Goal: Task Accomplishment & Management: Use online tool/utility

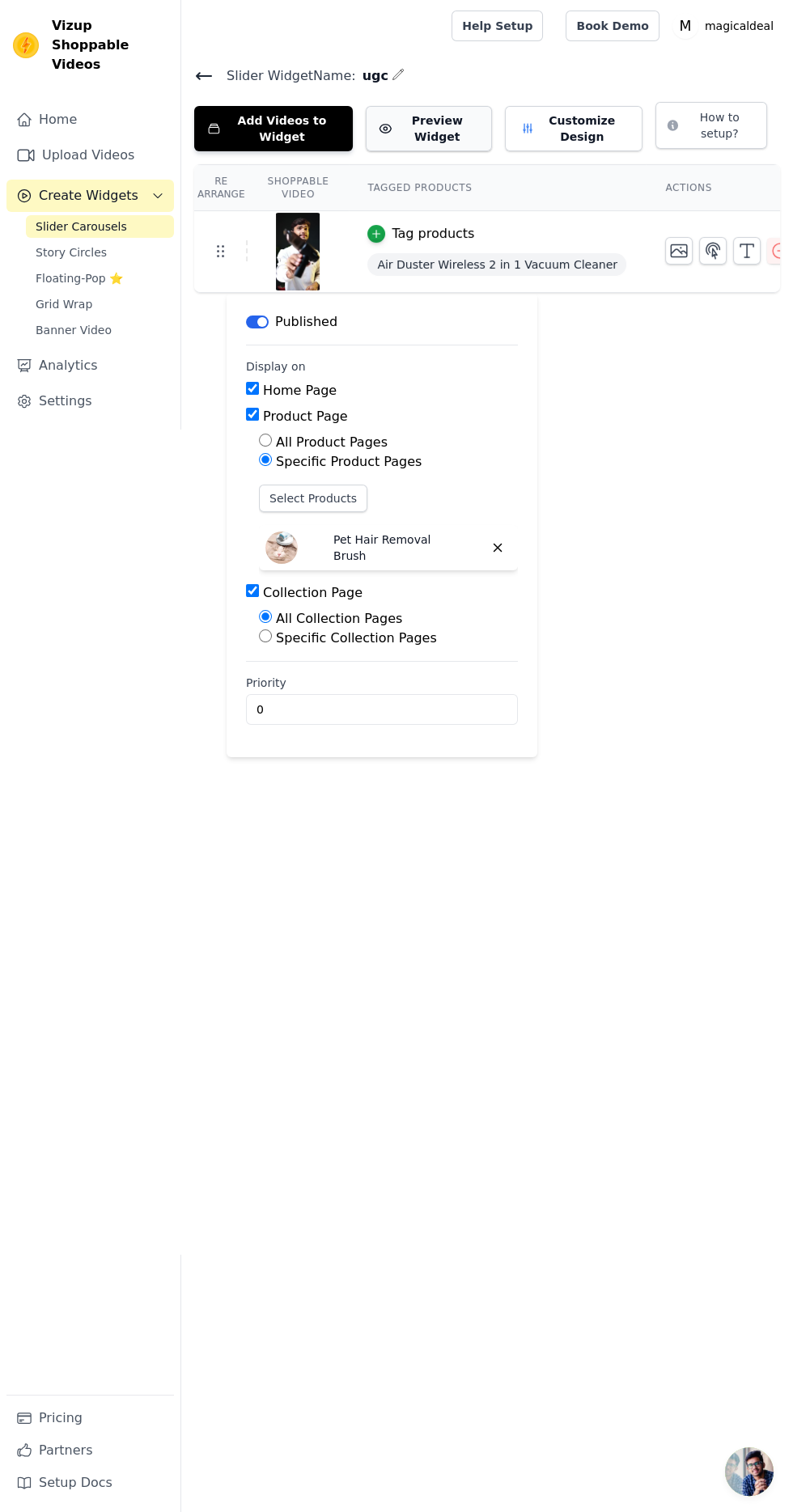
click at [428, 143] on button "Preview Widget" at bounding box center [429, 129] width 126 height 45
click at [562, 757] on html "Vizup Shoppable Videos Home Upload Videos Create Widgets Slider Carousels Story…" at bounding box center [396, 378] width 793 height 757
click at [204, 71] on icon at bounding box center [204, 76] width 20 height 20
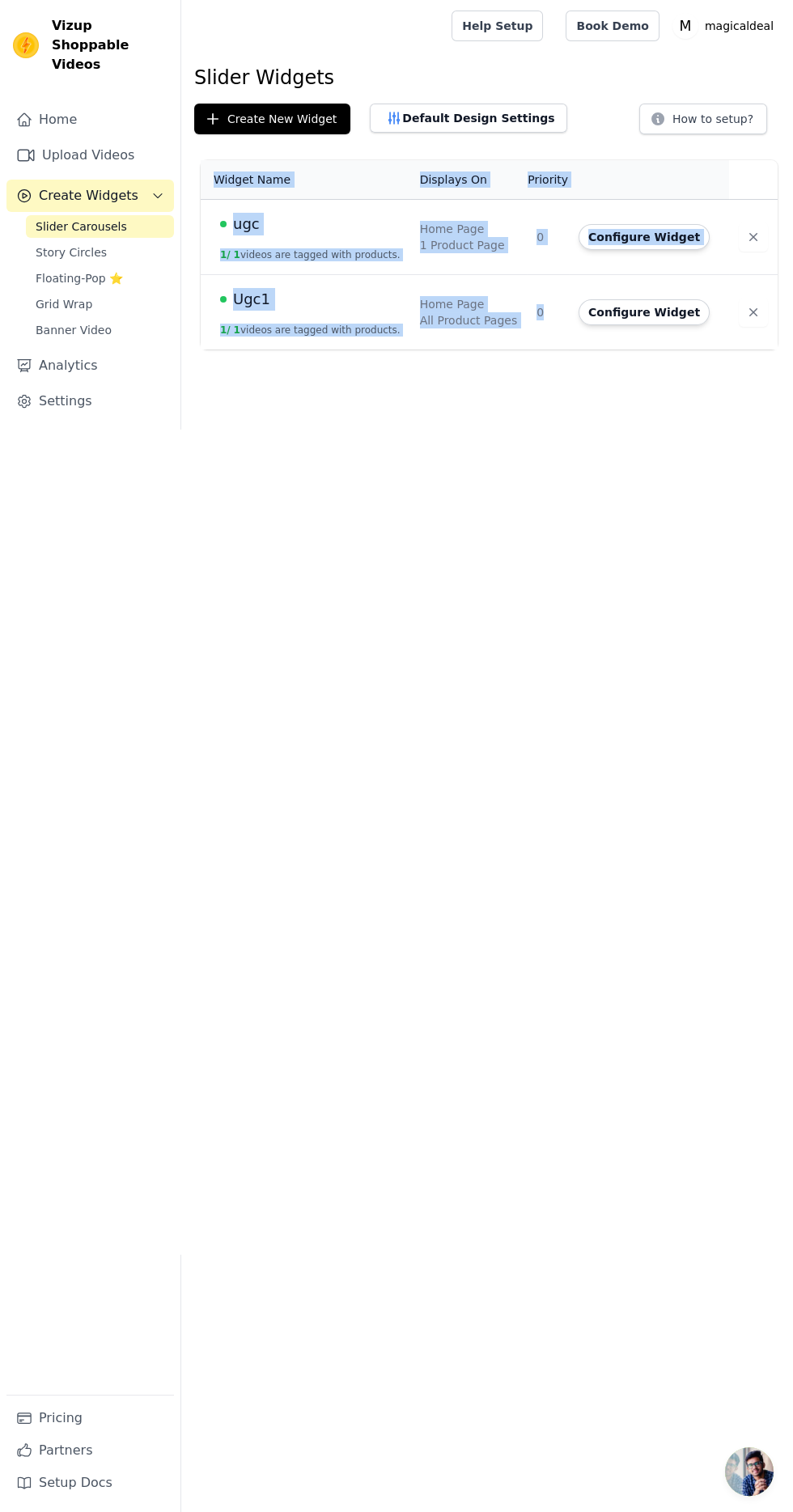
click at [502, 349] on html "Vizup Shoppable Videos Home Upload Videos Create Widgets Slider Carousels Story…" at bounding box center [396, 175] width 793 height 349
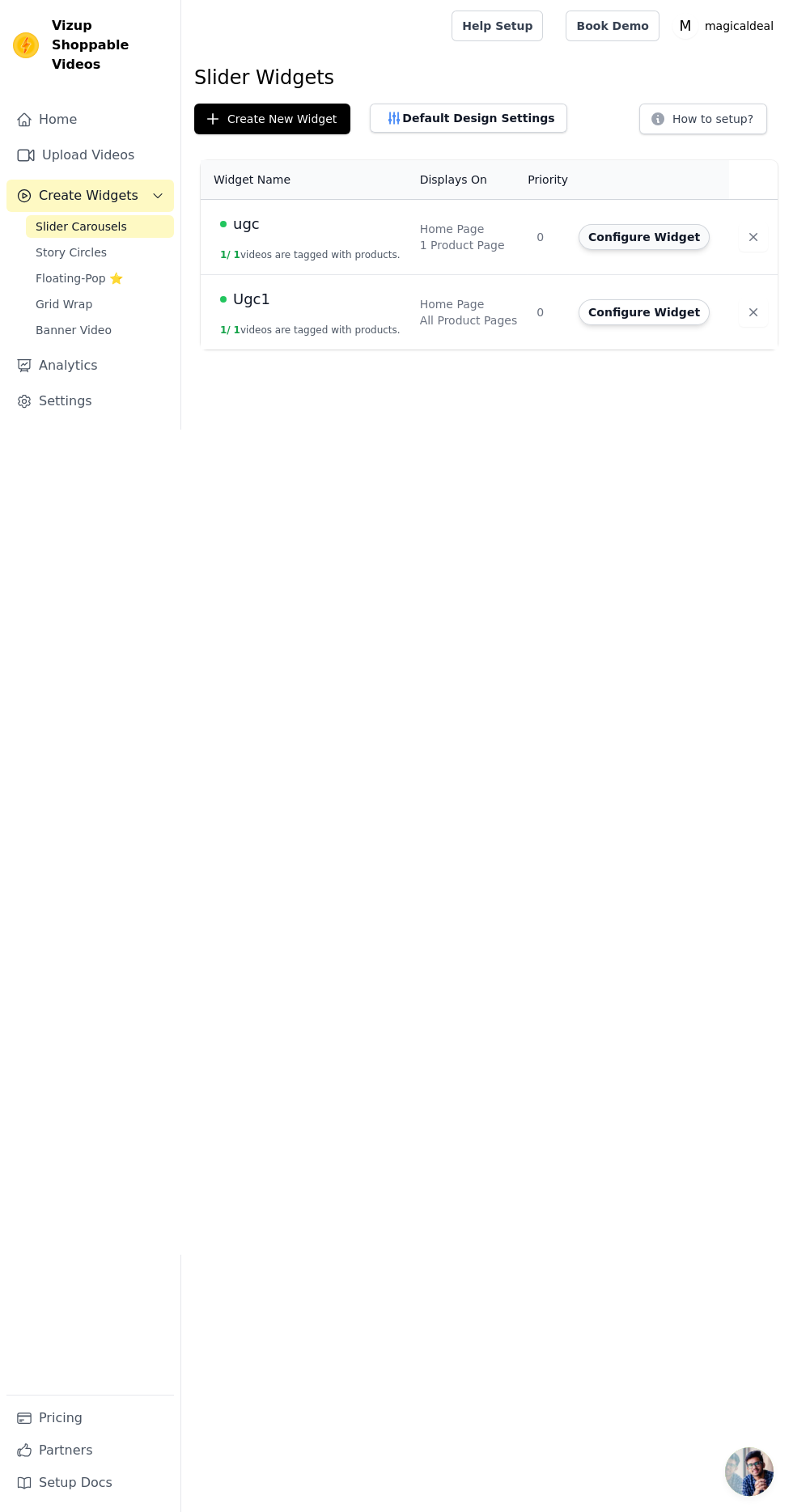
click at [665, 236] on button "Configure Widget" at bounding box center [644, 236] width 131 height 26
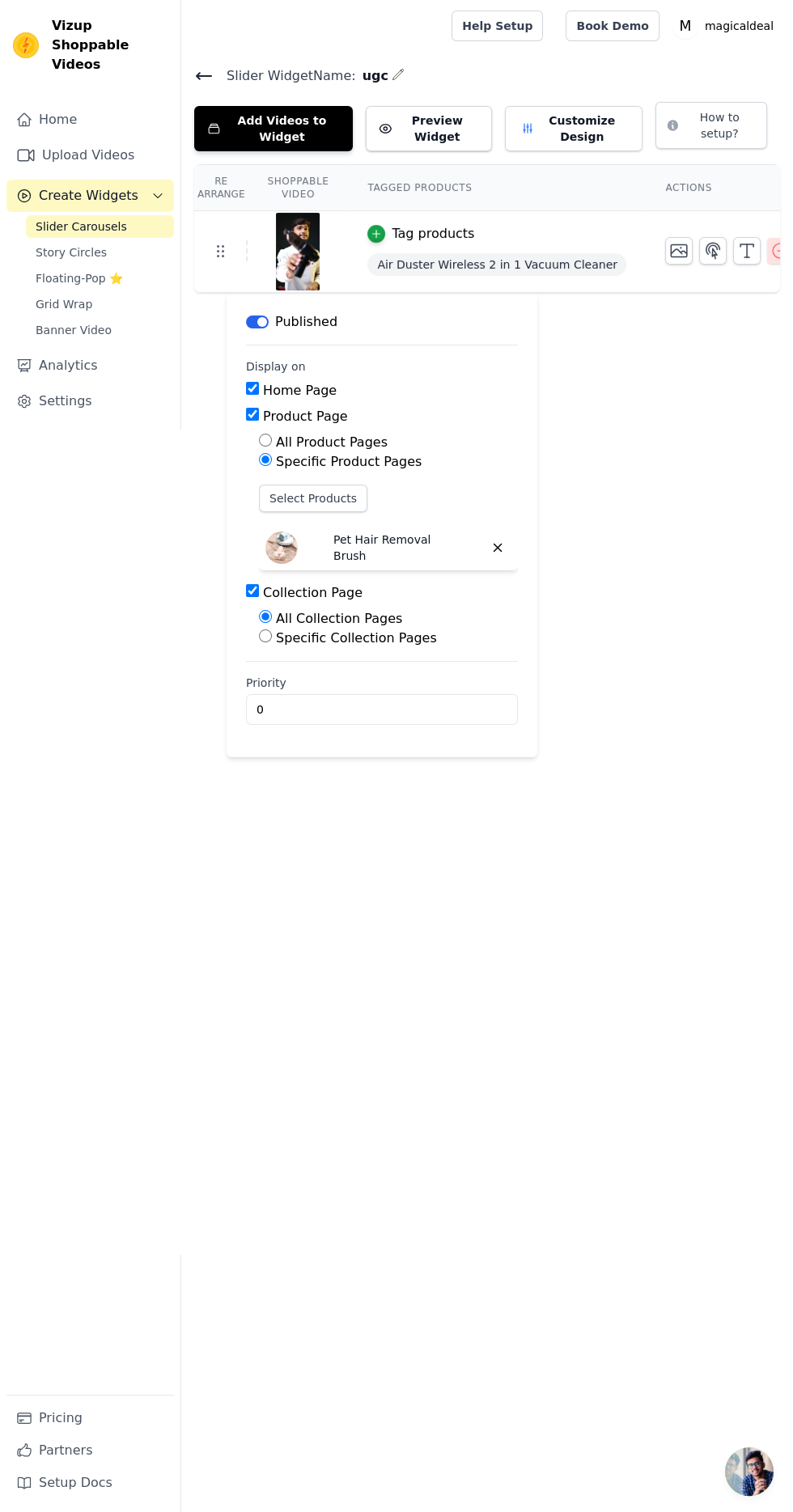
click at [771, 242] on icon "button" at bounding box center [781, 251] width 20 height 20
click at [771, 243] on icon "button" at bounding box center [781, 251] width 20 height 20
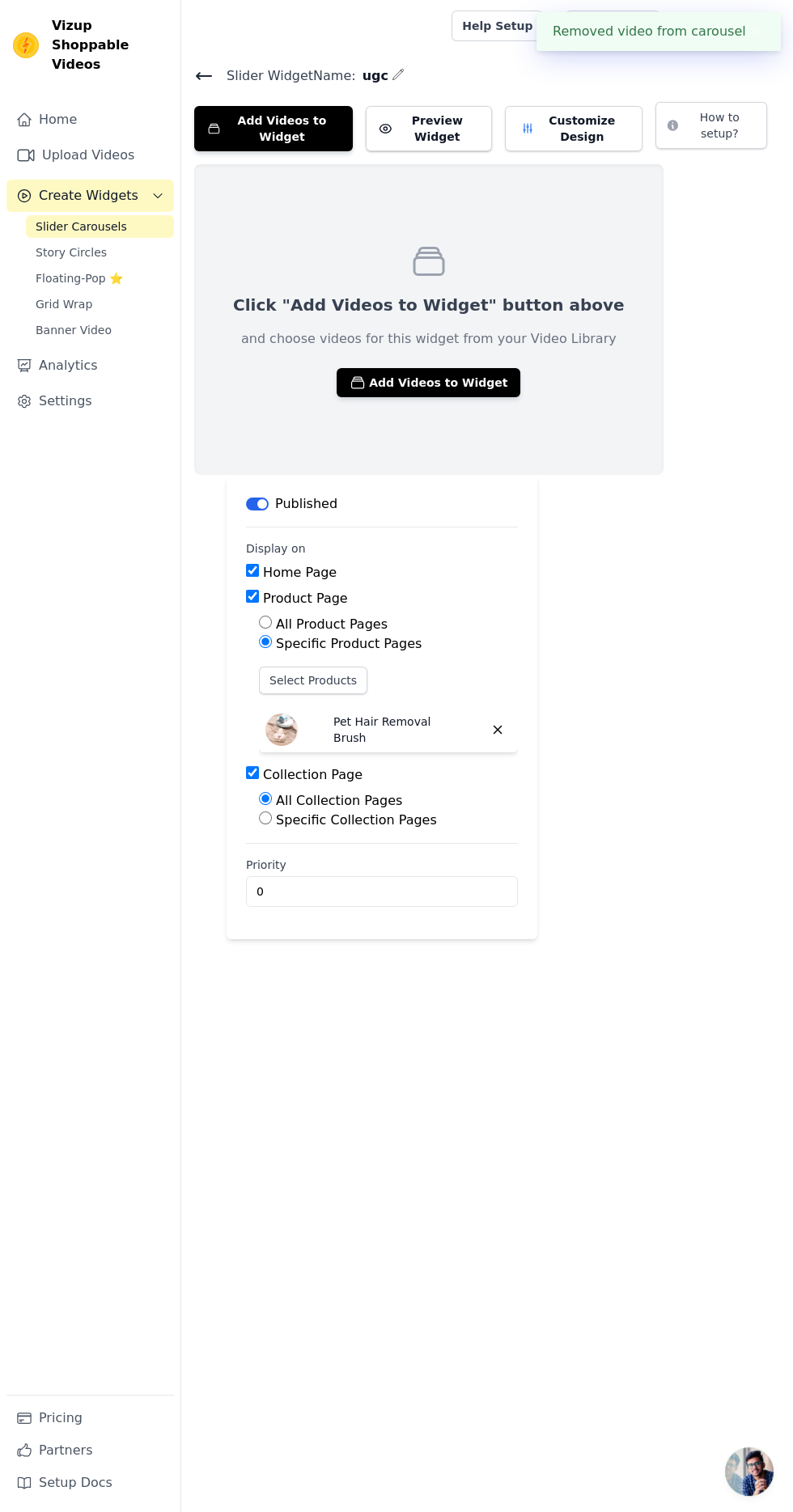
click at [744, 252] on div "Click "Add Videos to Widget" button above and choose videos for this widget fro…" at bounding box center [487, 319] width 586 height 311
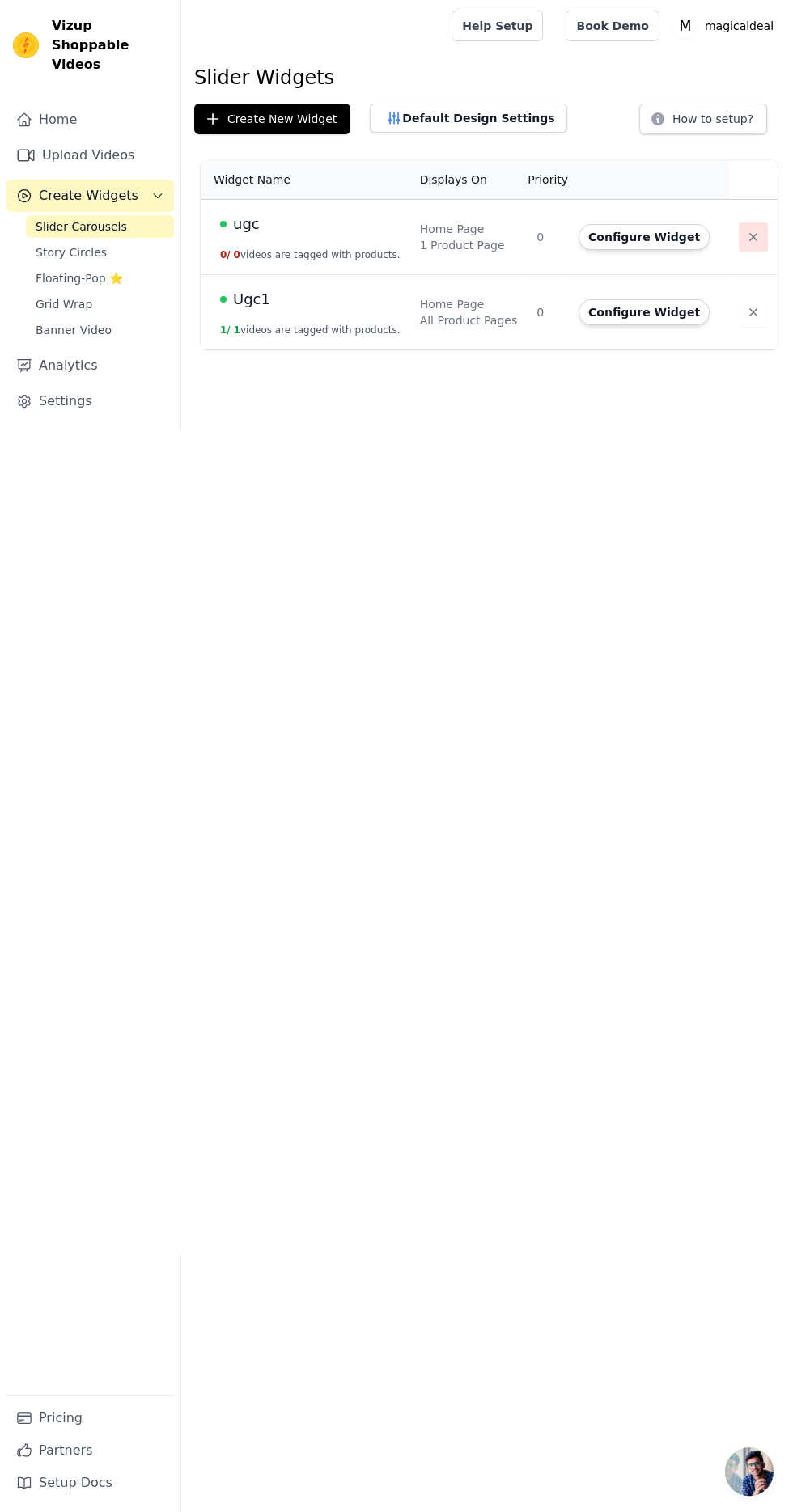
click at [749, 236] on icon "button" at bounding box center [753, 237] width 8 height 8
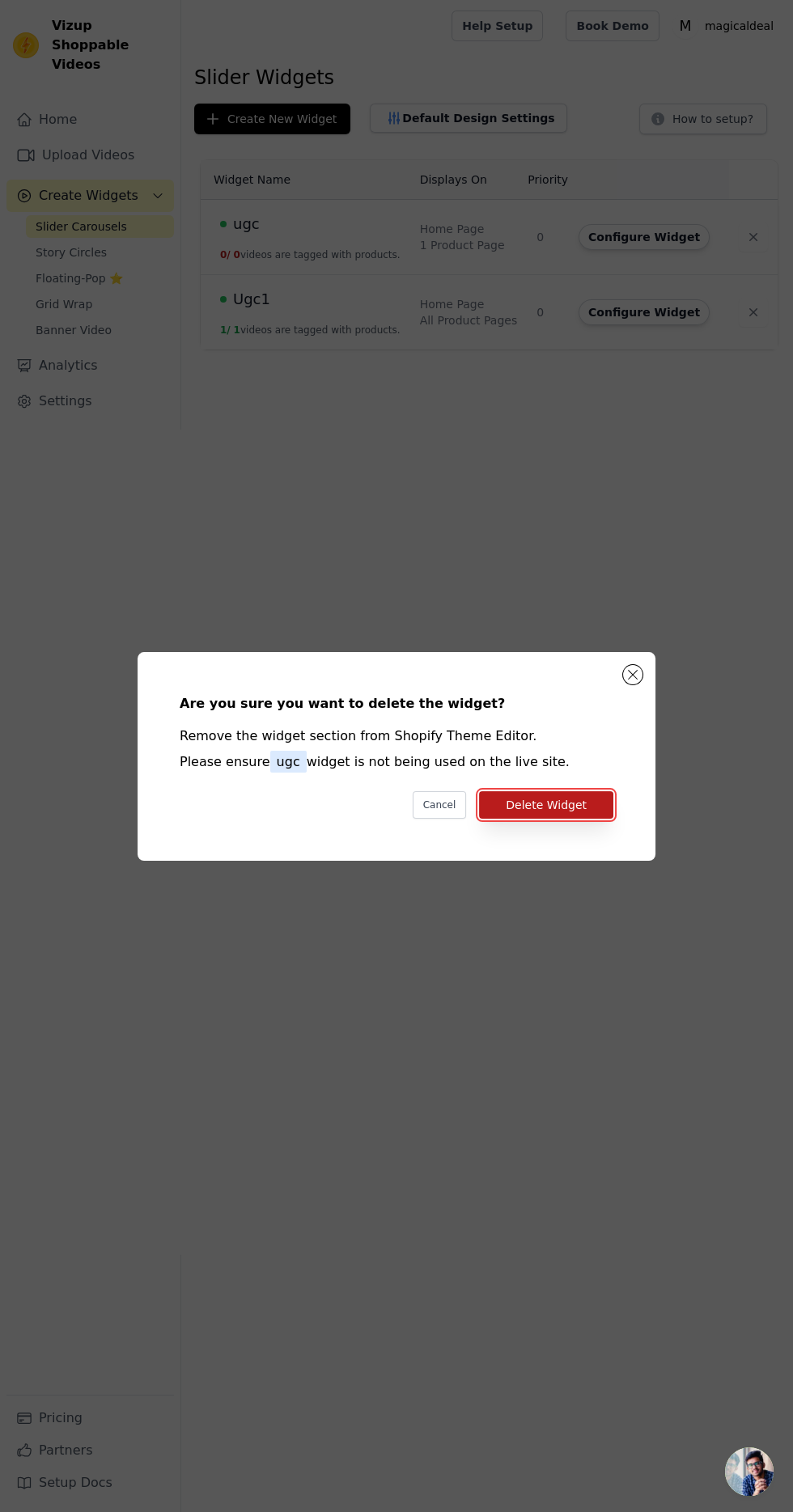
click at [581, 818] on button "Delete Widget" at bounding box center [546, 804] width 134 height 27
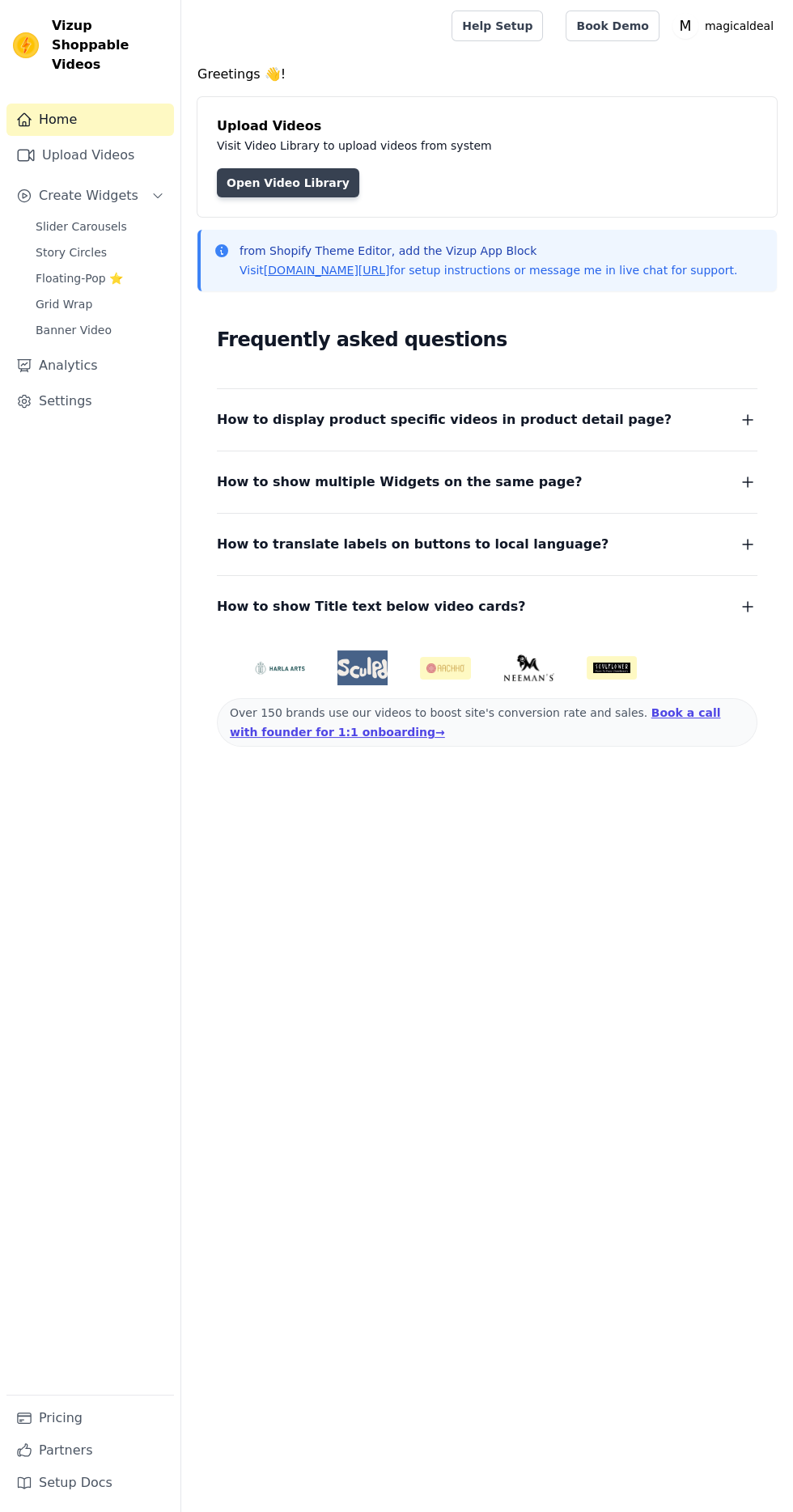
click at [263, 185] on link "Open Video Library" at bounding box center [288, 182] width 143 height 29
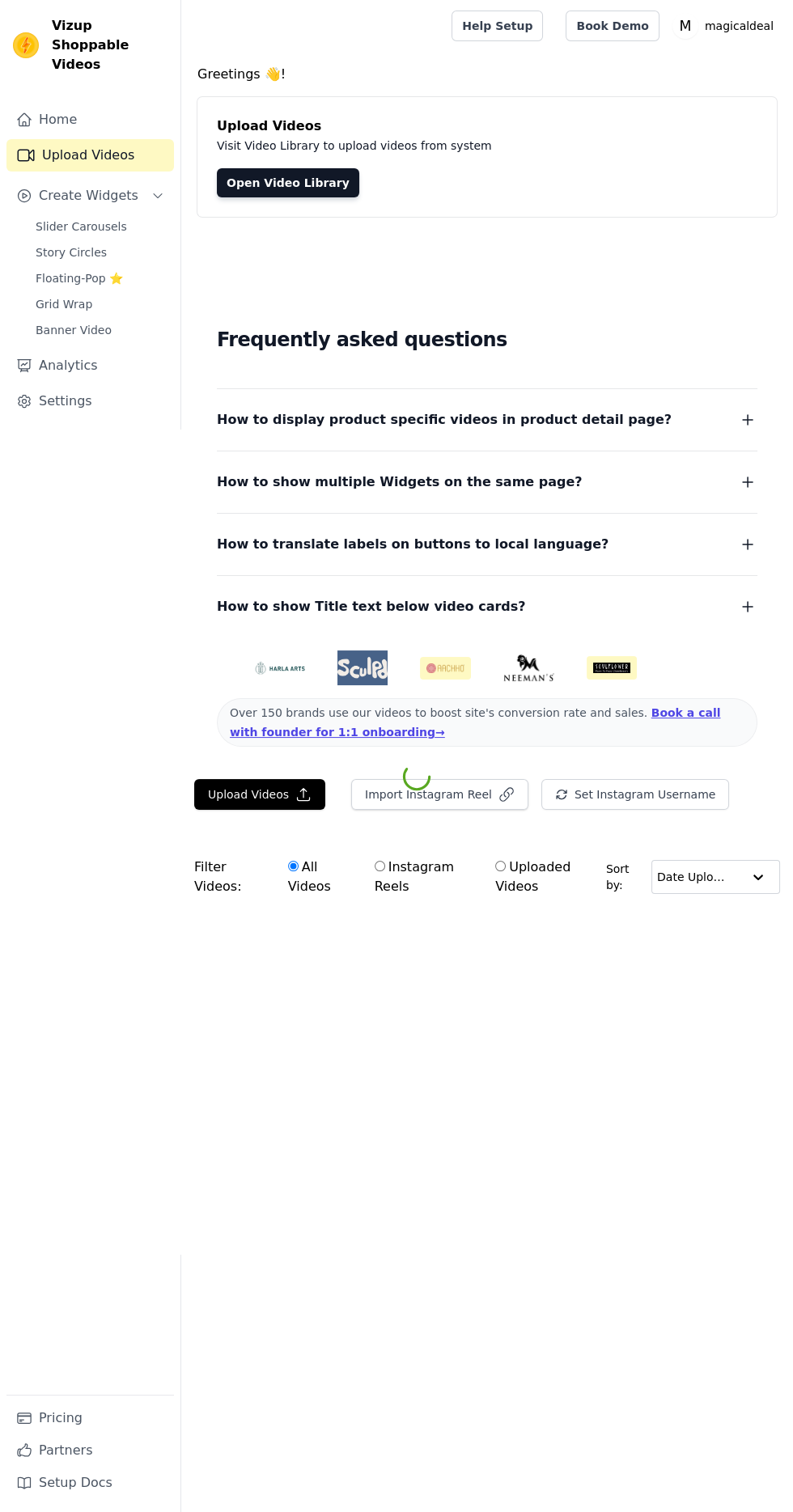
click at [274, 849] on div "Filter Videos: All Videos Instagram Reels Uploaded Videos" at bounding box center [401, 877] width 412 height 57
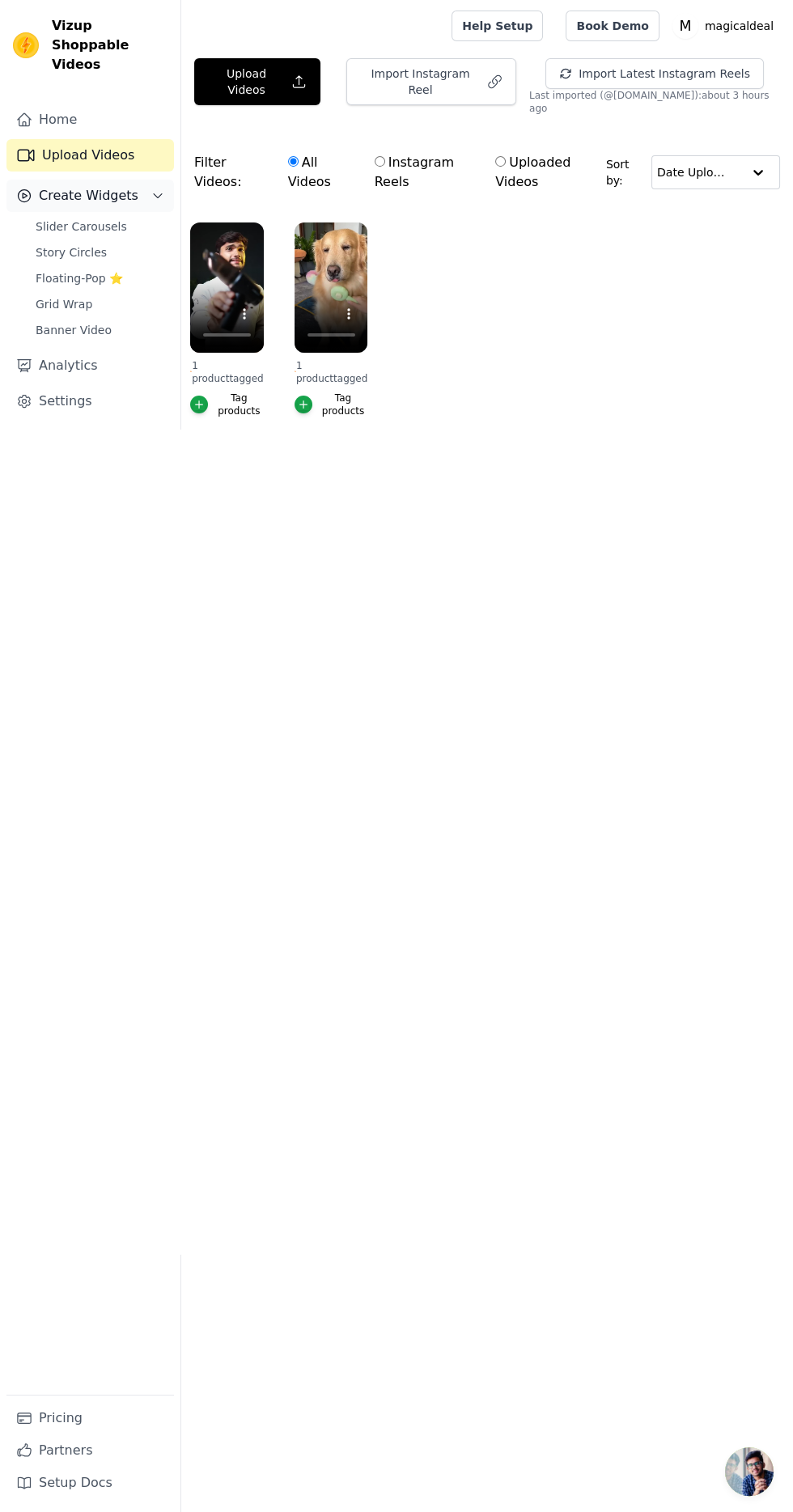
click at [69, 186] on span "Create Widgets" at bounding box center [88, 196] width 100 height 20
click at [548, 498] on html "Vizup Shoppable Videos Home Upload Videos Create Widgets Analytics Settings Pri…" at bounding box center [396, 249] width 793 height 498
click at [48, 186] on span "Create Widgets" at bounding box center [88, 196] width 100 height 20
click at [57, 218] on span "Slider Carousels" at bounding box center [81, 227] width 92 height 16
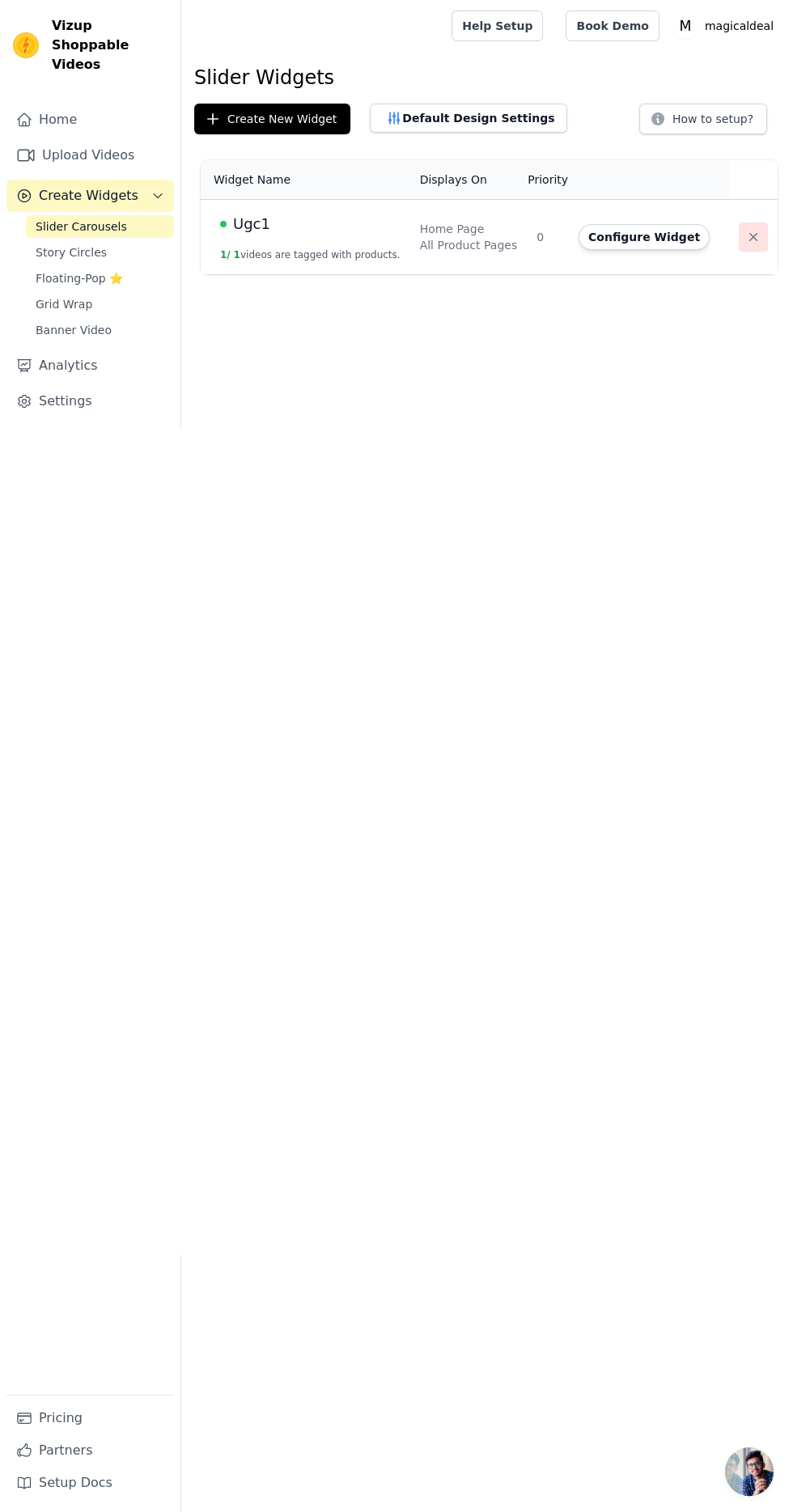
click at [749, 236] on icon "button" at bounding box center [753, 237] width 8 height 8
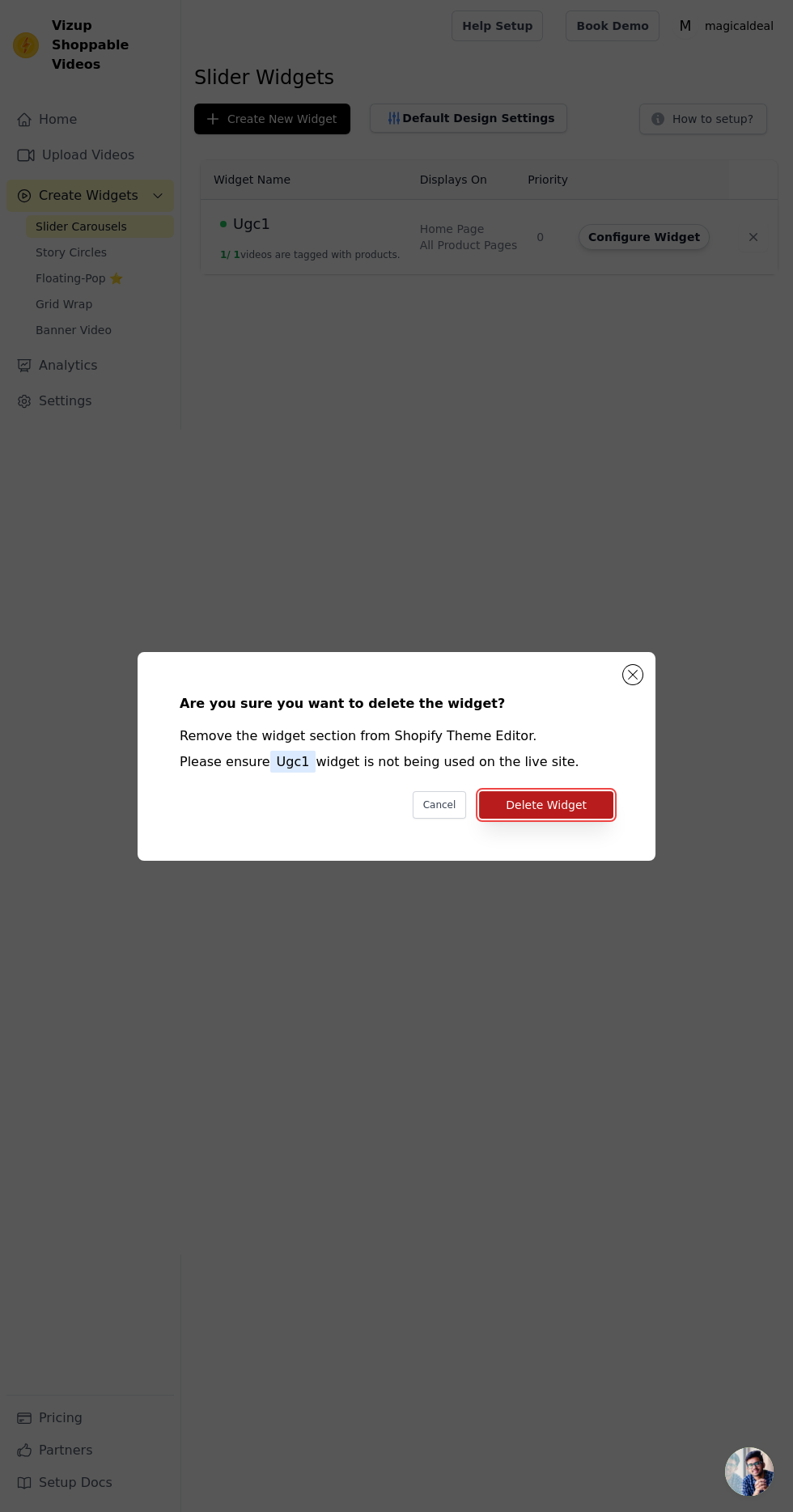
click at [575, 818] on button "Delete Widget" at bounding box center [546, 804] width 134 height 27
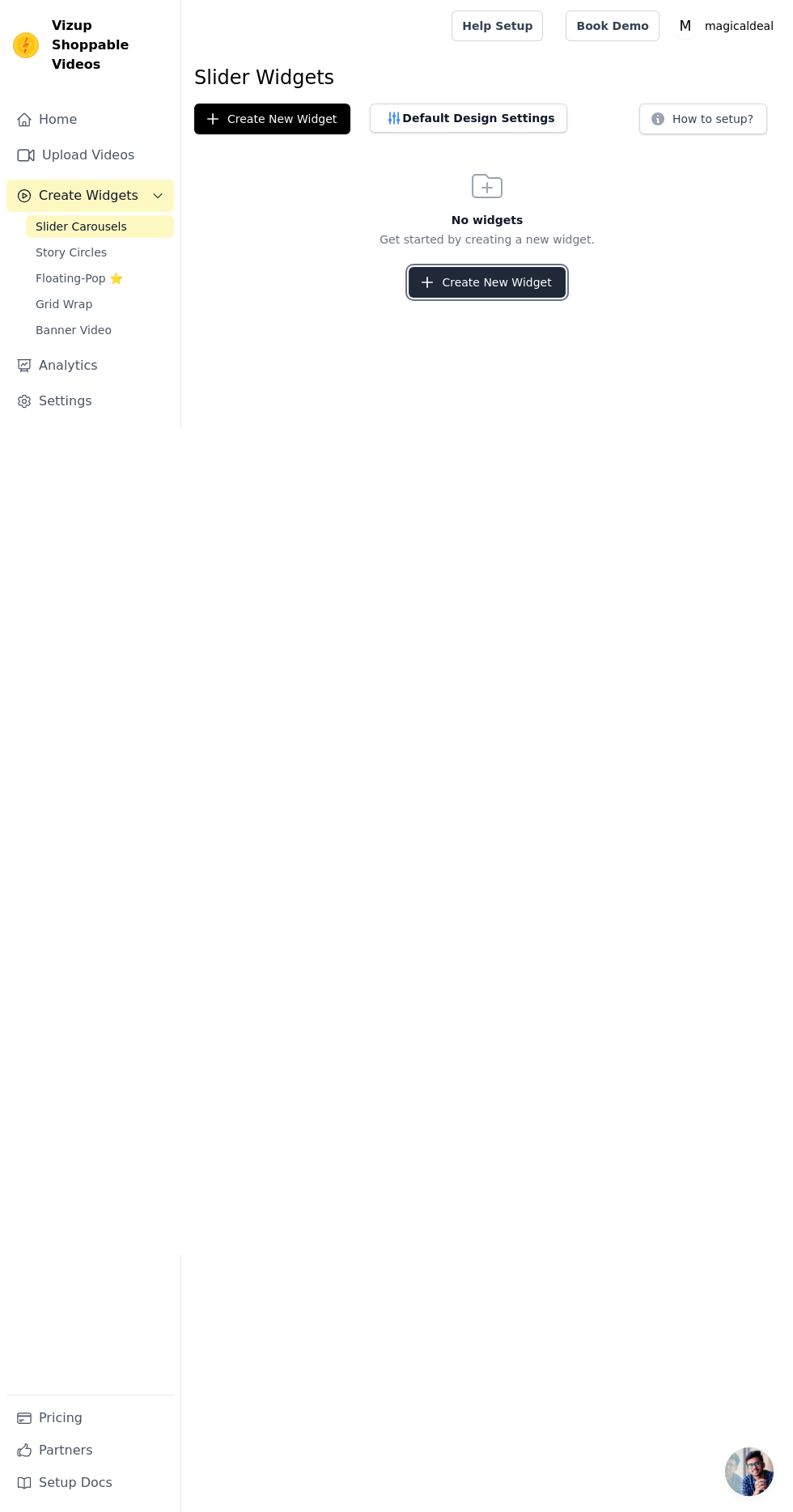
click at [528, 275] on button "Create New Widget" at bounding box center [486, 282] width 156 height 30
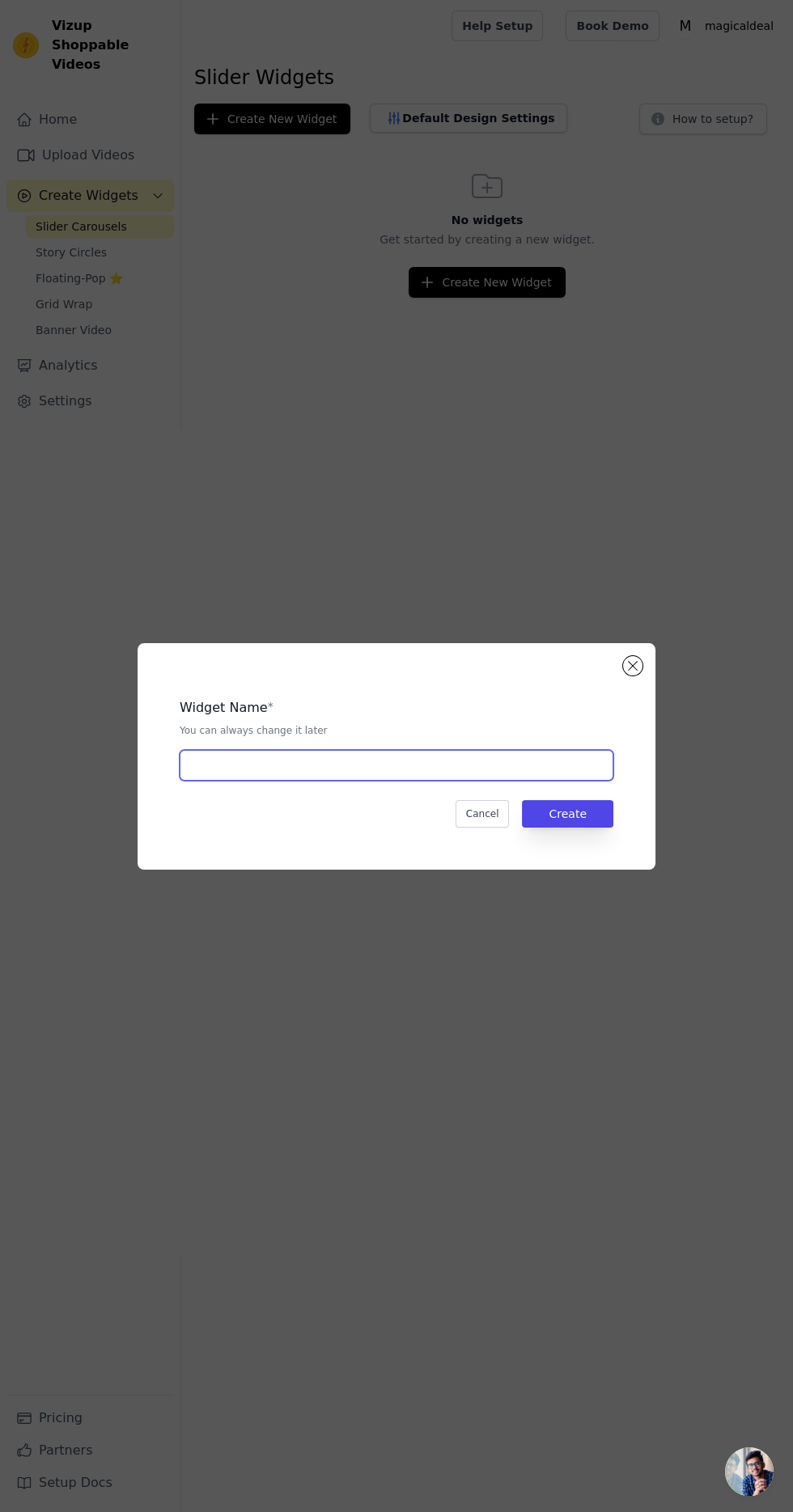
click at [364, 780] on input "text" at bounding box center [396, 765] width 434 height 30
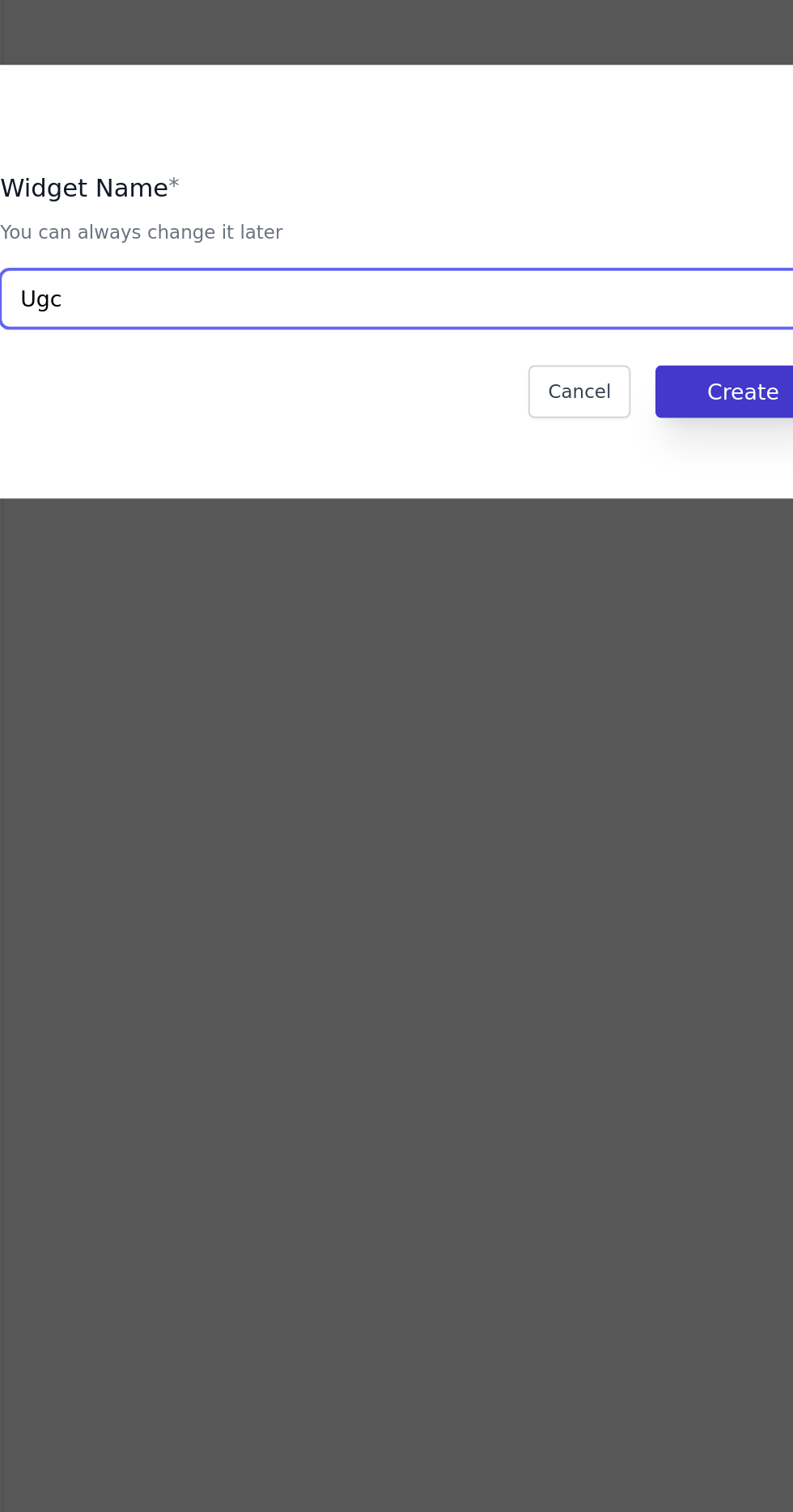
type input "Ugc"
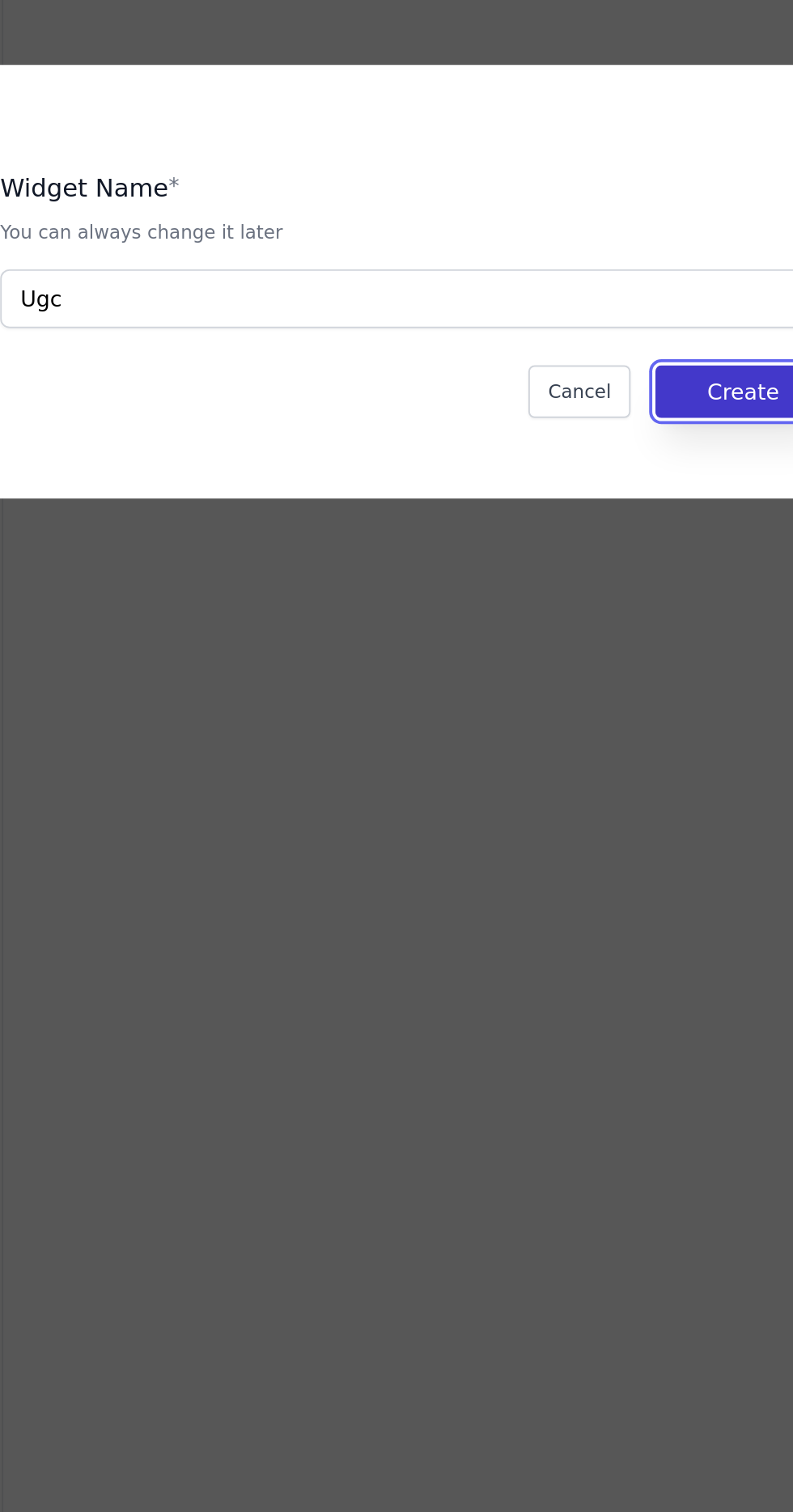
click at [563, 827] on button "Create" at bounding box center [567, 813] width 92 height 27
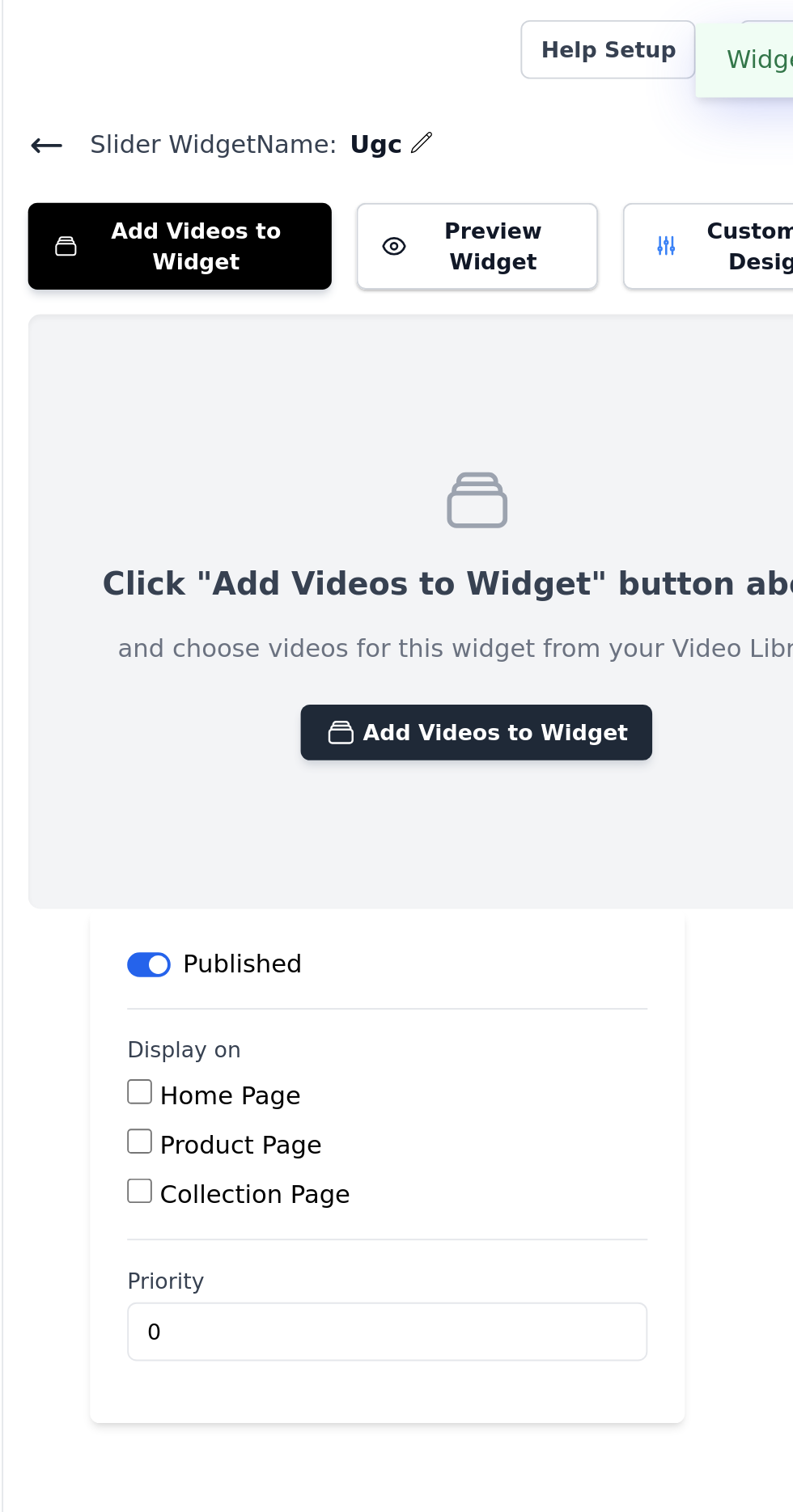
click at [436, 379] on button "Add Videos to Widget" at bounding box center [428, 382] width 184 height 29
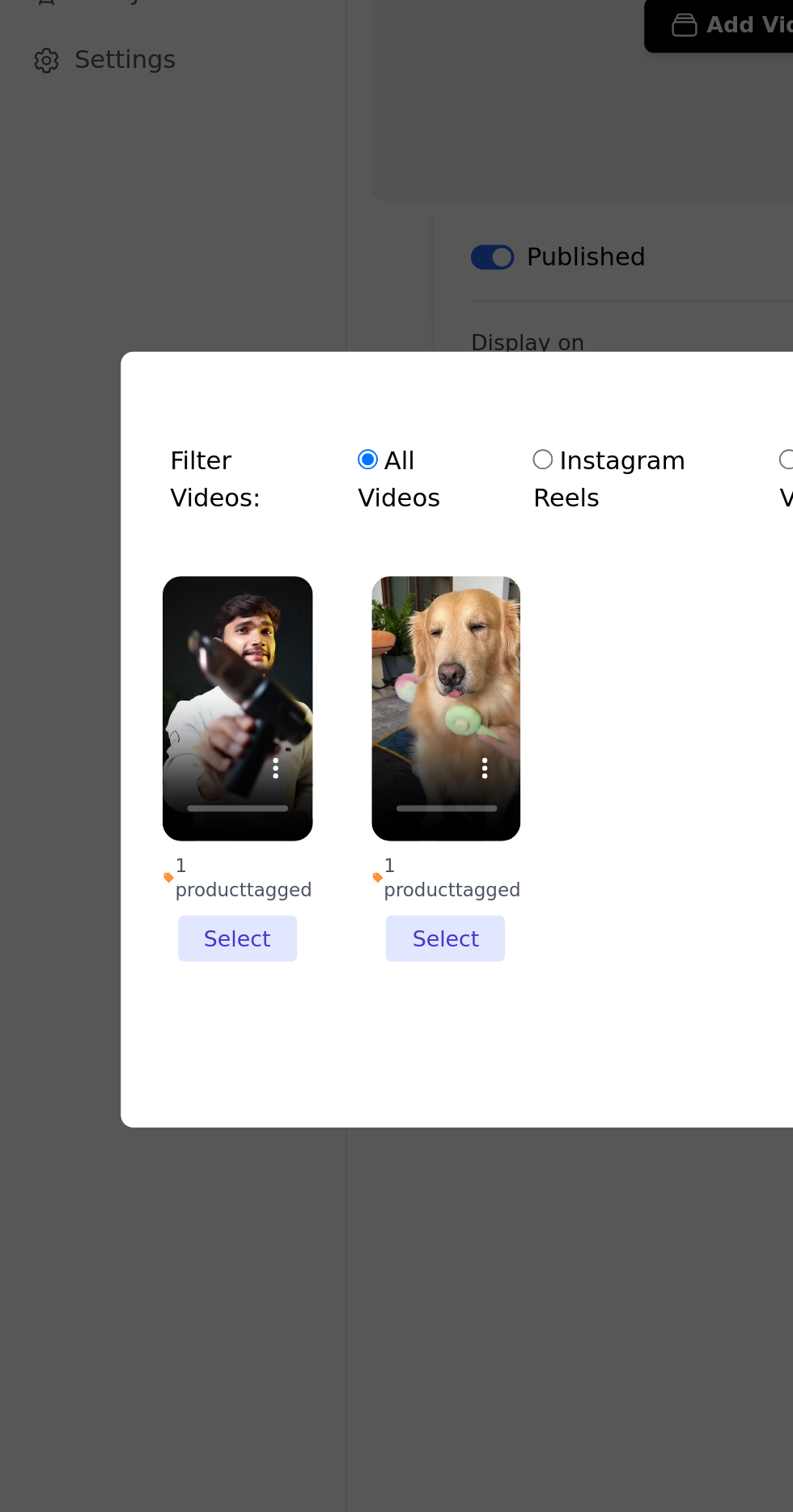
click at [125, 873] on li "1 product tagged Select" at bounding box center [124, 771] width 78 height 202
click at [0, 0] on input "1 product tagged Select" at bounding box center [0, 0] width 0 height 0
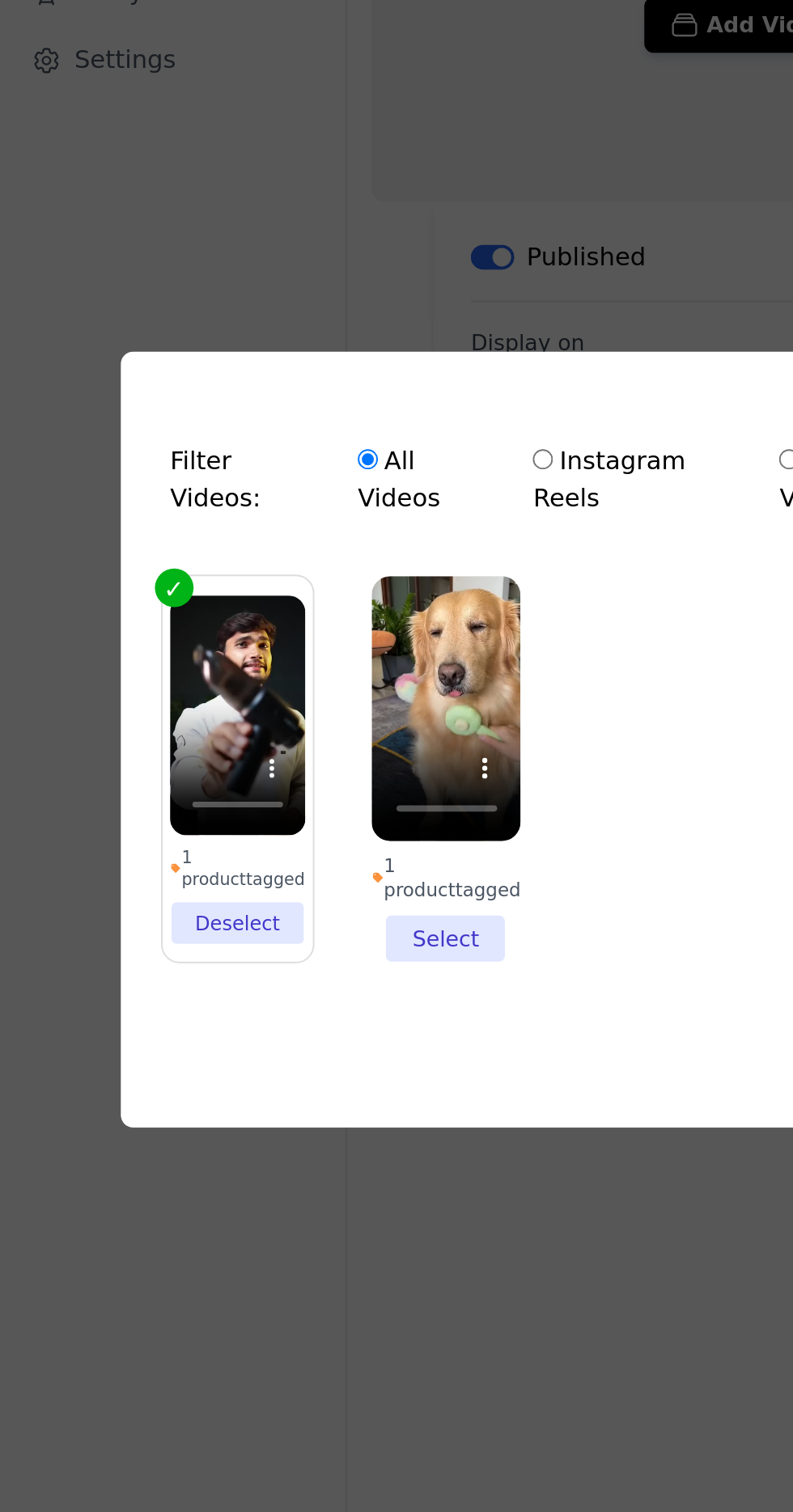
click at [239, 873] on li "1 product tagged Select" at bounding box center [233, 771] width 78 height 202
click at [0, 0] on input "1 product tagged Select" at bounding box center [0, 0] width 0 height 0
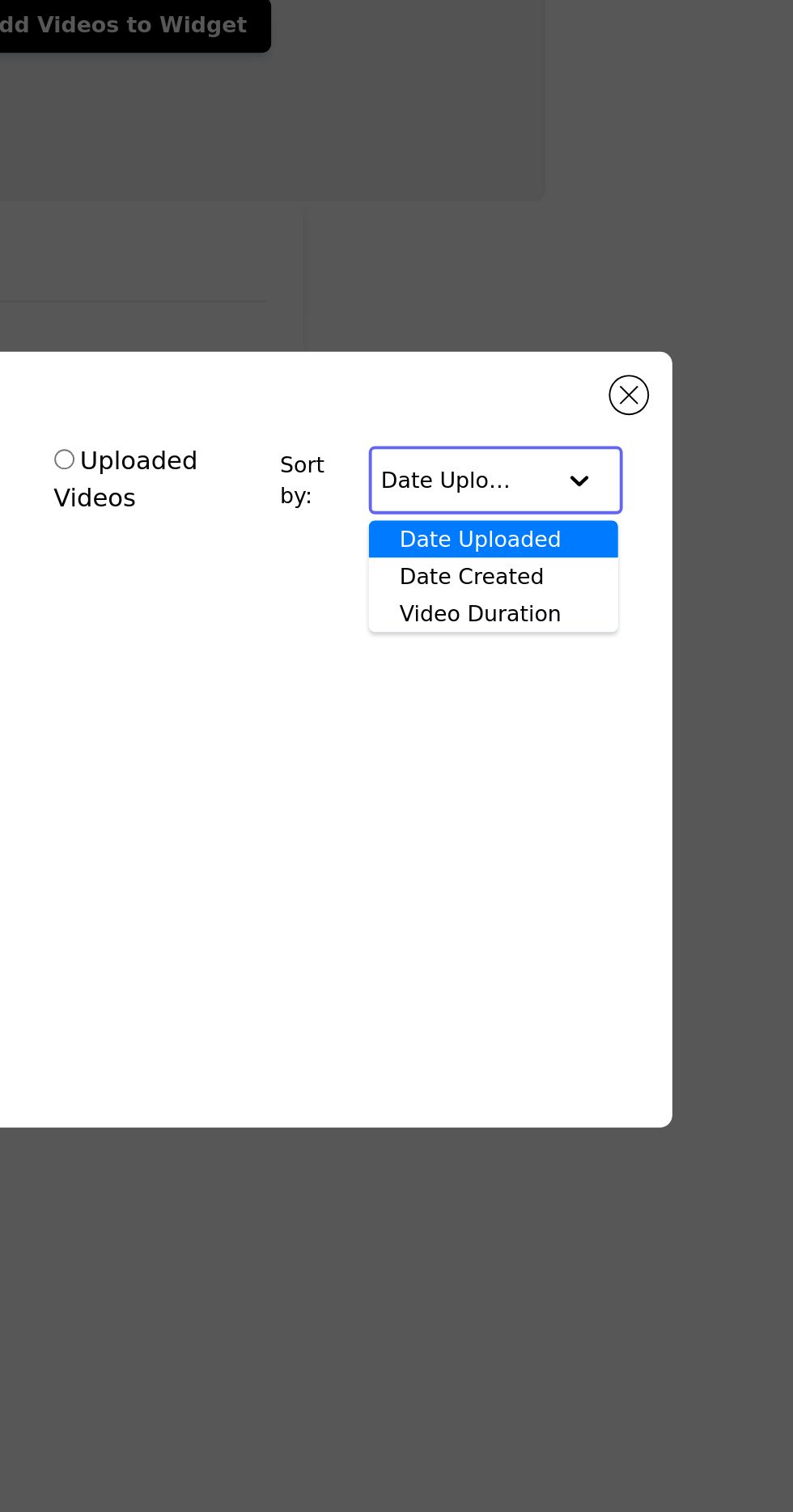
click at [677, 637] on div at bounding box center [681, 620] width 32 height 32
click at [680, 637] on div at bounding box center [681, 620] width 32 height 32
click at [687, 637] on div at bounding box center [681, 620] width 32 height 32
click at [684, 637] on div at bounding box center [681, 620] width 32 height 32
click at [686, 637] on div at bounding box center [681, 620] width 32 height 32
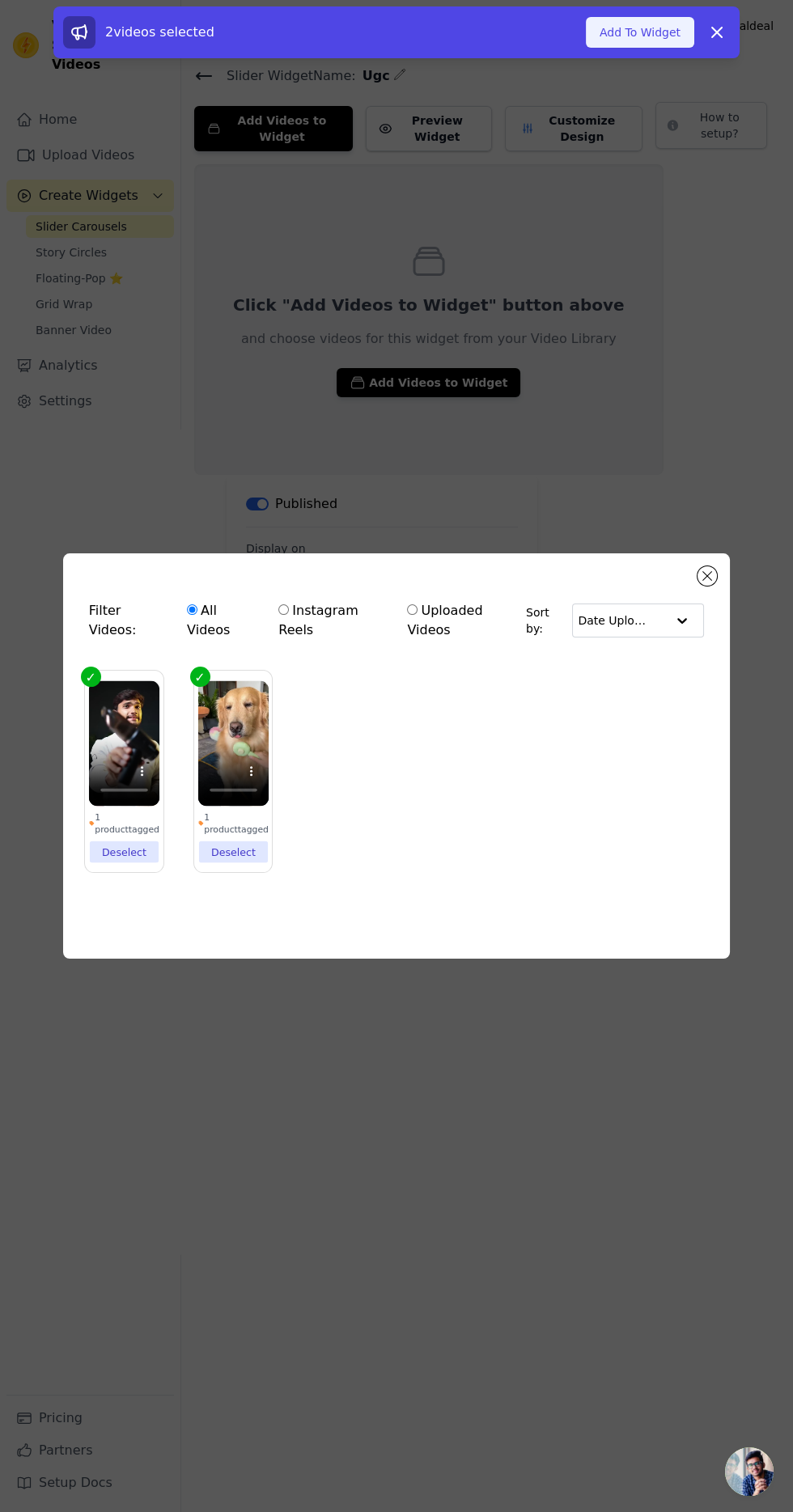
click at [625, 39] on button "Add To Widget" at bounding box center [640, 32] width 109 height 30
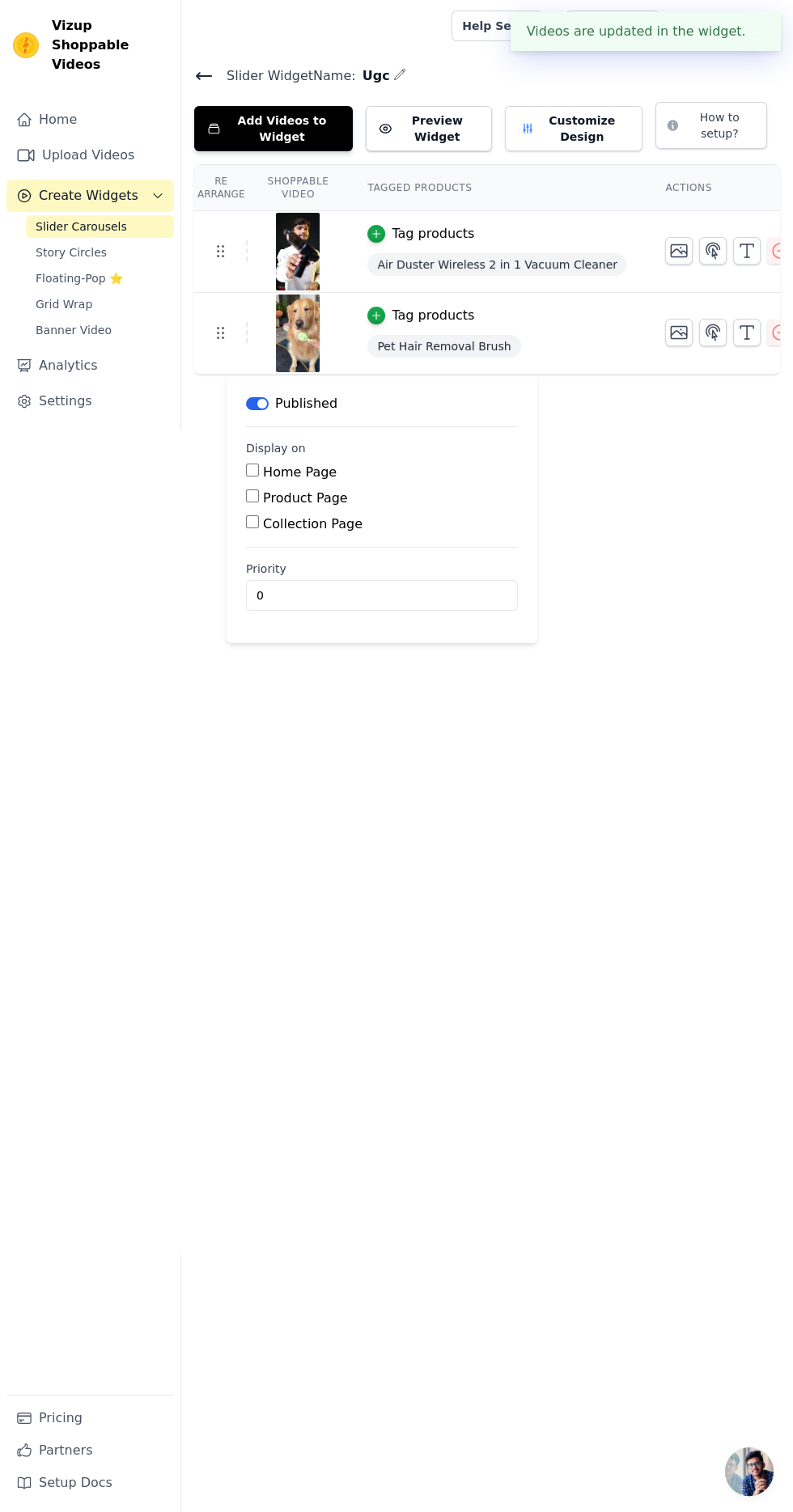
click at [252, 466] on input "Home Page" at bounding box center [252, 470] width 13 height 13
checkbox input "true"
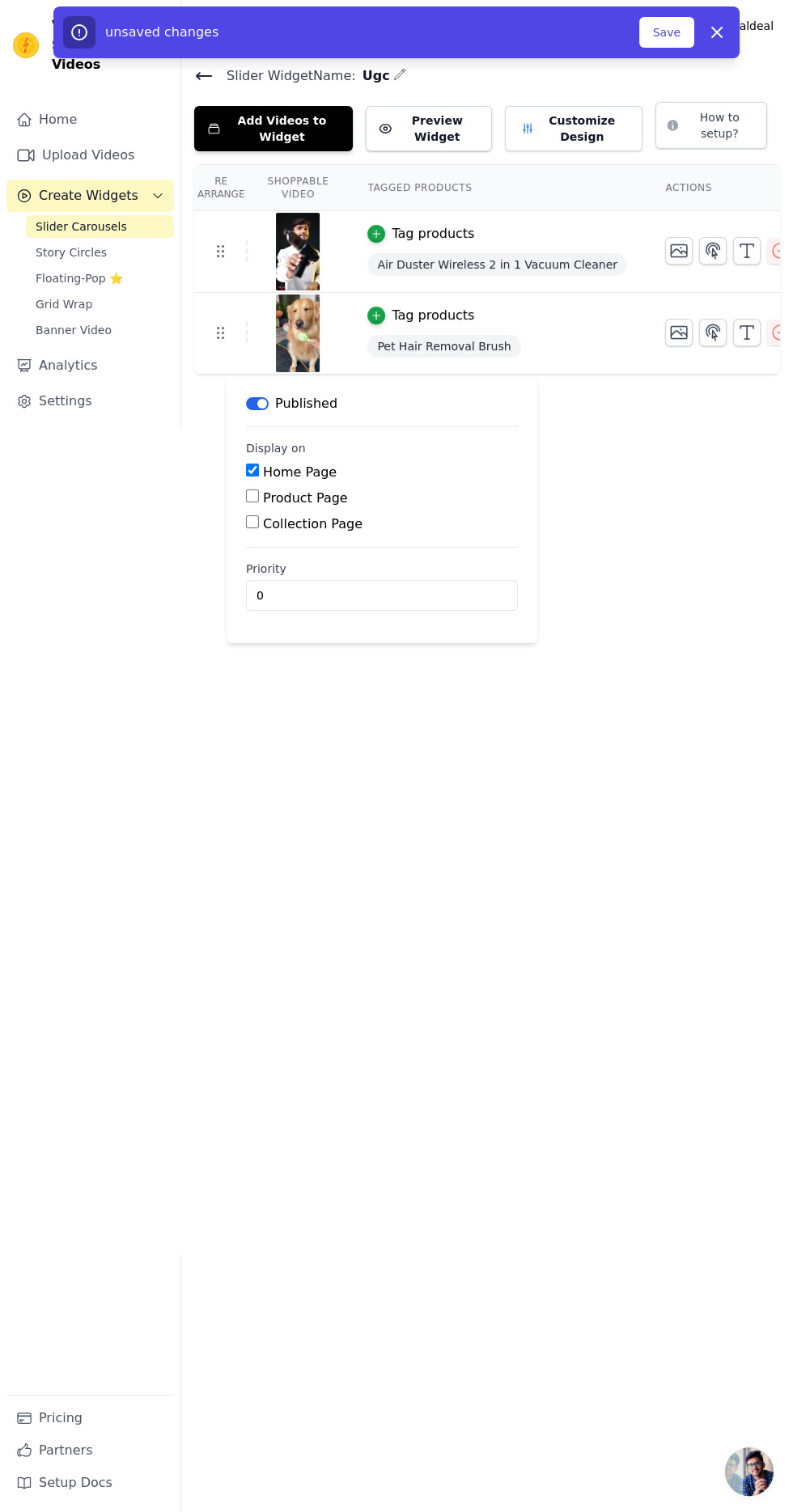
click at [273, 490] on label "Product Page" at bounding box center [305, 498] width 85 height 16
click at [259, 490] on input "Product Page" at bounding box center [252, 496] width 13 height 13
checkbox input "true"
click at [296, 540] on label "Specific Product Pages" at bounding box center [349, 543] width 146 height 16
click at [272, 540] on input "Specific Product Pages" at bounding box center [265, 541] width 13 height 13
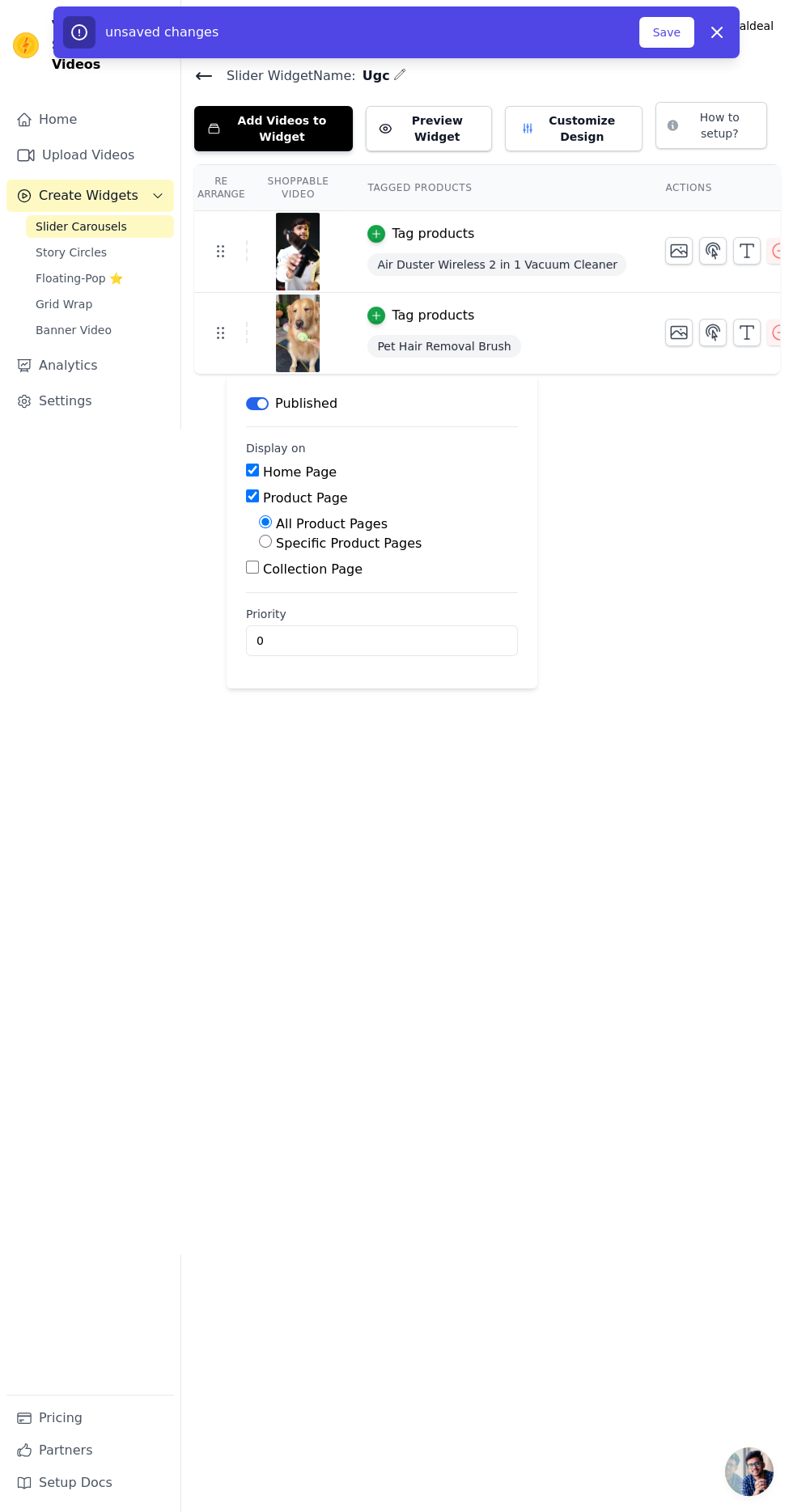
radio input "true"
click at [318, 578] on button "Select Products" at bounding box center [313, 579] width 109 height 27
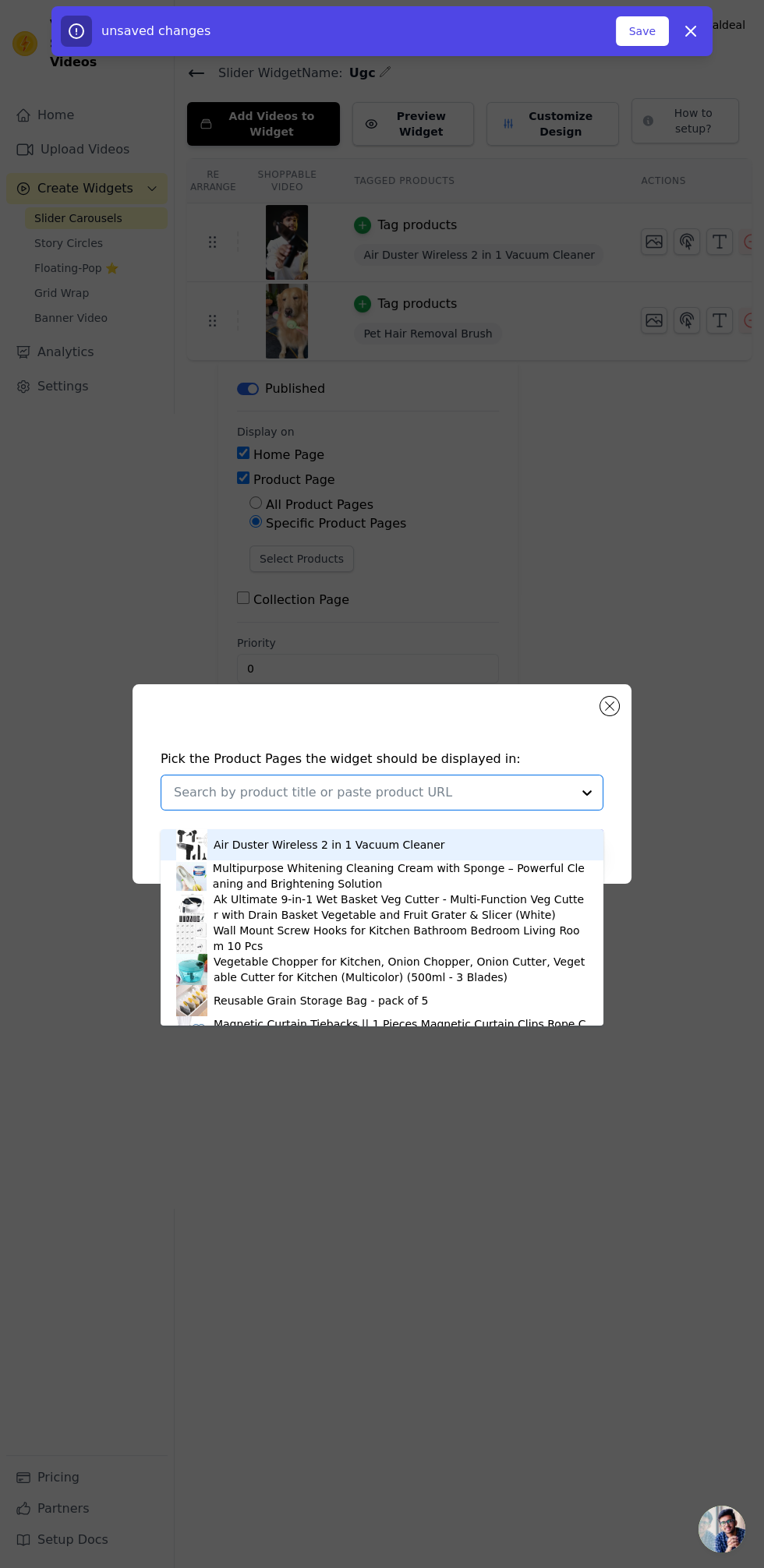
click at [596, 985] on div "Reusable Grain Storage Bag - pack of 5" at bounding box center [382, 1000] width 443 height 31
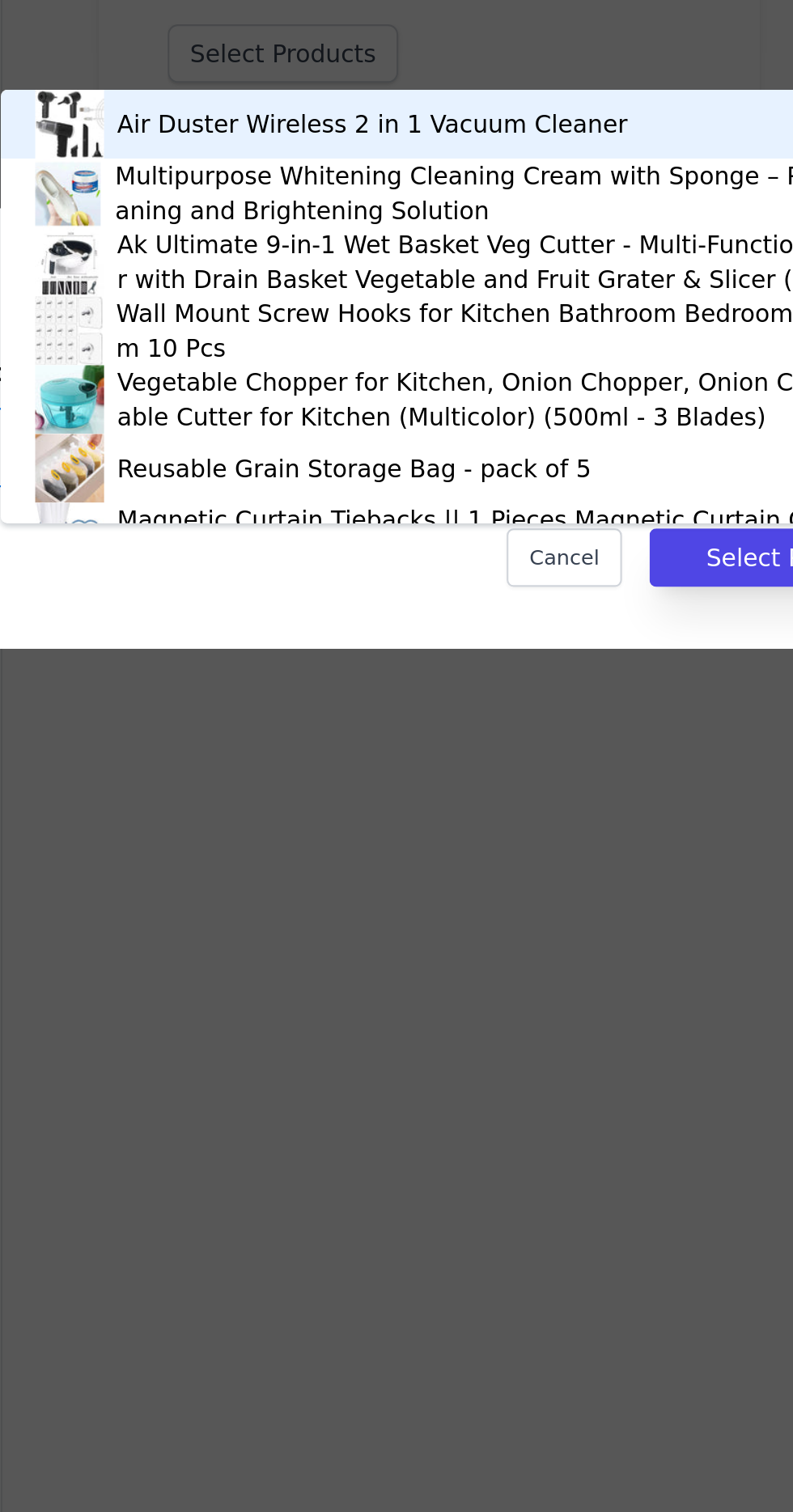
click at [428, 775] on div "Reusable Grain Storage Bag - pack of 5" at bounding box center [321, 765] width 283 height 21
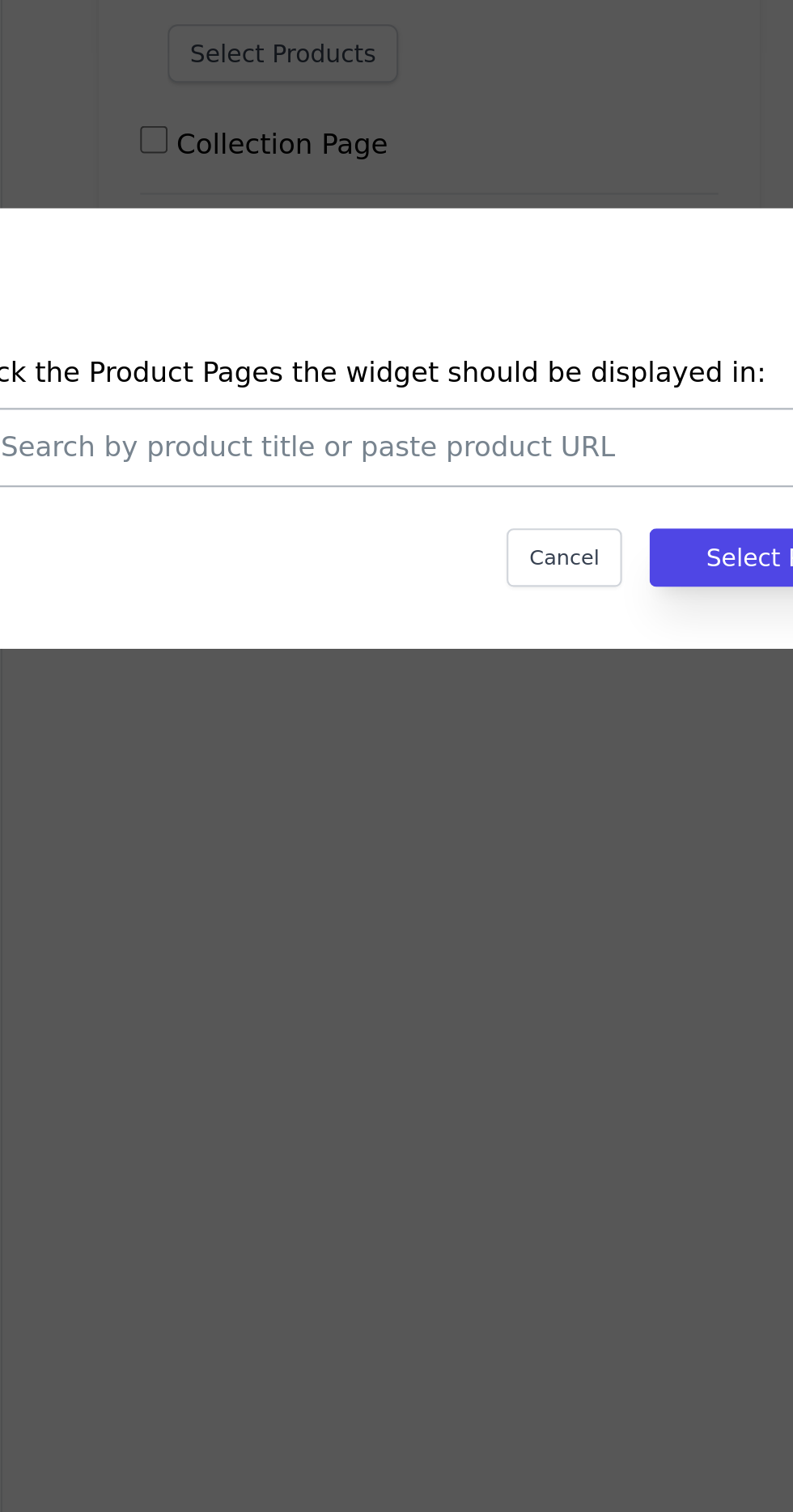
click at [423, 775] on input "text" at bounding box center [387, 765] width 413 height 20
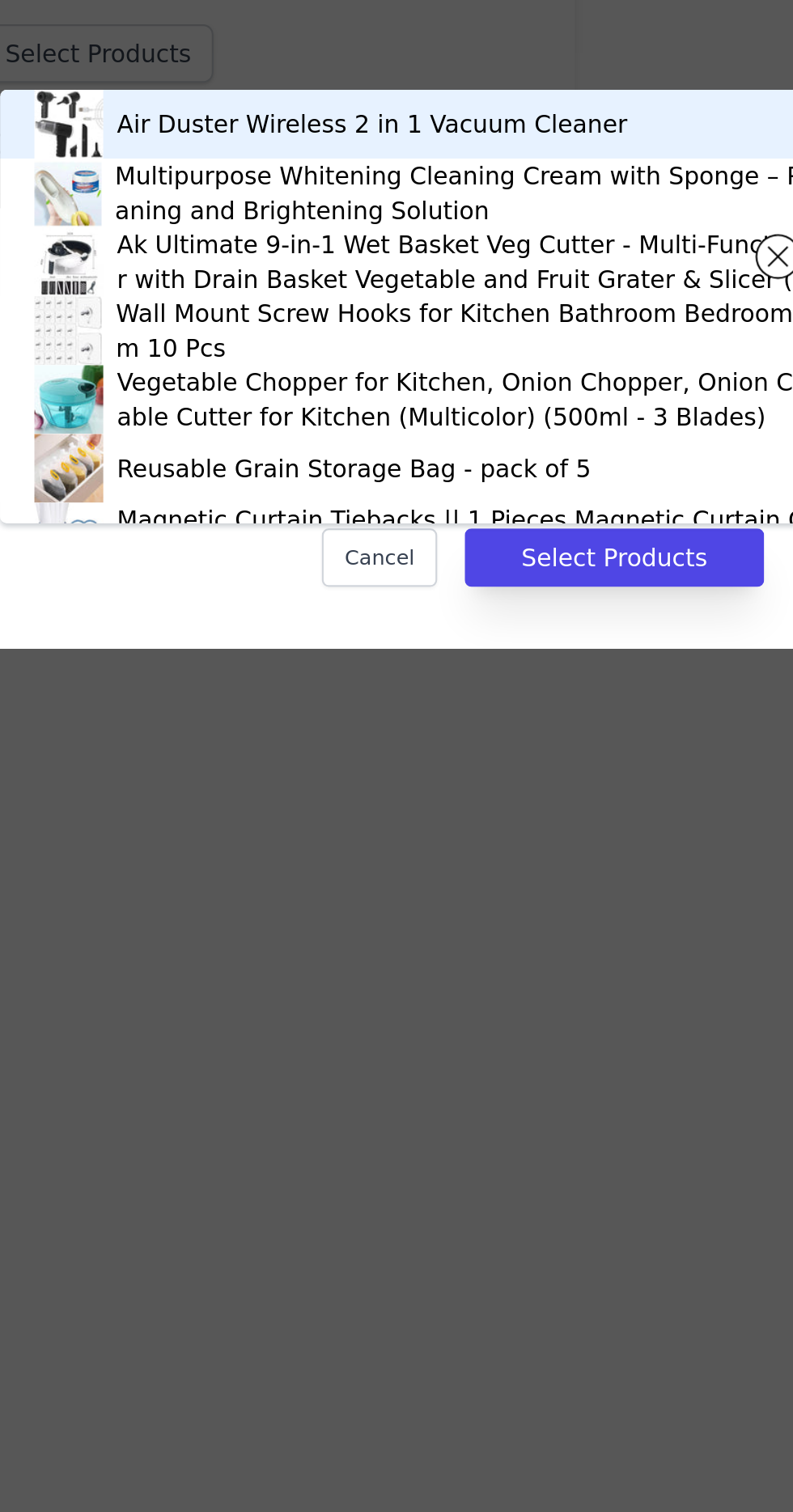
click at [508, 775] on input "text" at bounding box center [387, 765] width 413 height 20
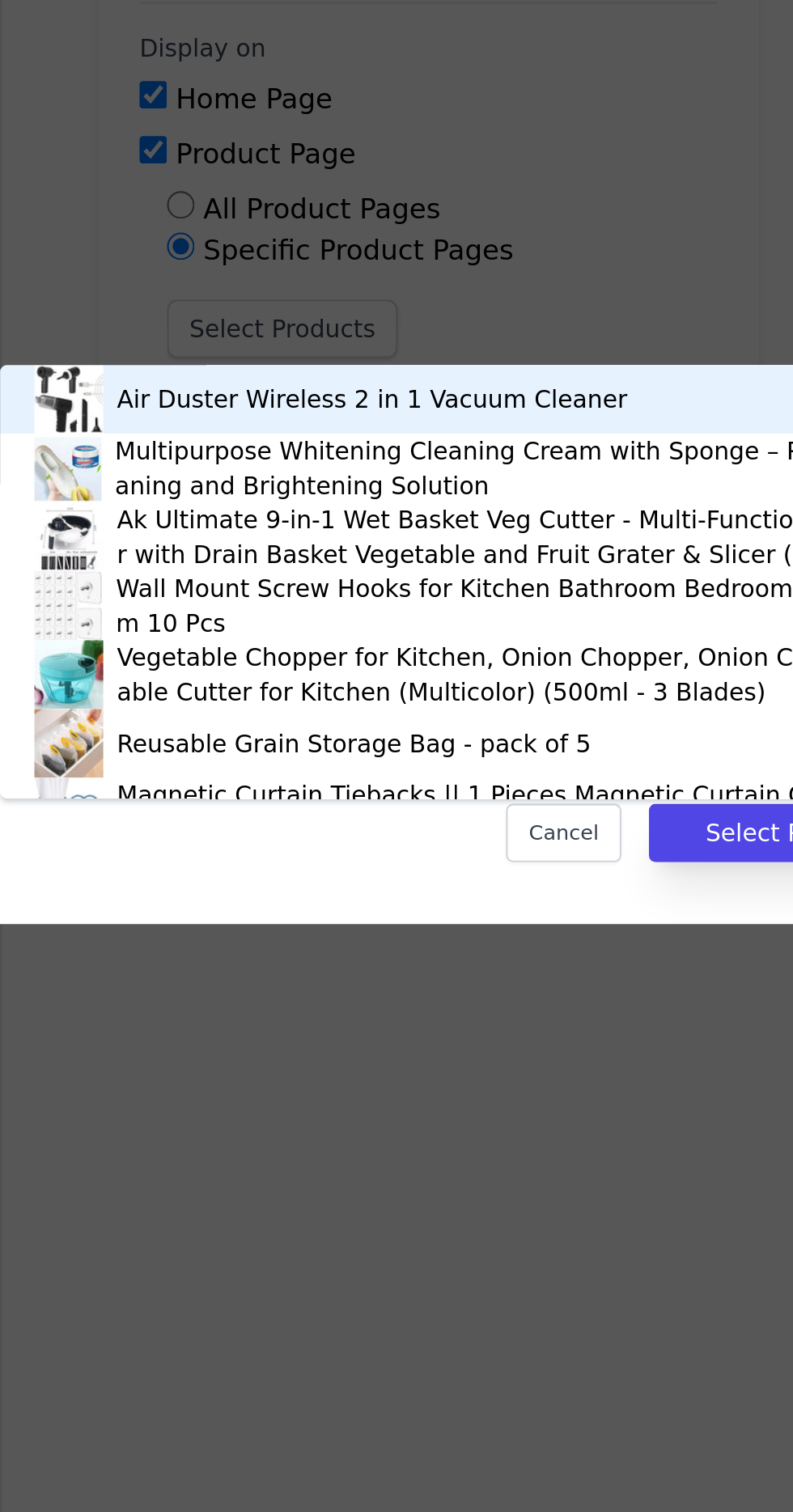
click at [394, 608] on div "Air Duster Wireless 2 in 1 Vacuum Cleaner" at bounding box center [356, 613] width 241 height 16
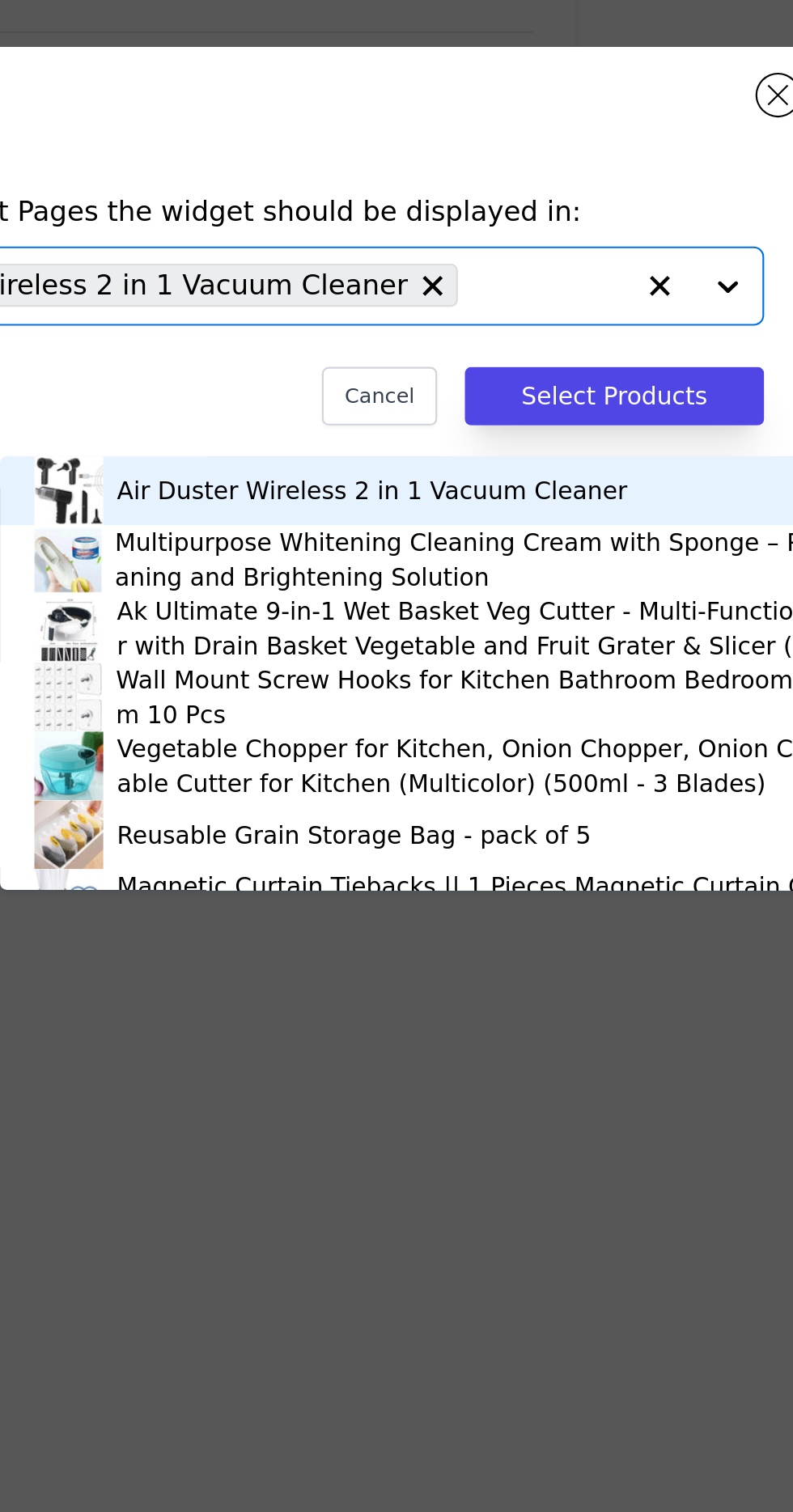
click at [539, 775] on input "text" at bounding box center [525, 765] width 70 height 20
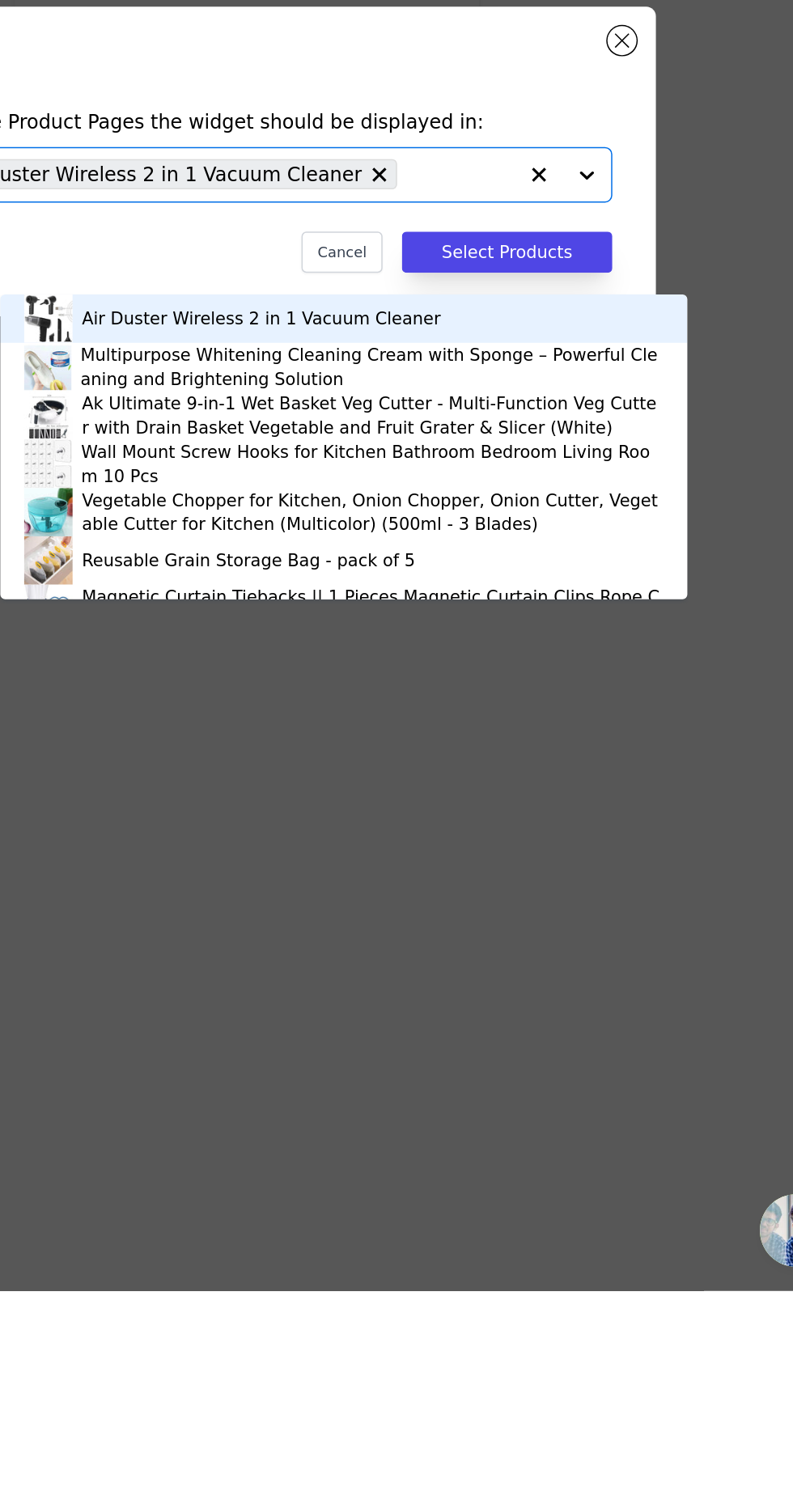
click at [567, 981] on div "Vegetable Chopper for Kitchen, Onion Chopper, Onion Cutter, Vegetable Cutter fo…" at bounding box center [466, 990] width 388 height 32
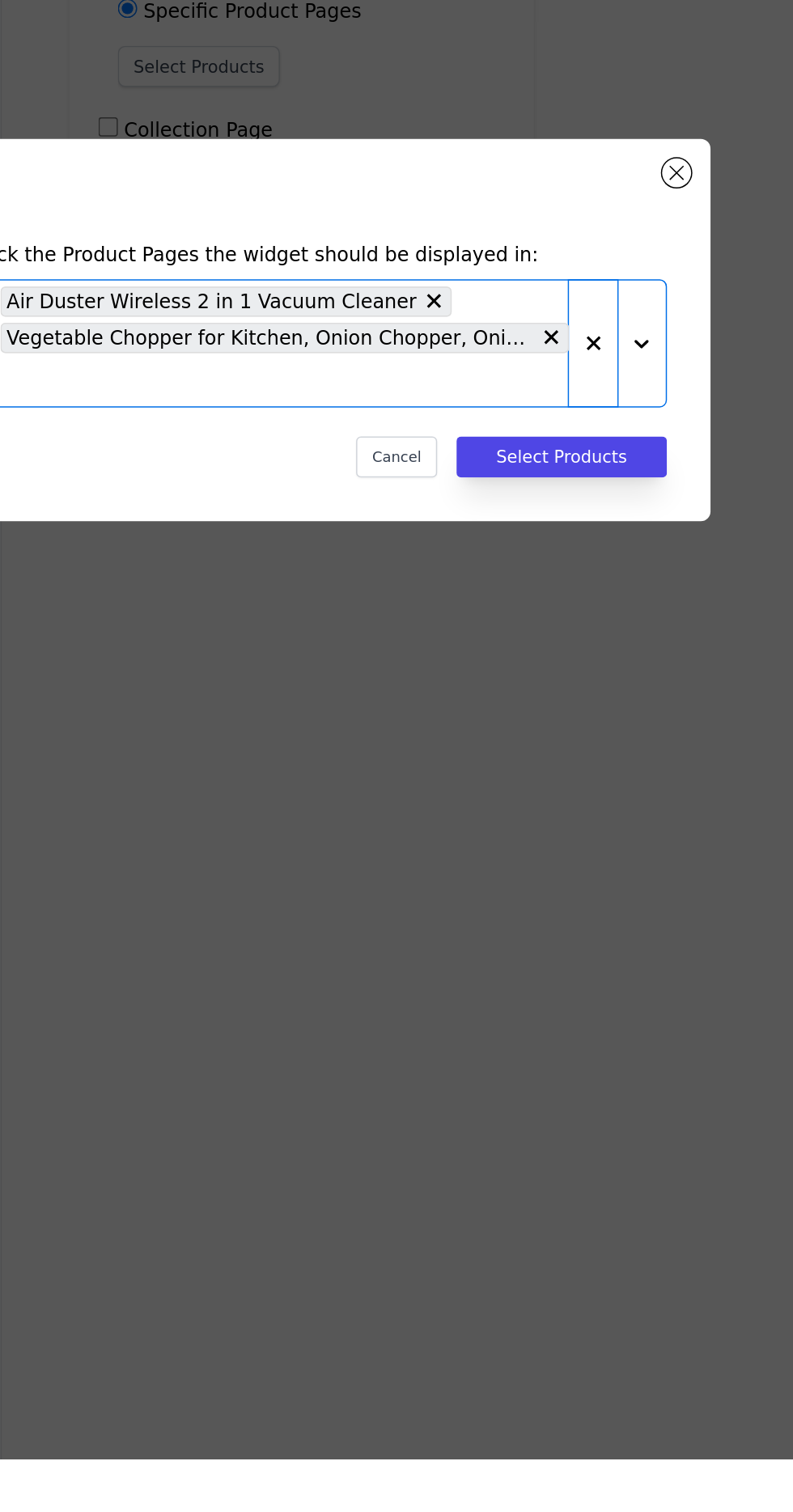
click at [561, 807] on button "button" at bounding box center [576, 765] width 32 height 84
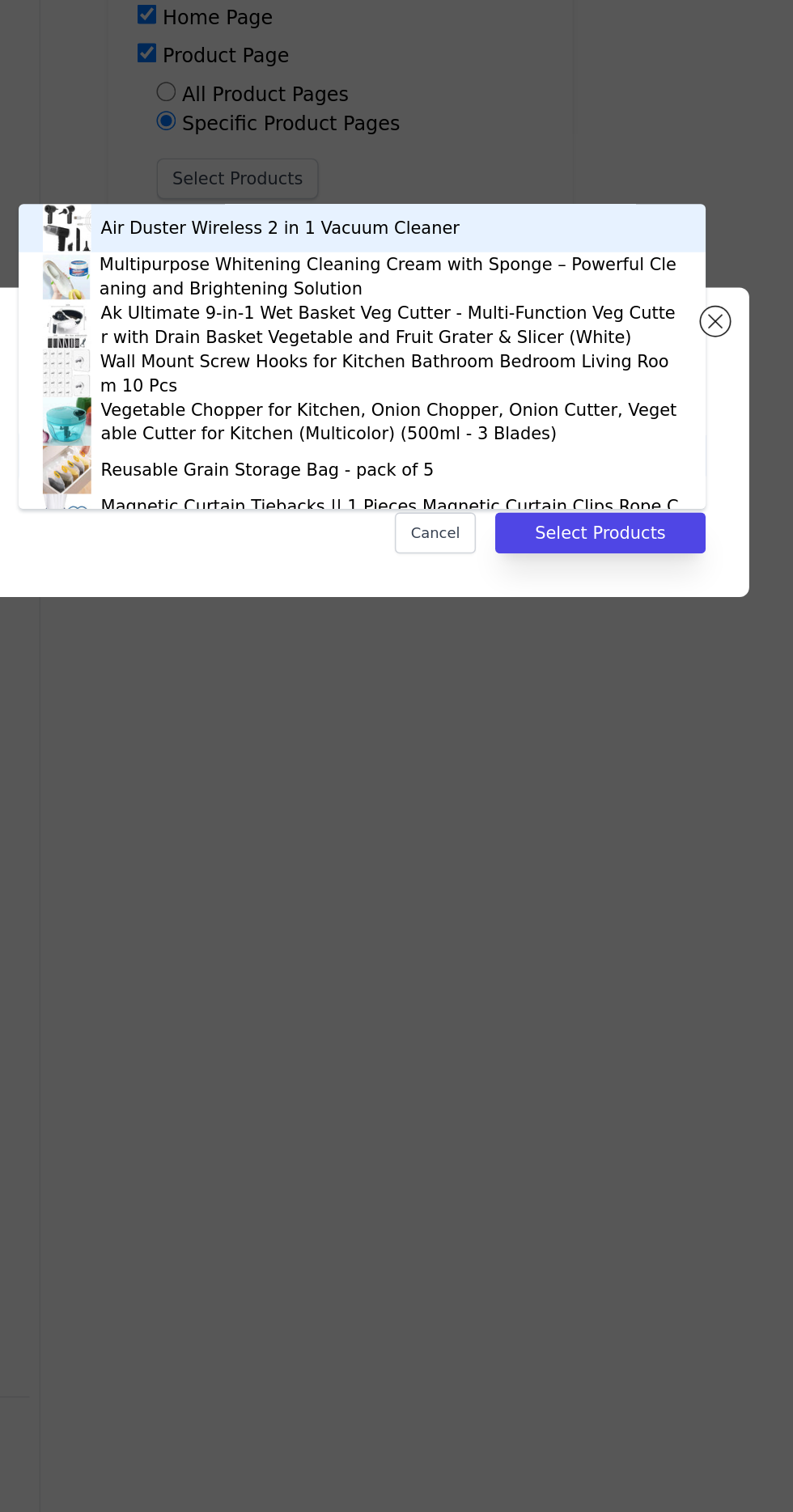
click at [441, 775] on input "text" at bounding box center [387, 765] width 413 height 20
type input "hair"
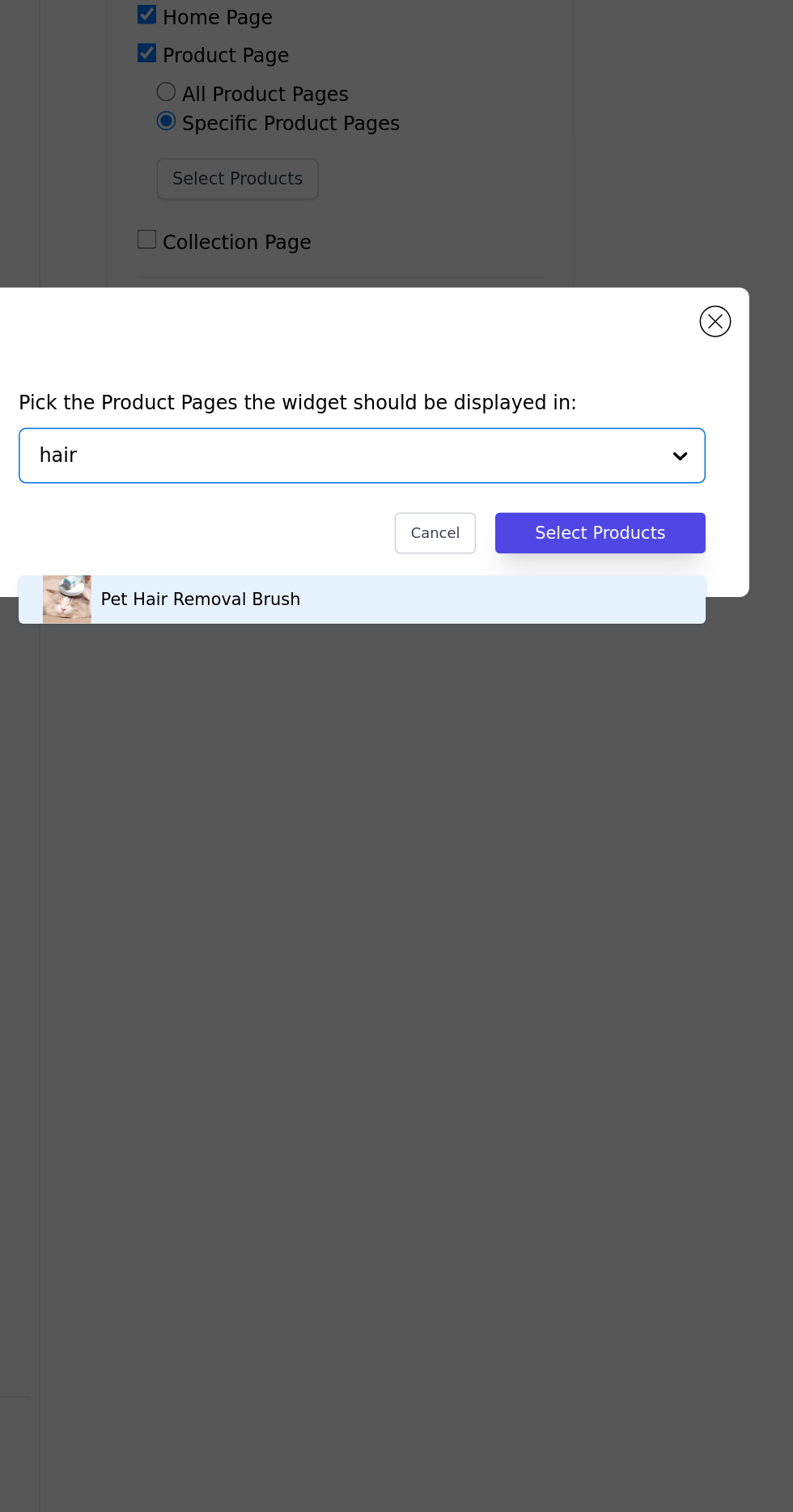
click at [420, 861] on div "Pet Hair Removal Brush" at bounding box center [396, 861] width 427 height 32
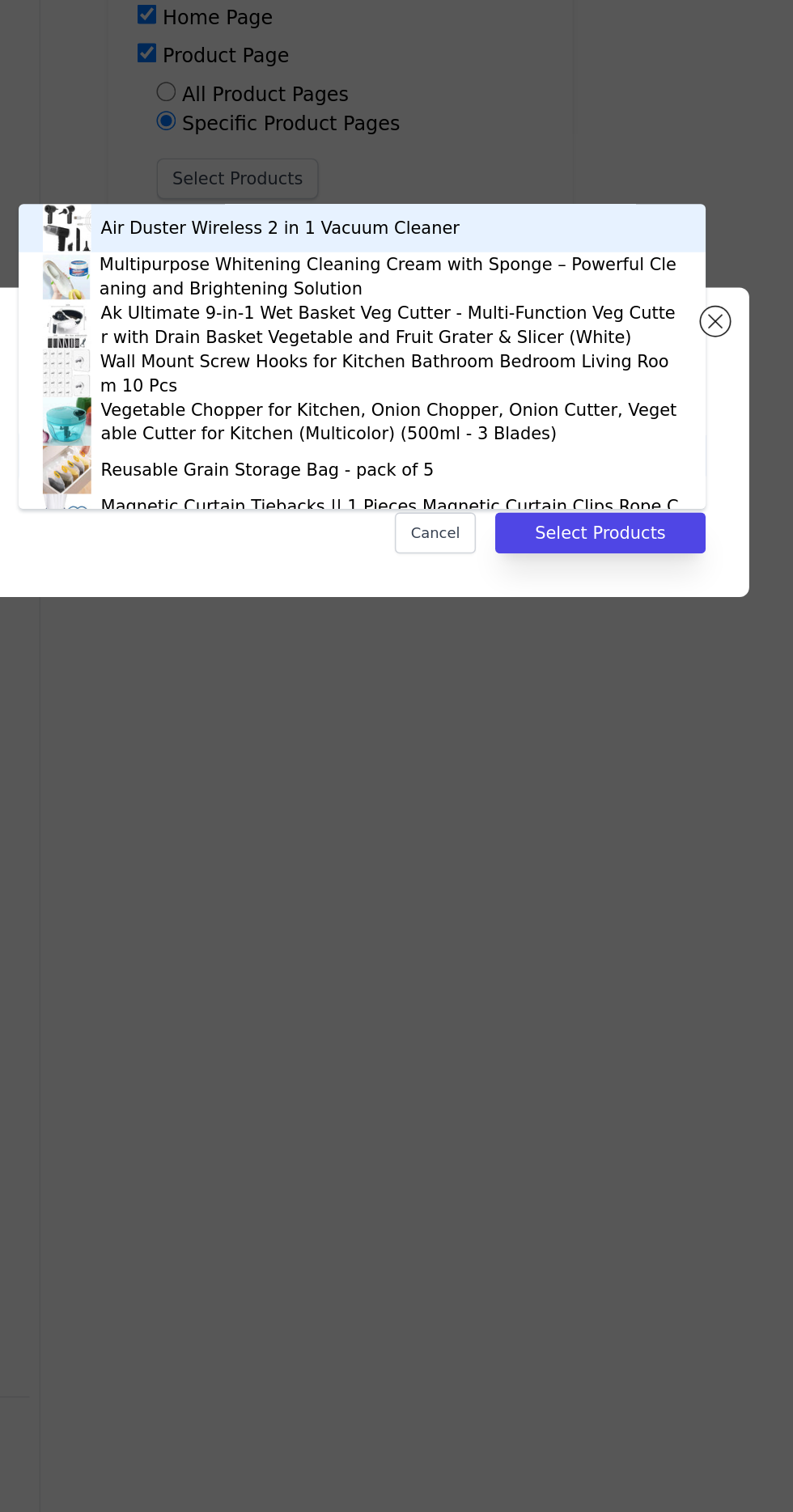
click at [612, 783] on div at bounding box center [593, 765] width 65 height 35
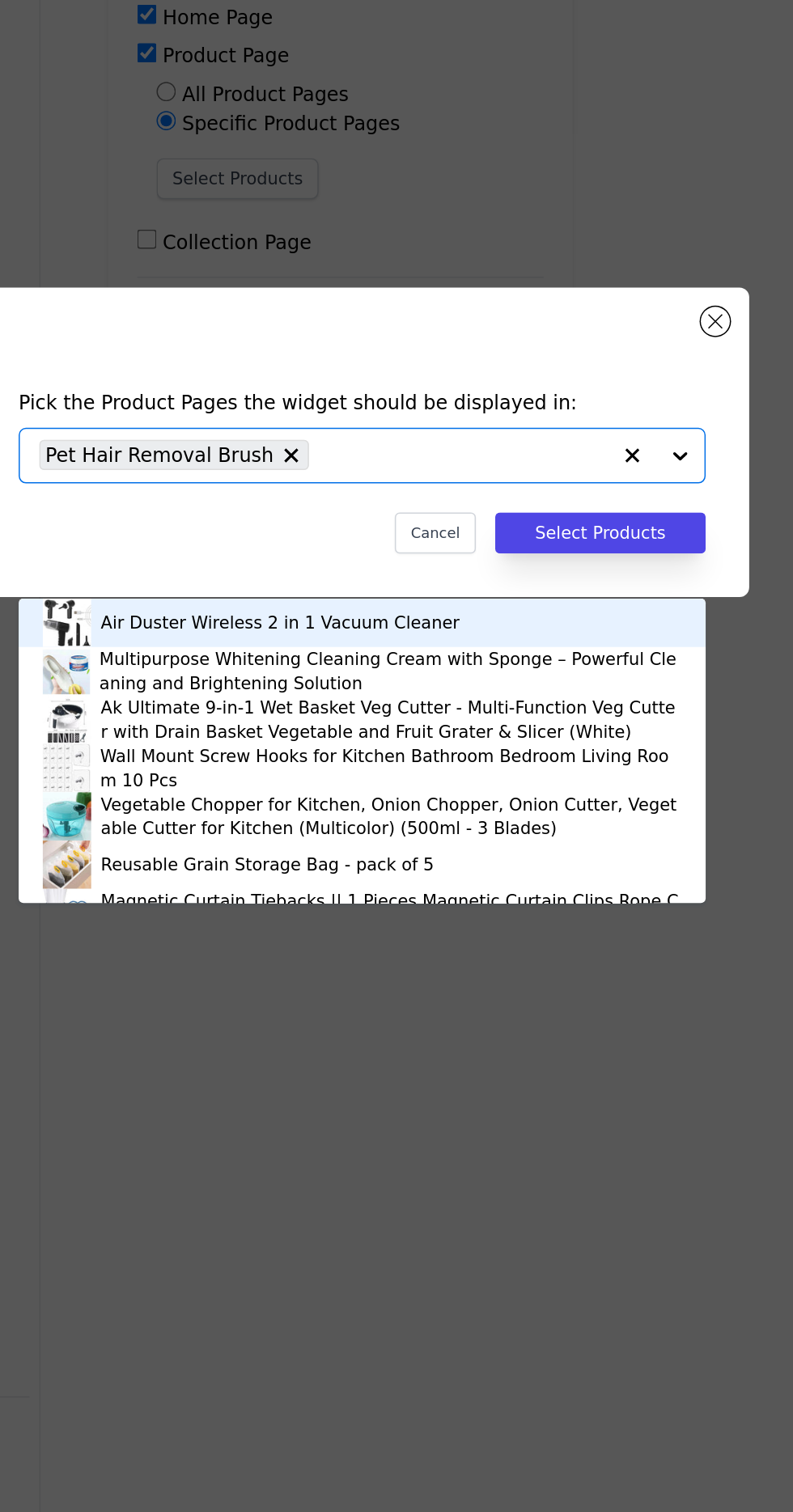
click at [619, 844] on div "Pick the Product Pages the widget should be displayed in: Air Duster Wireless 2…" at bounding box center [396, 756] width 793 height 1512
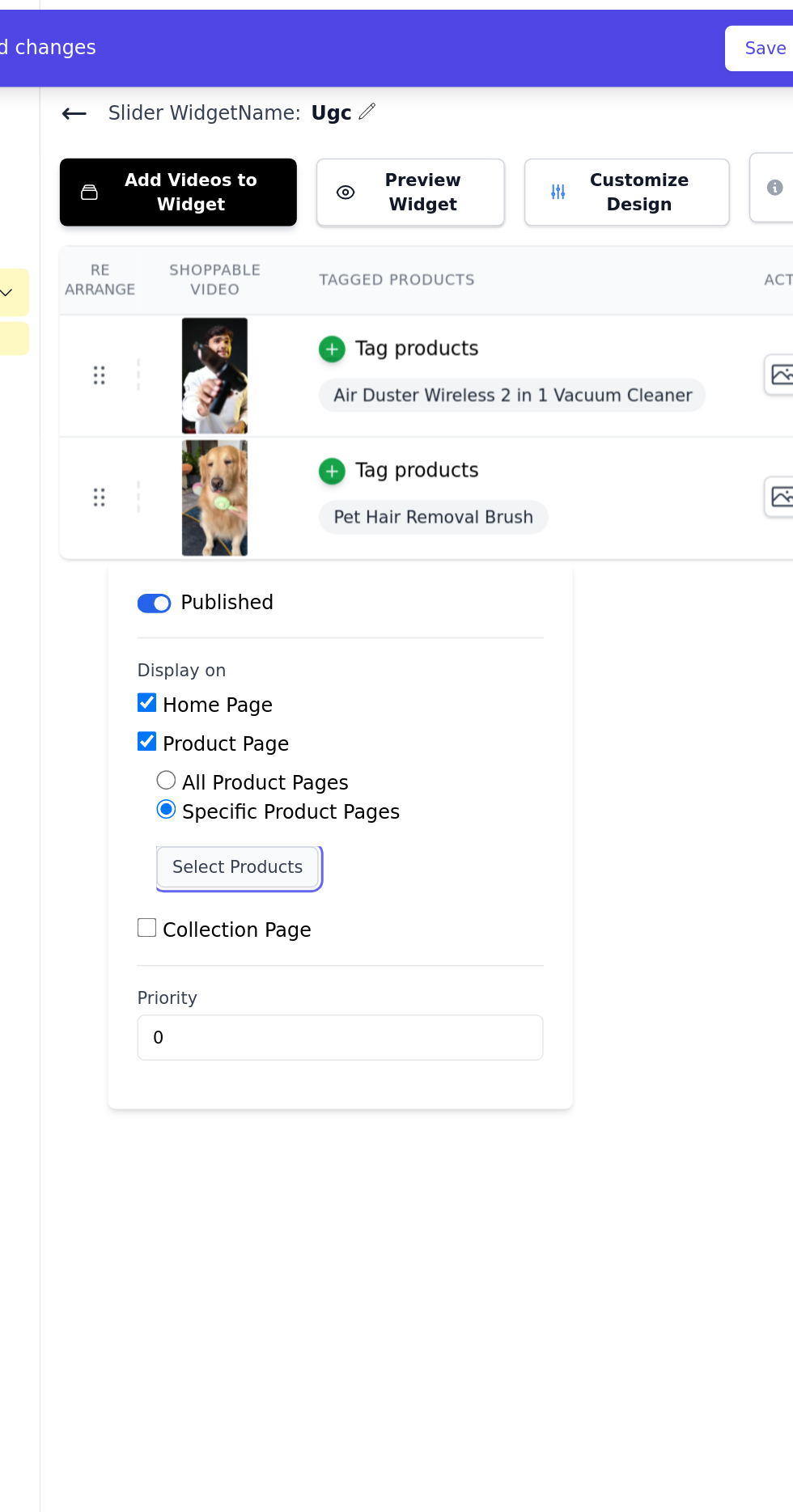
click at [339, 567] on button "Select Products" at bounding box center [313, 579] width 109 height 27
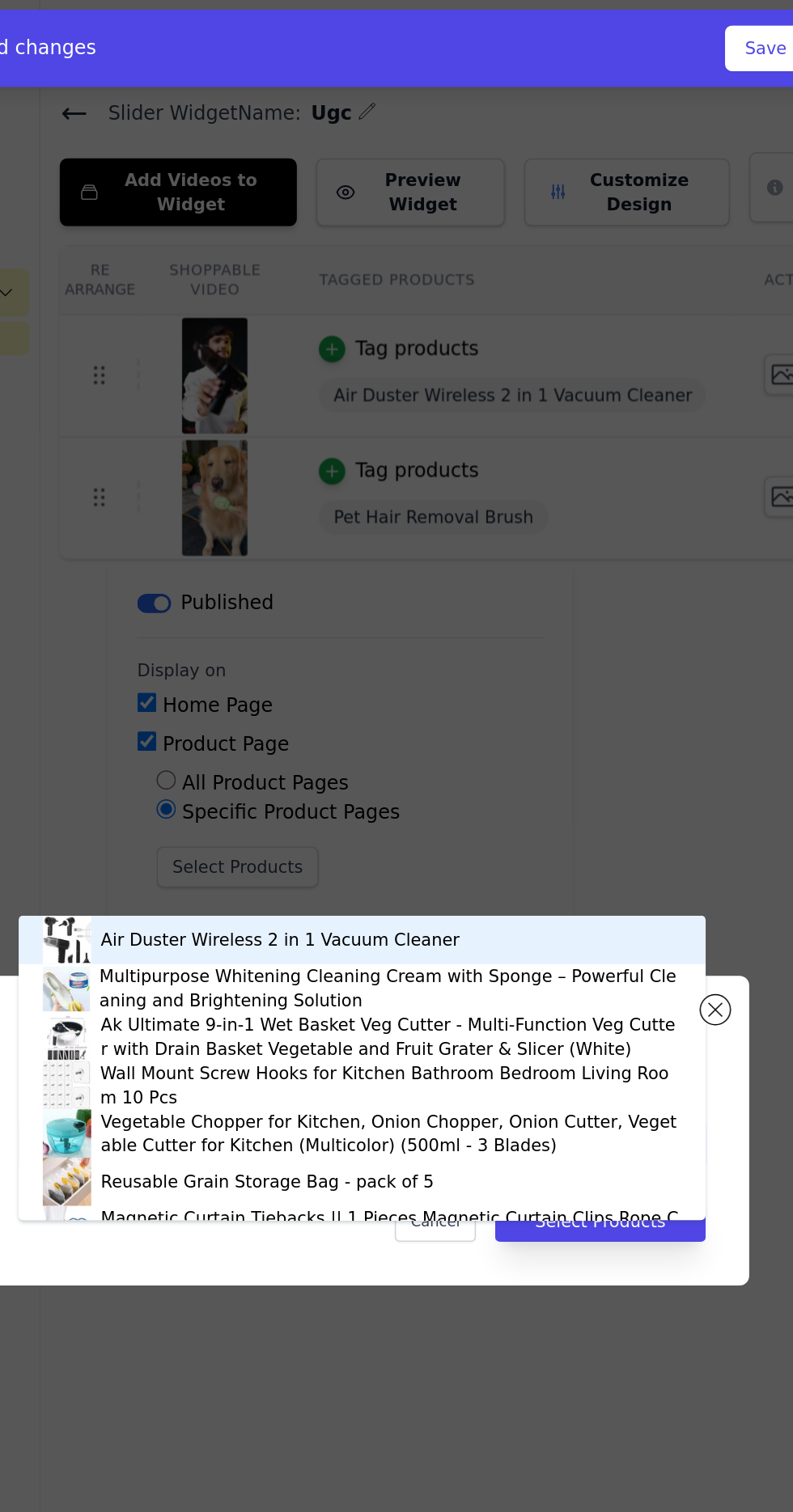
click at [440, 775] on input "text" at bounding box center [387, 765] width 413 height 20
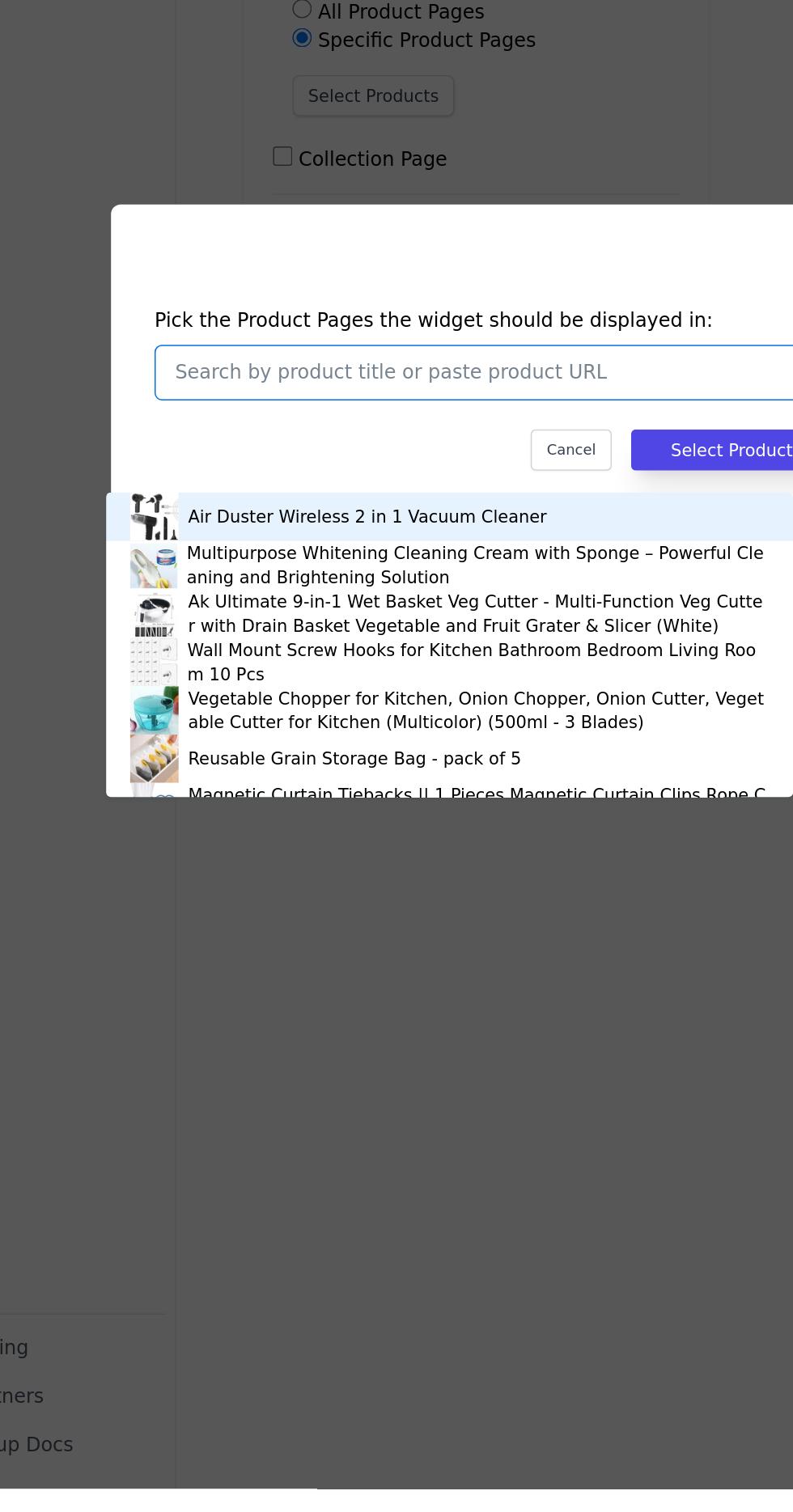
click at [402, 855] on div "Air Duster Wireless 2 in 1 Vacuum Cleaner" at bounding box center [364, 861] width 427 height 32
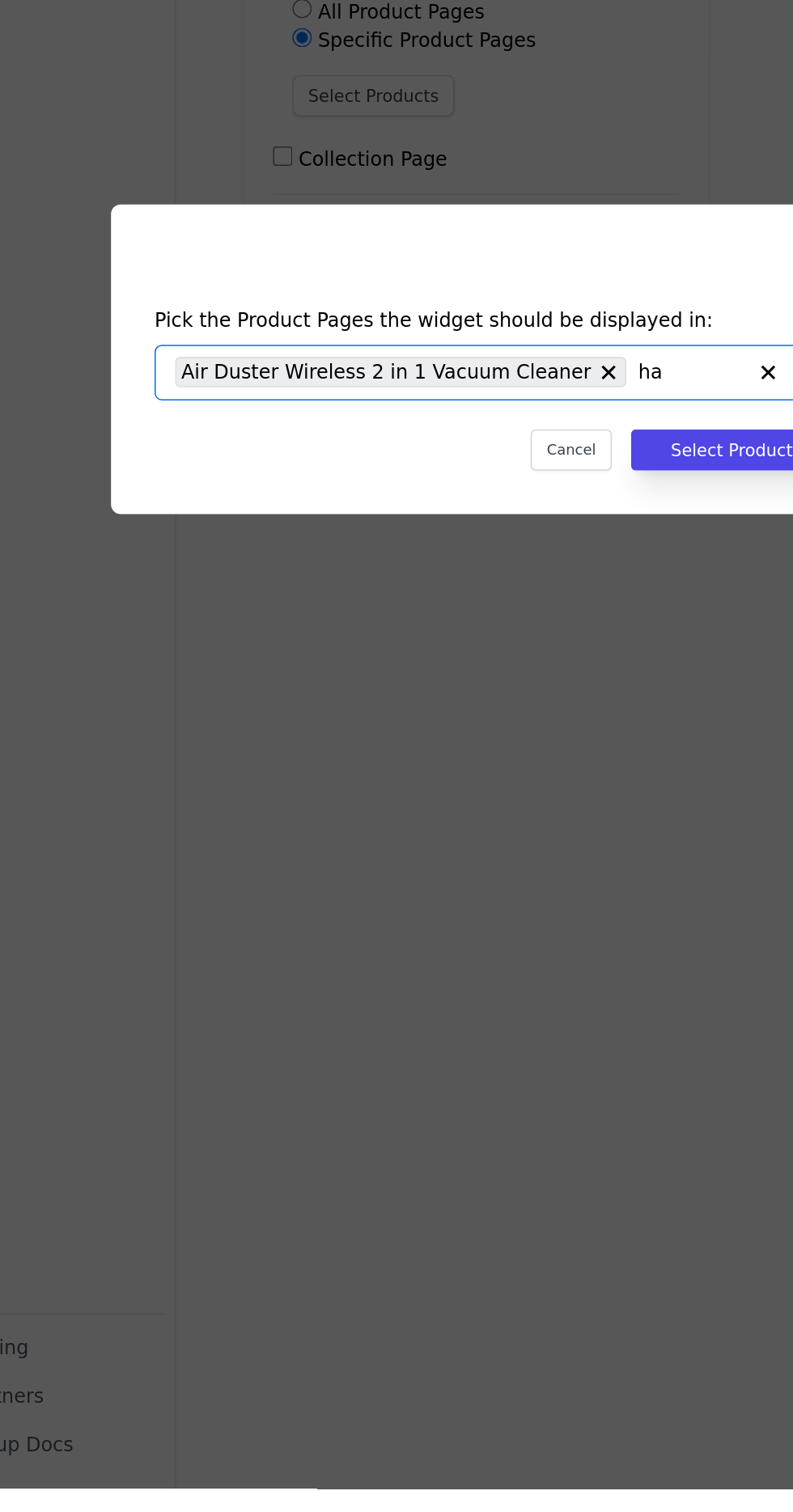
type input "hai"
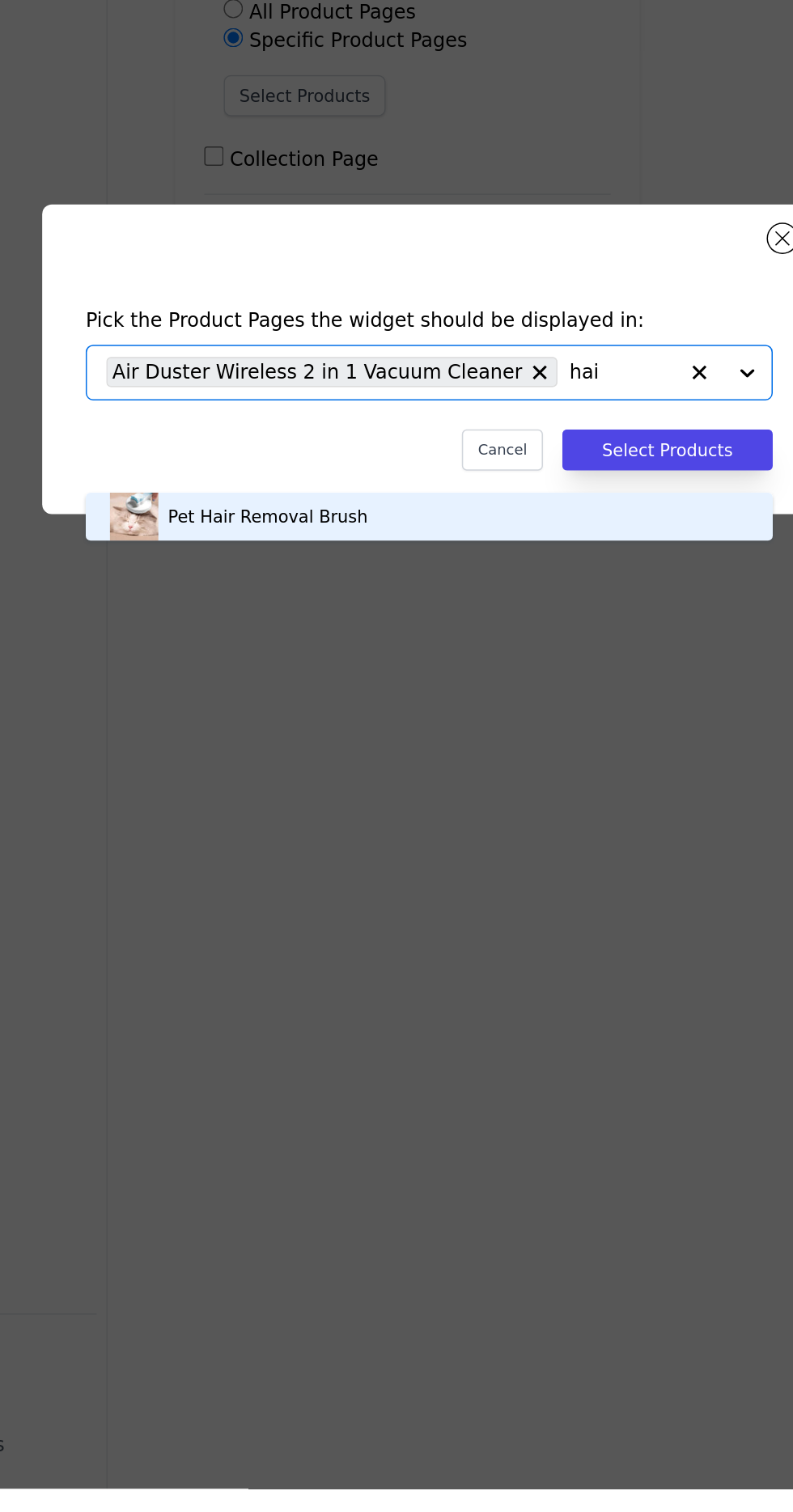
click at [406, 858] on div "Pet Hair Removal Brush" at bounding box center [396, 861] width 427 height 32
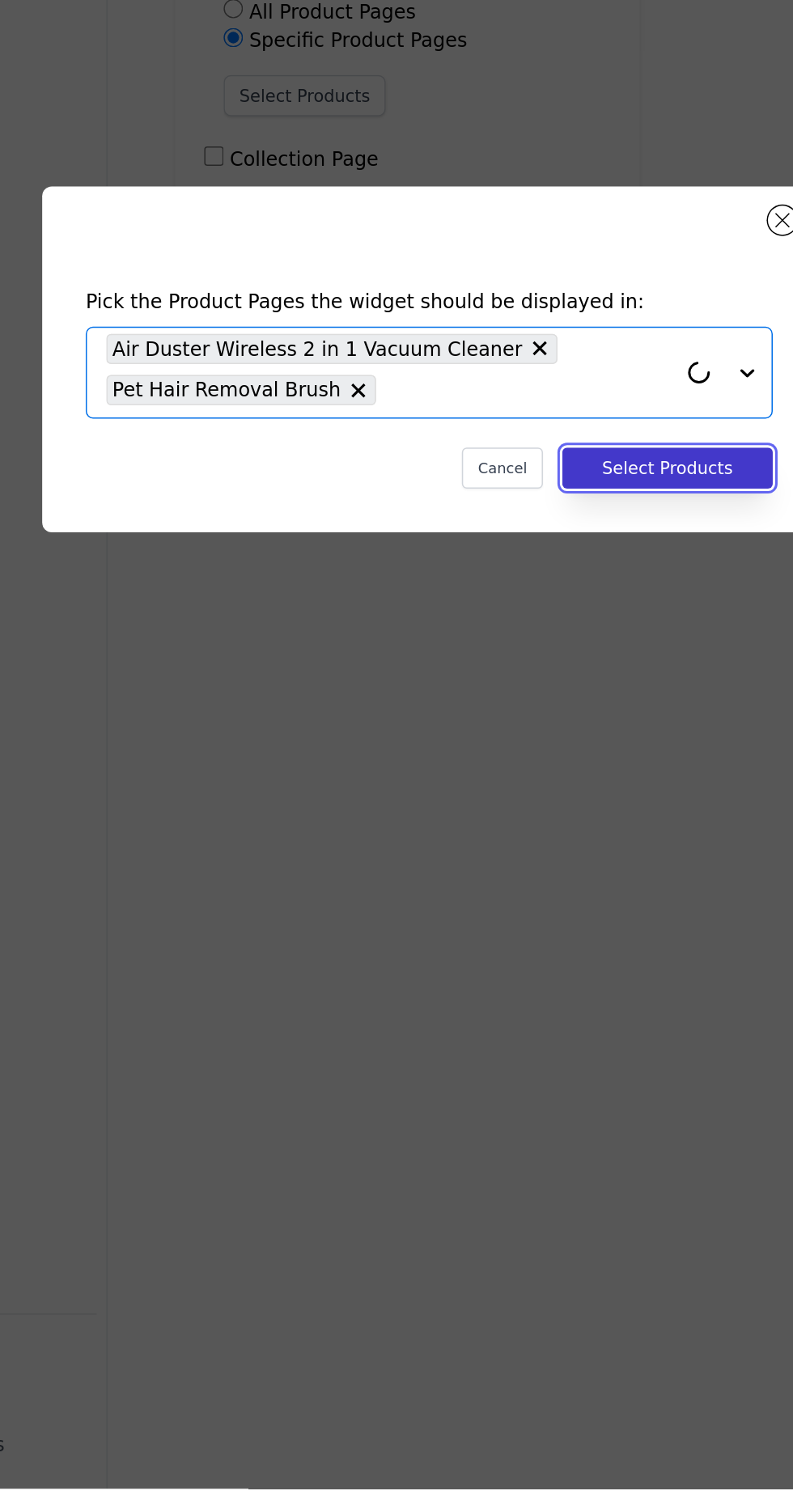
click at [566, 843] on button "Select Products" at bounding box center [556, 829] width 141 height 27
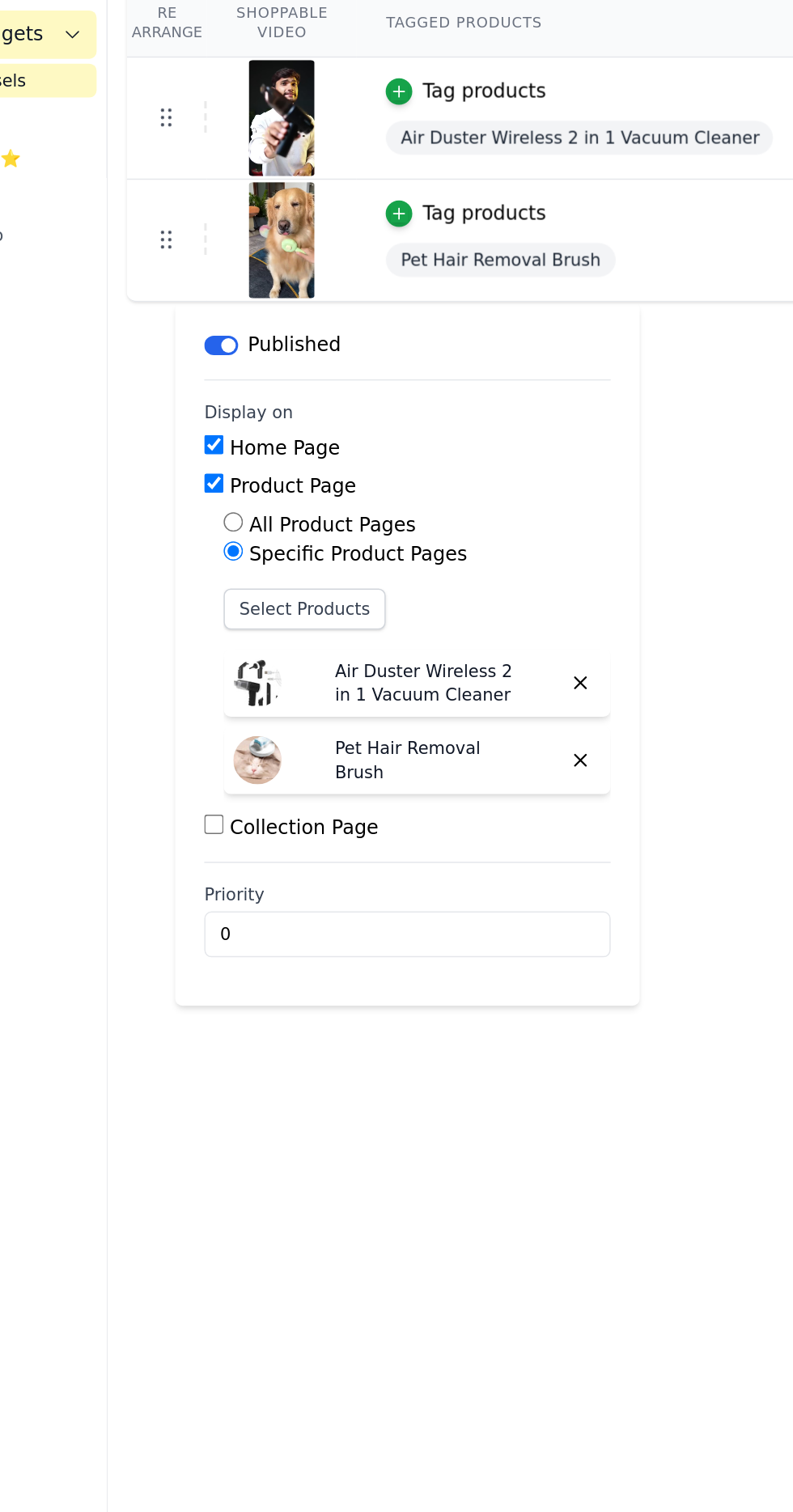
click at [335, 725] on label "Collection Page" at bounding box center [312, 726] width 100 height 16
click at [259, 725] on input "Collection Page" at bounding box center [252, 724] width 13 height 13
checkbox input "true"
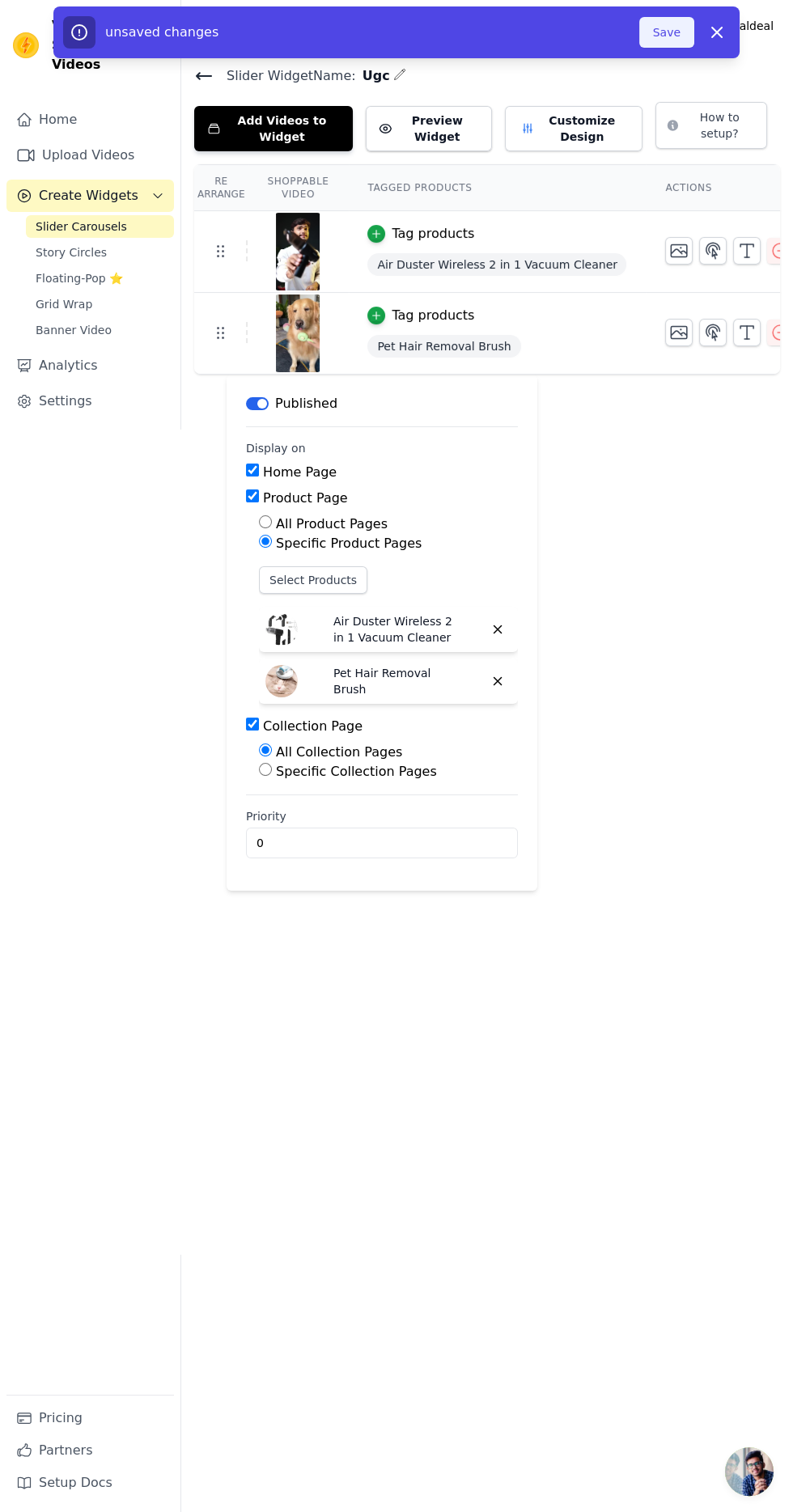
click at [665, 31] on button "Save" at bounding box center [667, 32] width 55 height 30
click at [661, 26] on button "Save" at bounding box center [667, 32] width 55 height 30
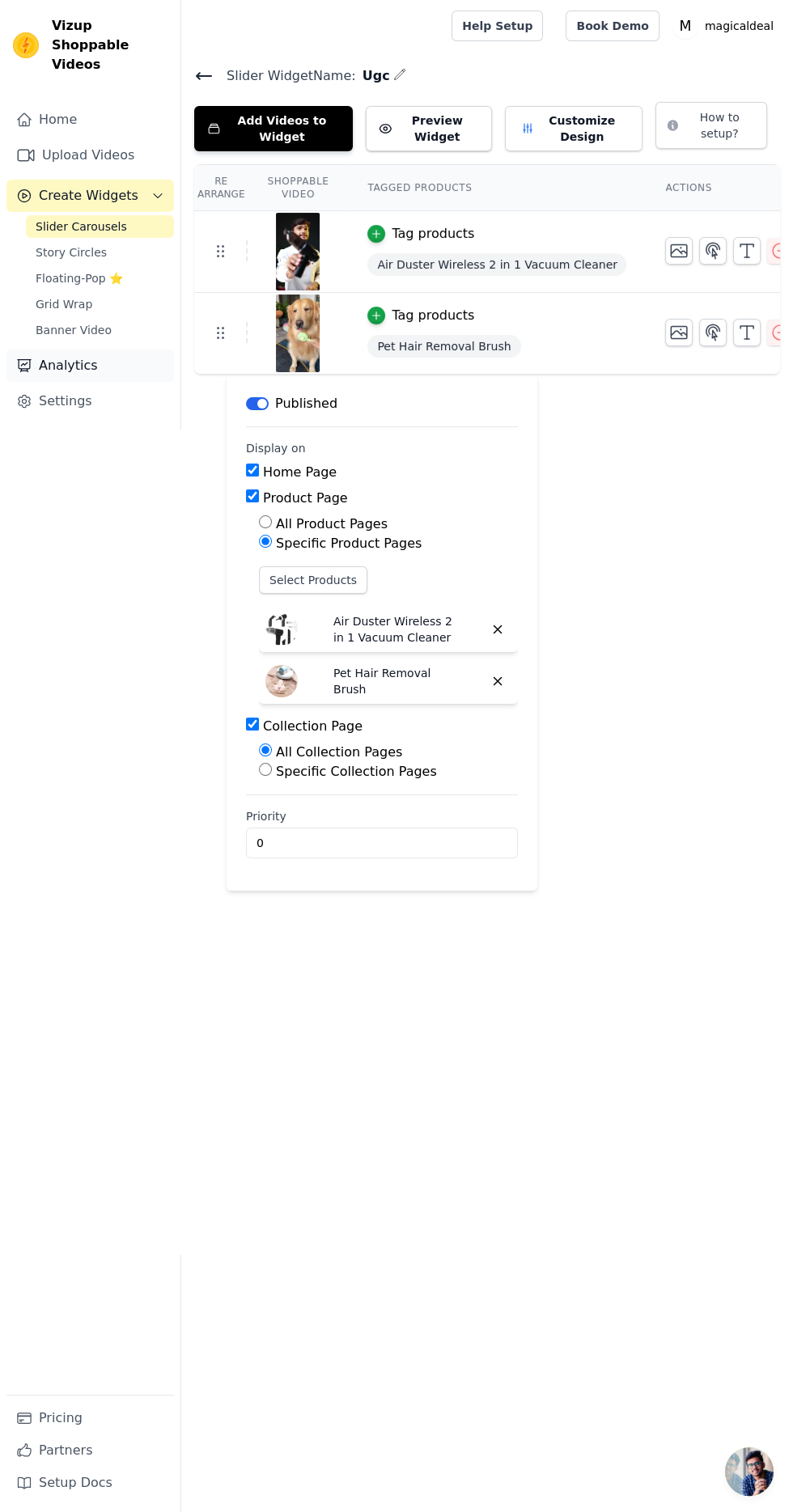
click at [133, 349] on link "Analytics" at bounding box center [90, 365] width 167 height 32
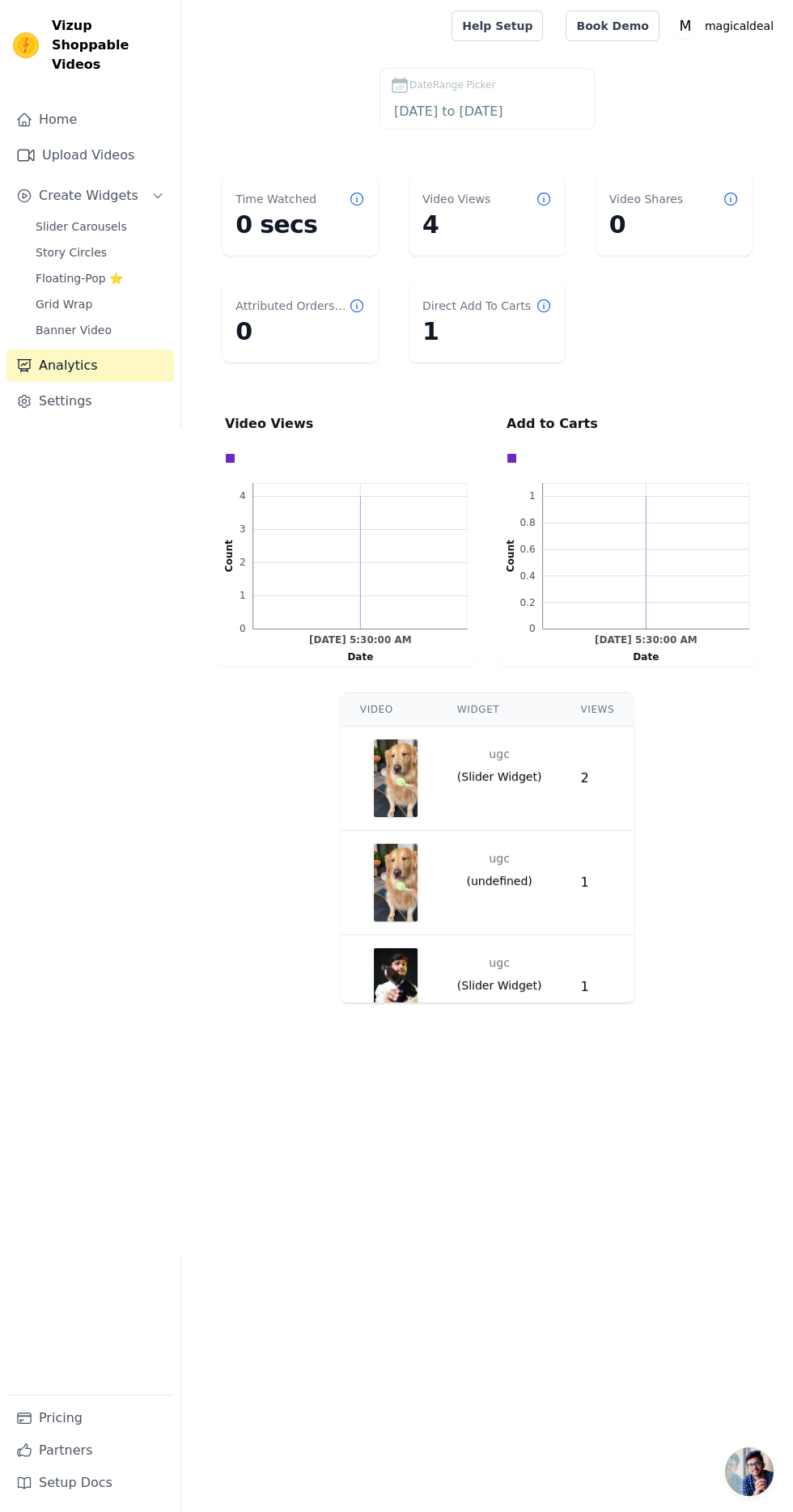
scroll to position [1, 0]
click at [551, 765] on td "ugc ( Slider Widget )" at bounding box center [500, 761] width 124 height 71
click at [543, 774] on td "ugc ( Slider Widget )" at bounding box center [500, 761] width 124 height 71
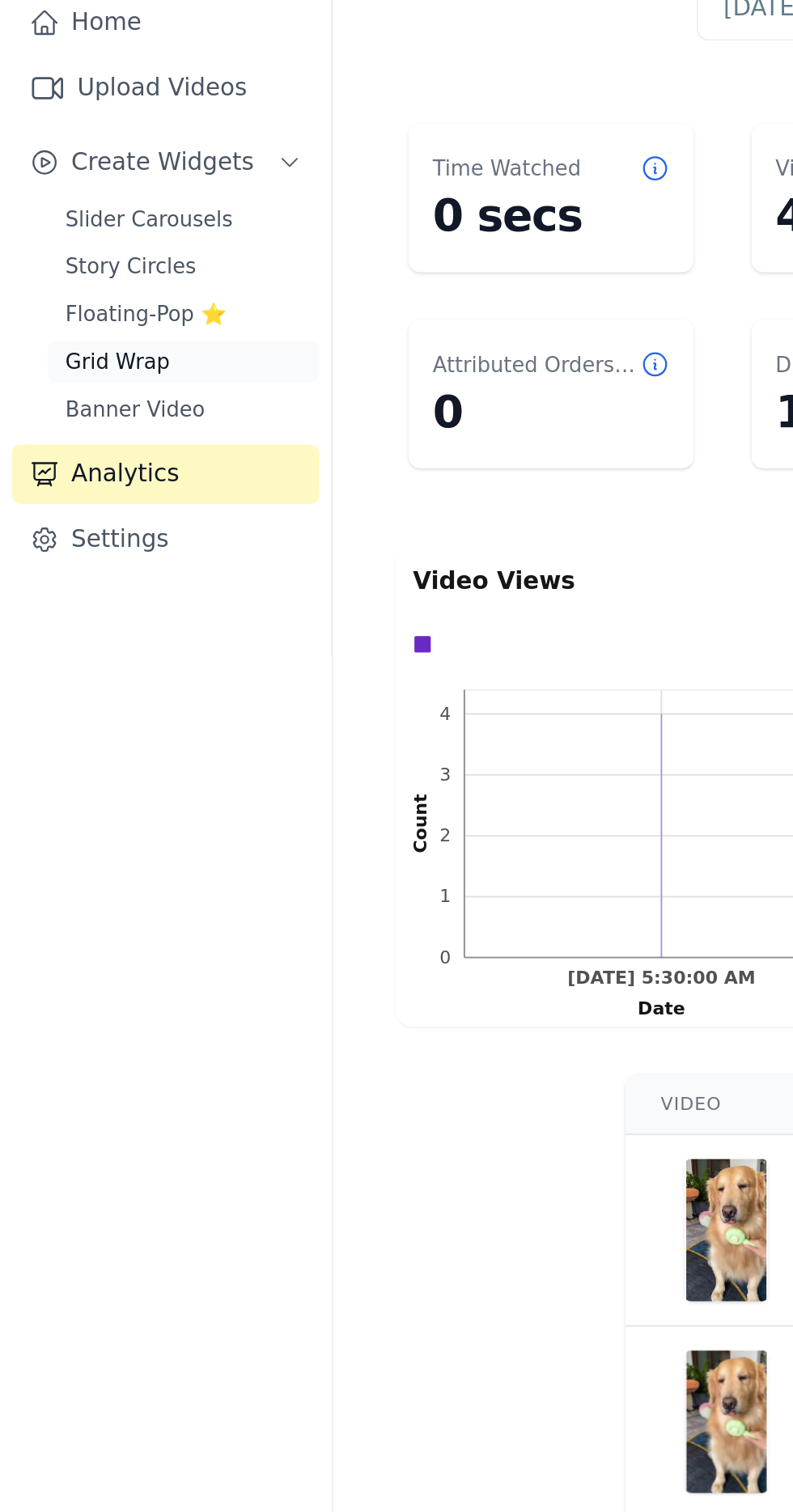
click at [107, 293] on link "Grid Wrap" at bounding box center [100, 303] width 148 height 22
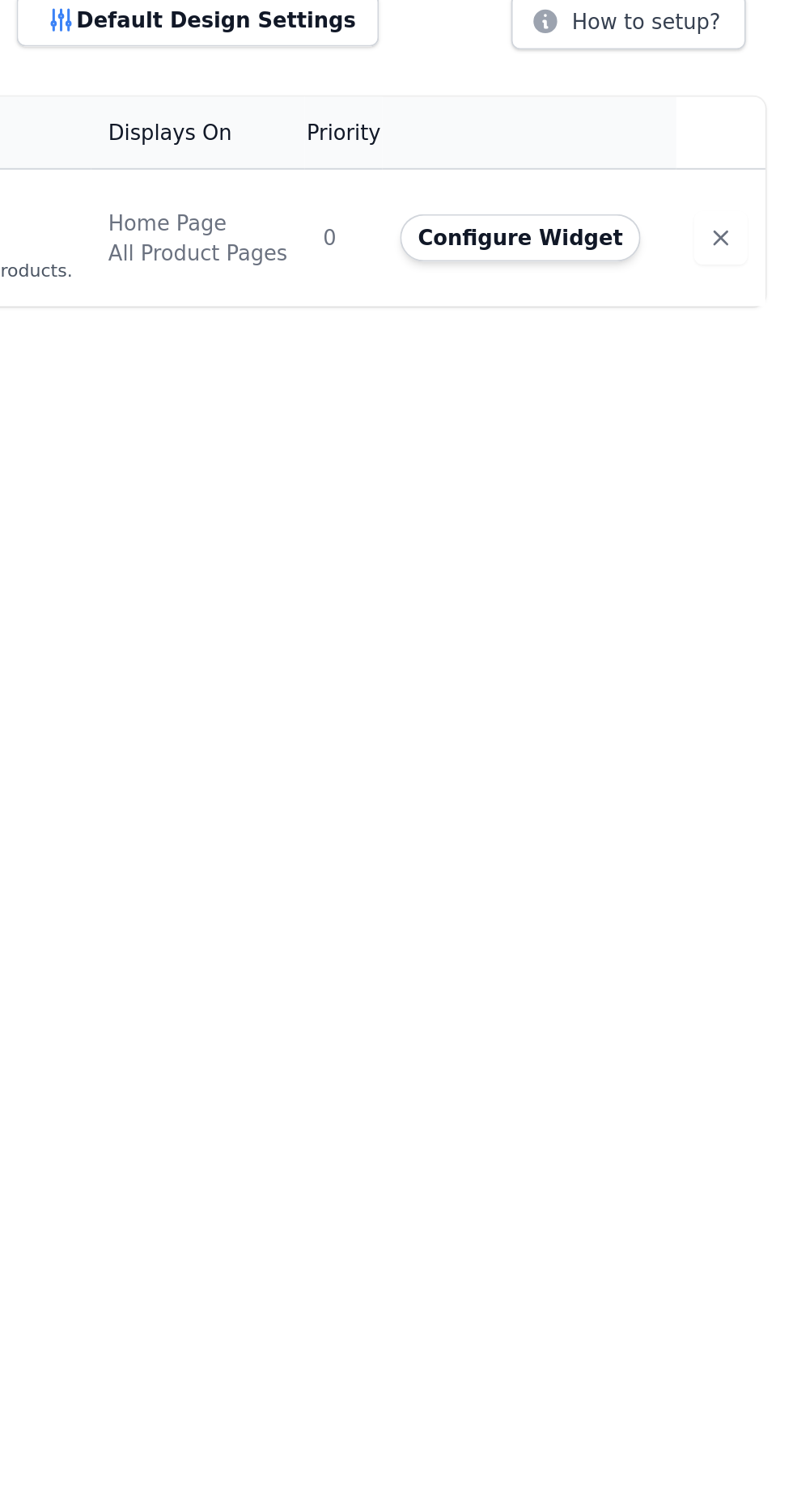
click at [514, 229] on div "Home Page" at bounding box center [468, 229] width 98 height 16
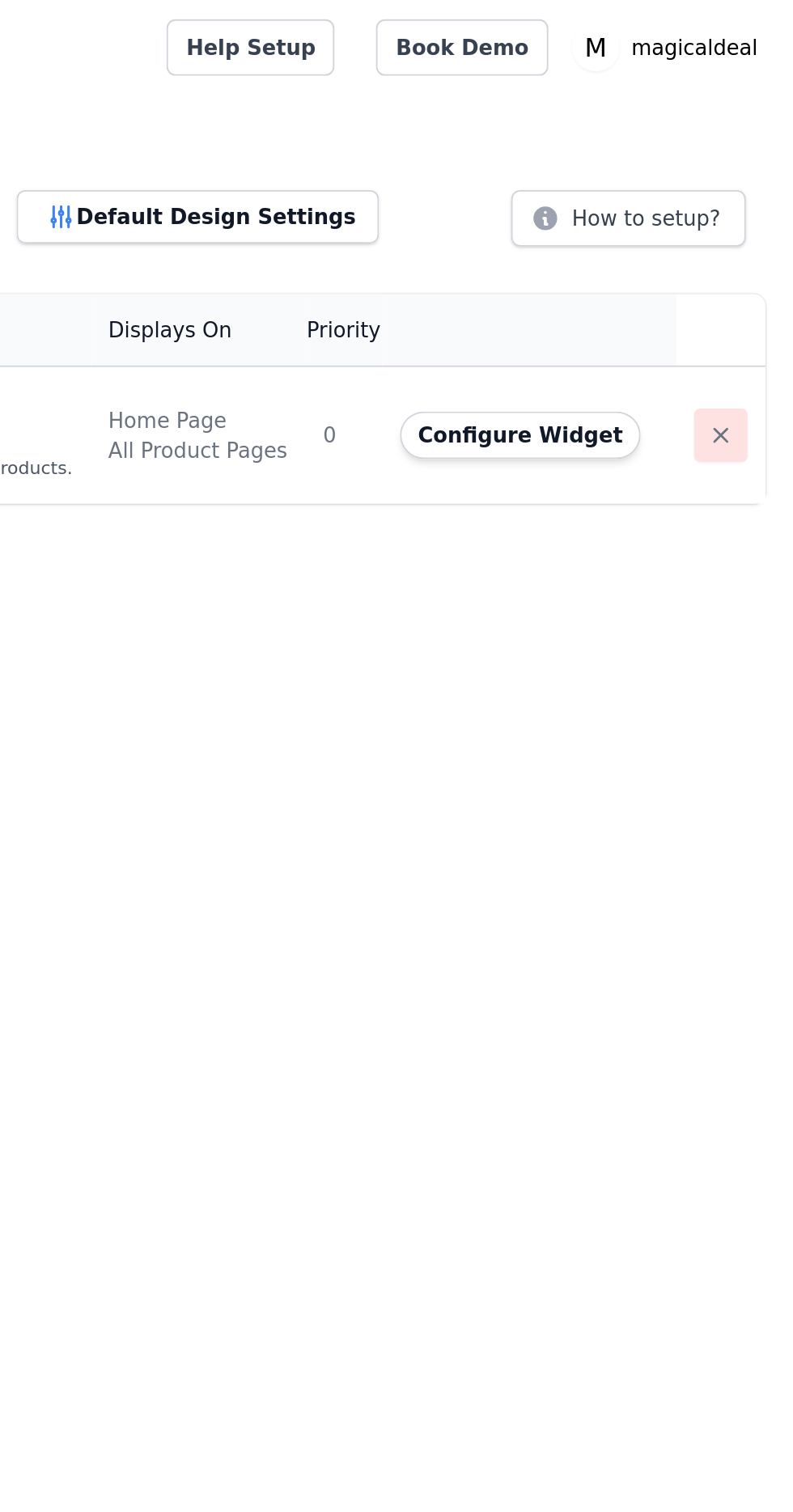
click at [749, 236] on icon "button" at bounding box center [753, 237] width 8 height 8
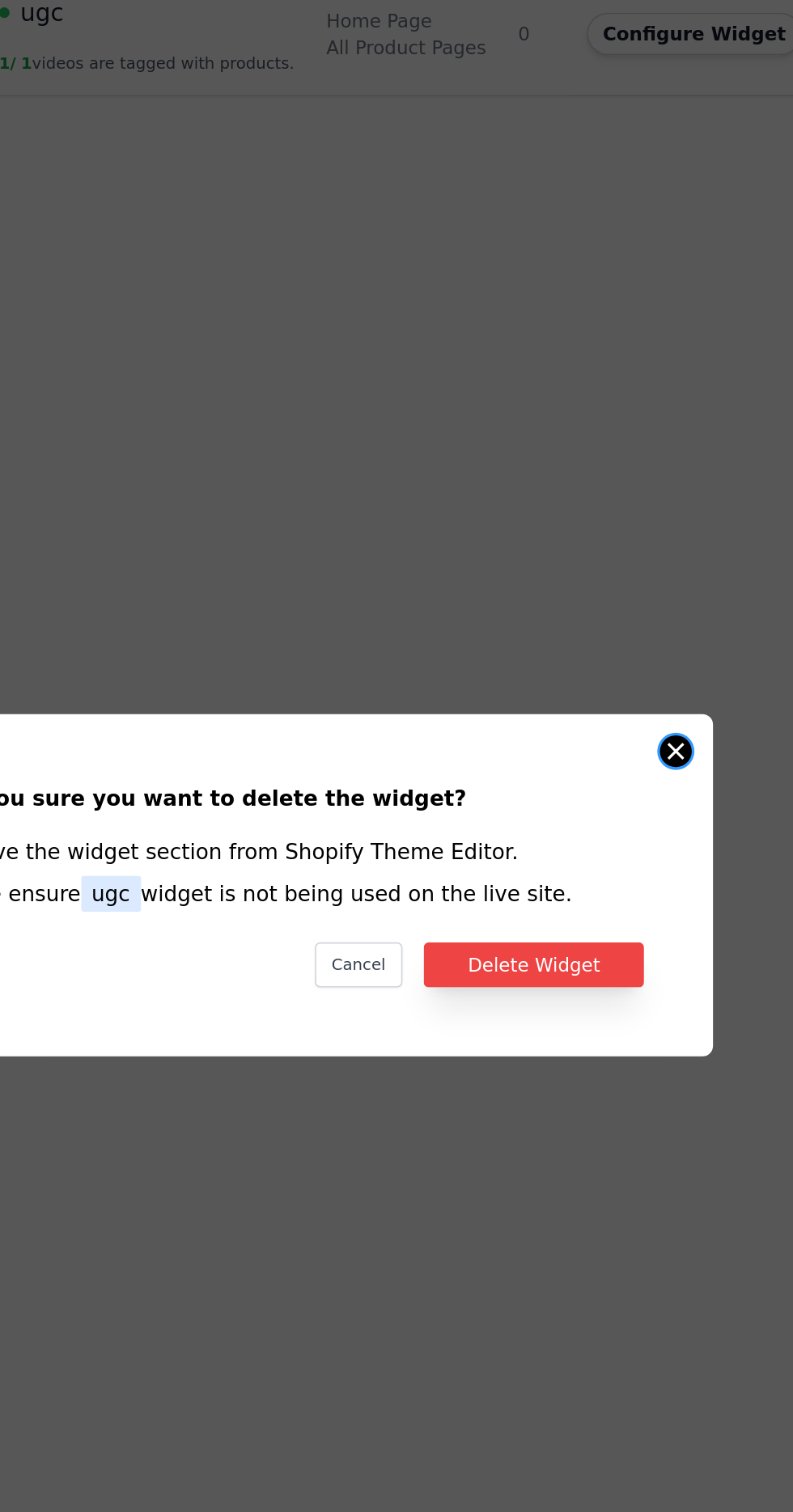
click at [632, 684] on button "Close modal" at bounding box center [633, 675] width 20 height 20
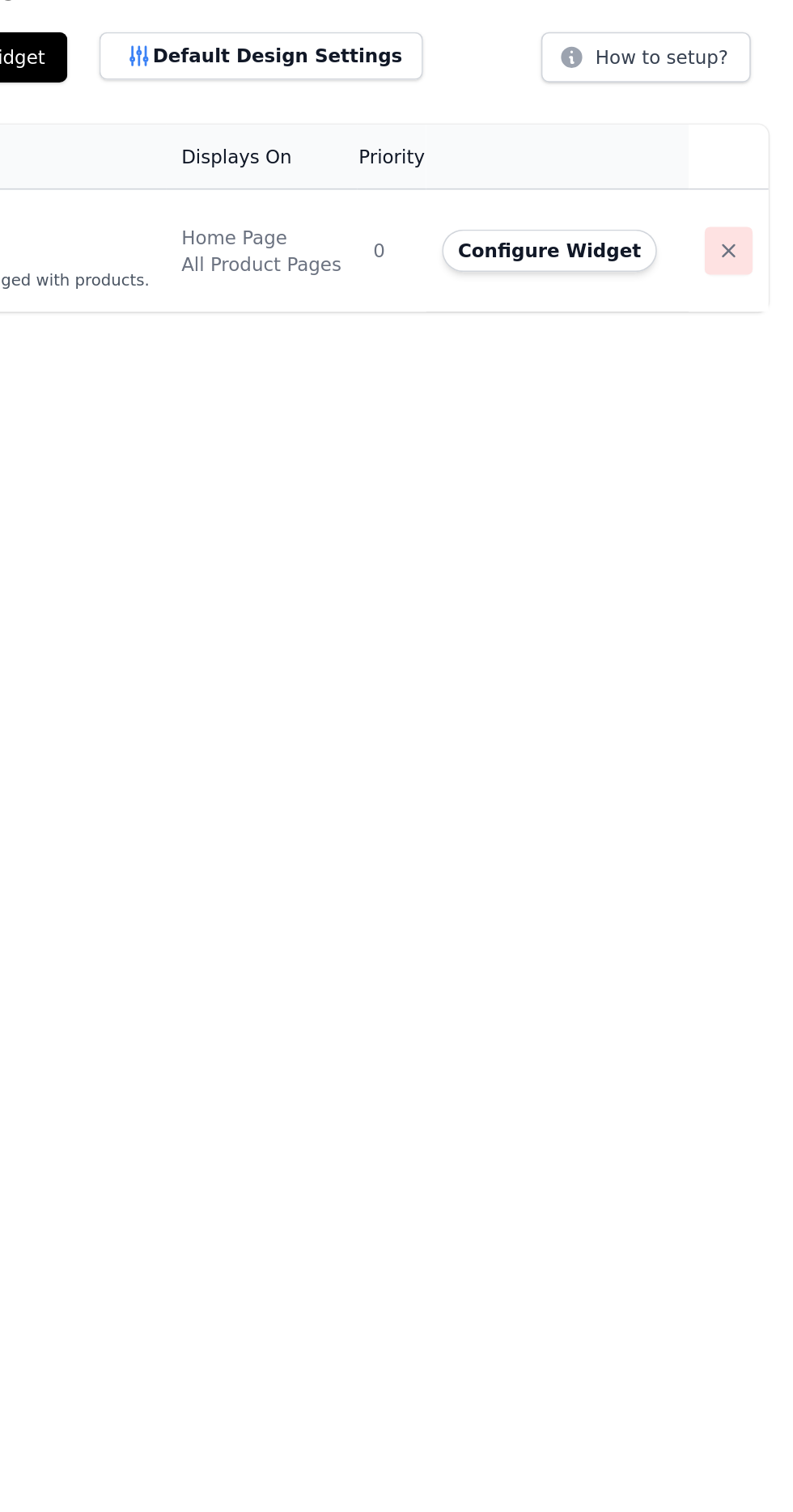
click at [749, 236] on icon "button" at bounding box center [753, 237] width 8 height 8
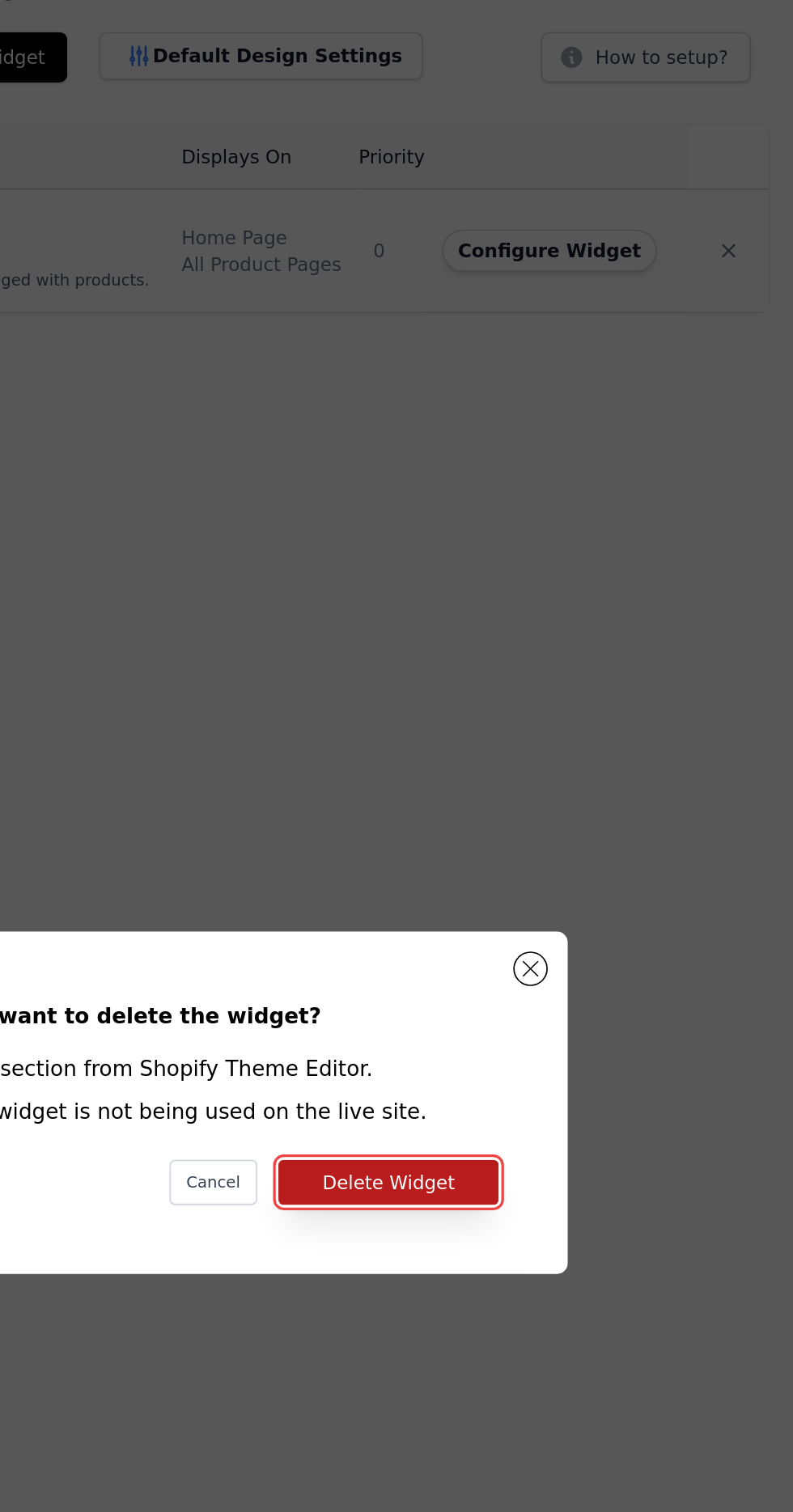
click at [559, 818] on button "Delete Widget" at bounding box center [546, 804] width 134 height 27
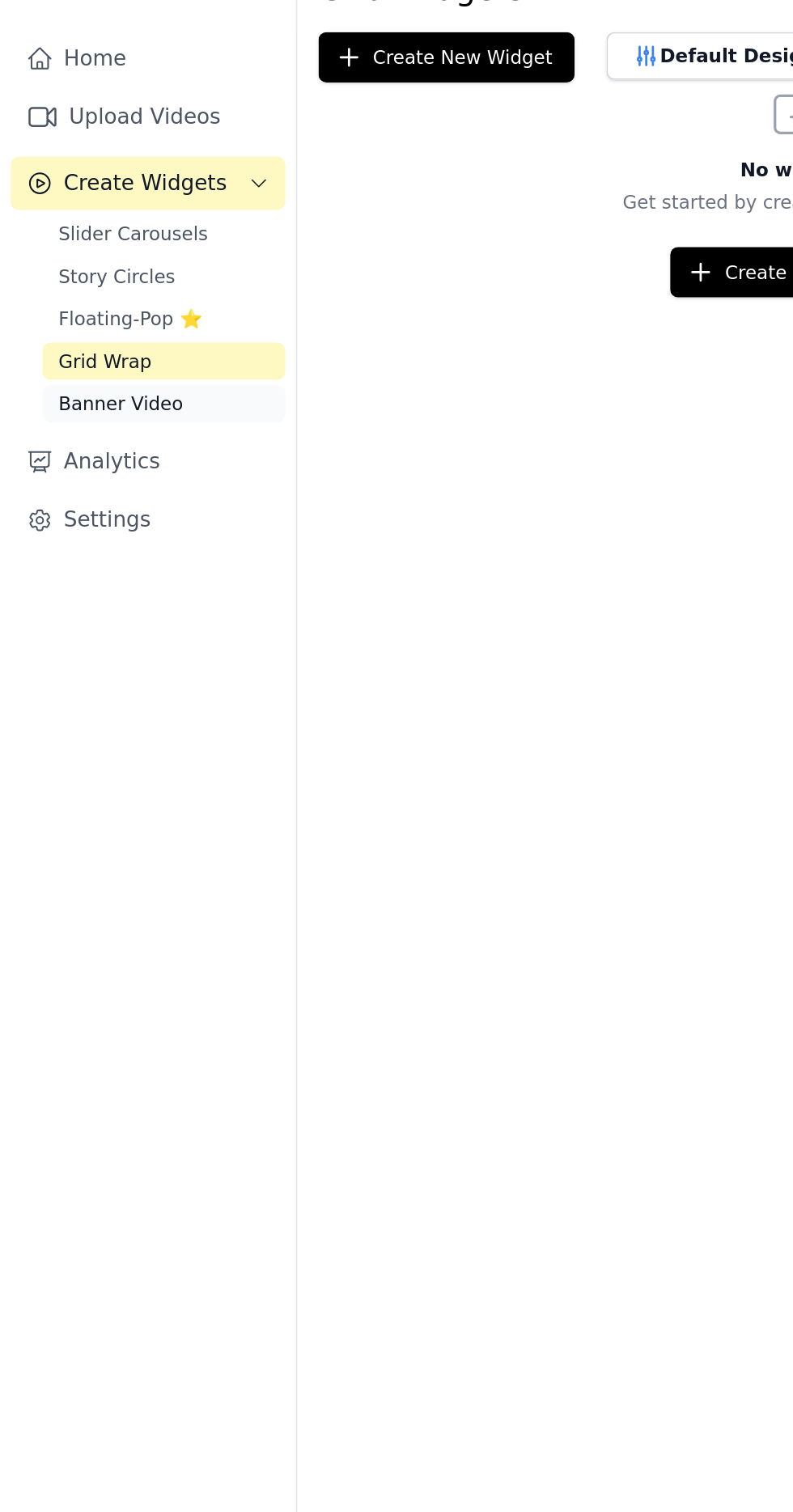
click at [134, 319] on link "Banner Video" at bounding box center [100, 330] width 148 height 22
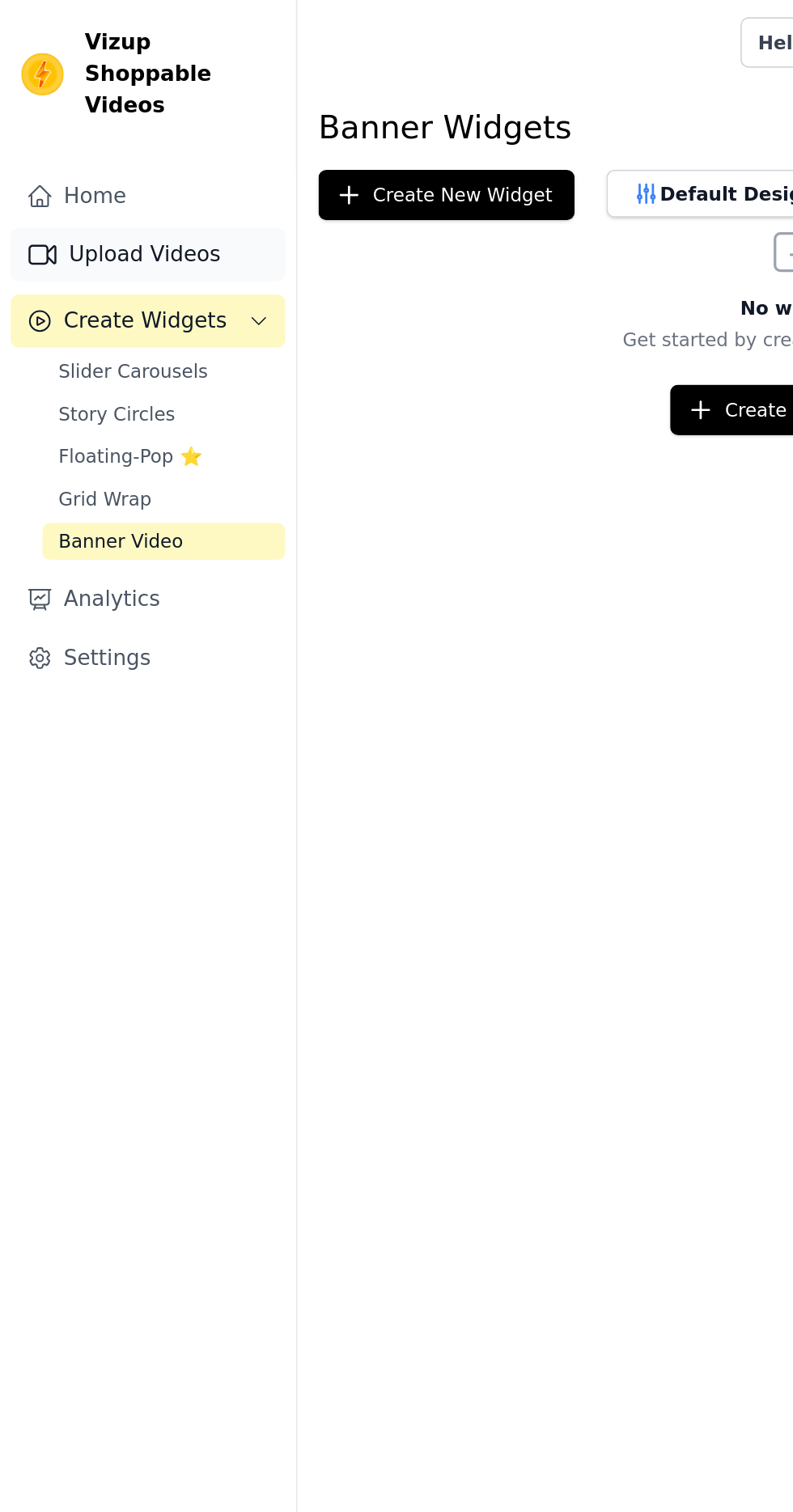
click at [137, 139] on link "Upload Videos" at bounding box center [90, 155] width 167 height 32
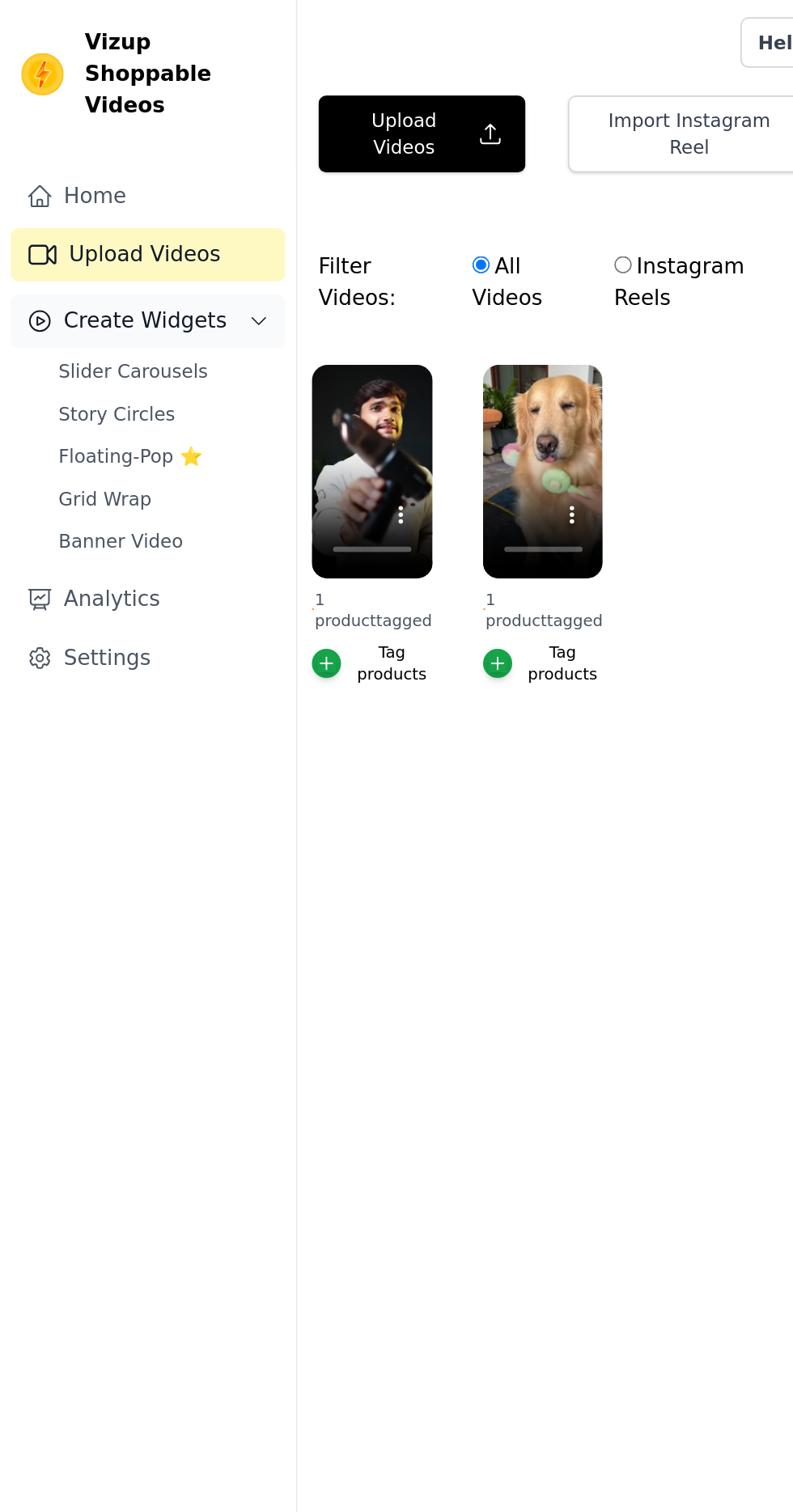
click at [135, 180] on button "Create Widgets" at bounding box center [90, 195] width 167 height 32
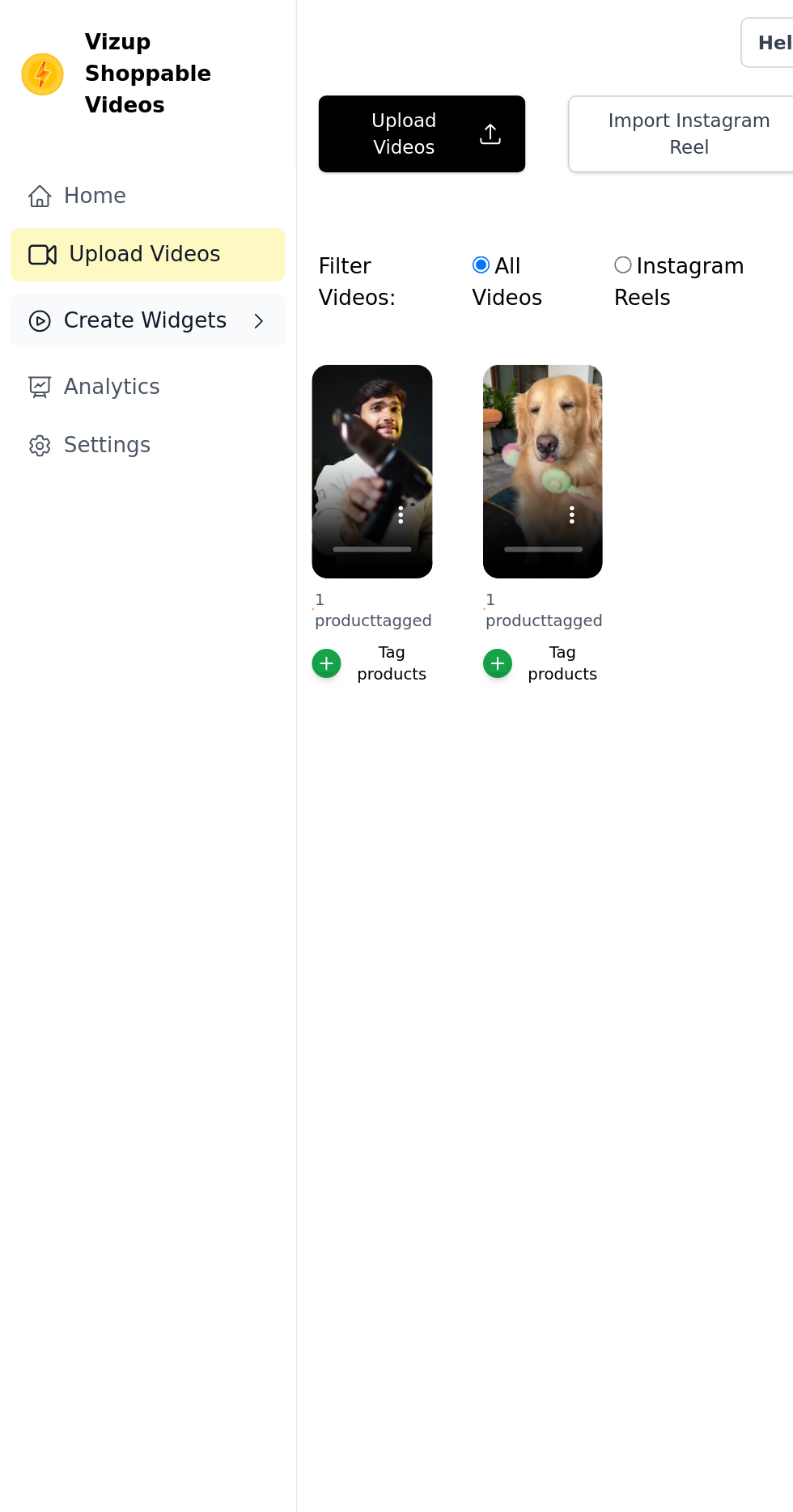
click at [140, 180] on button "Create Widgets" at bounding box center [90, 195] width 167 height 32
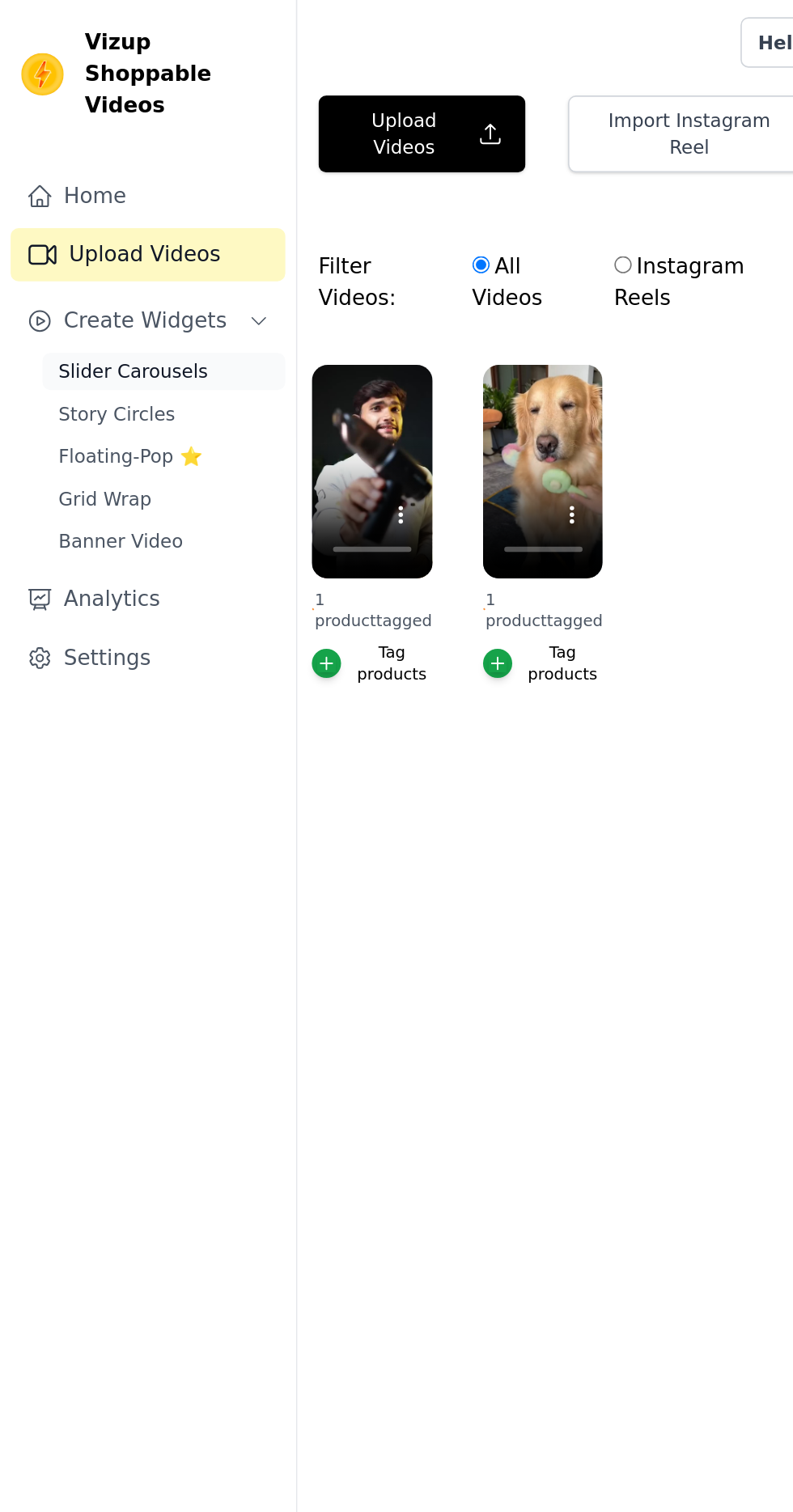
click at [132, 215] on link "Slider Carousels" at bounding box center [100, 226] width 148 height 22
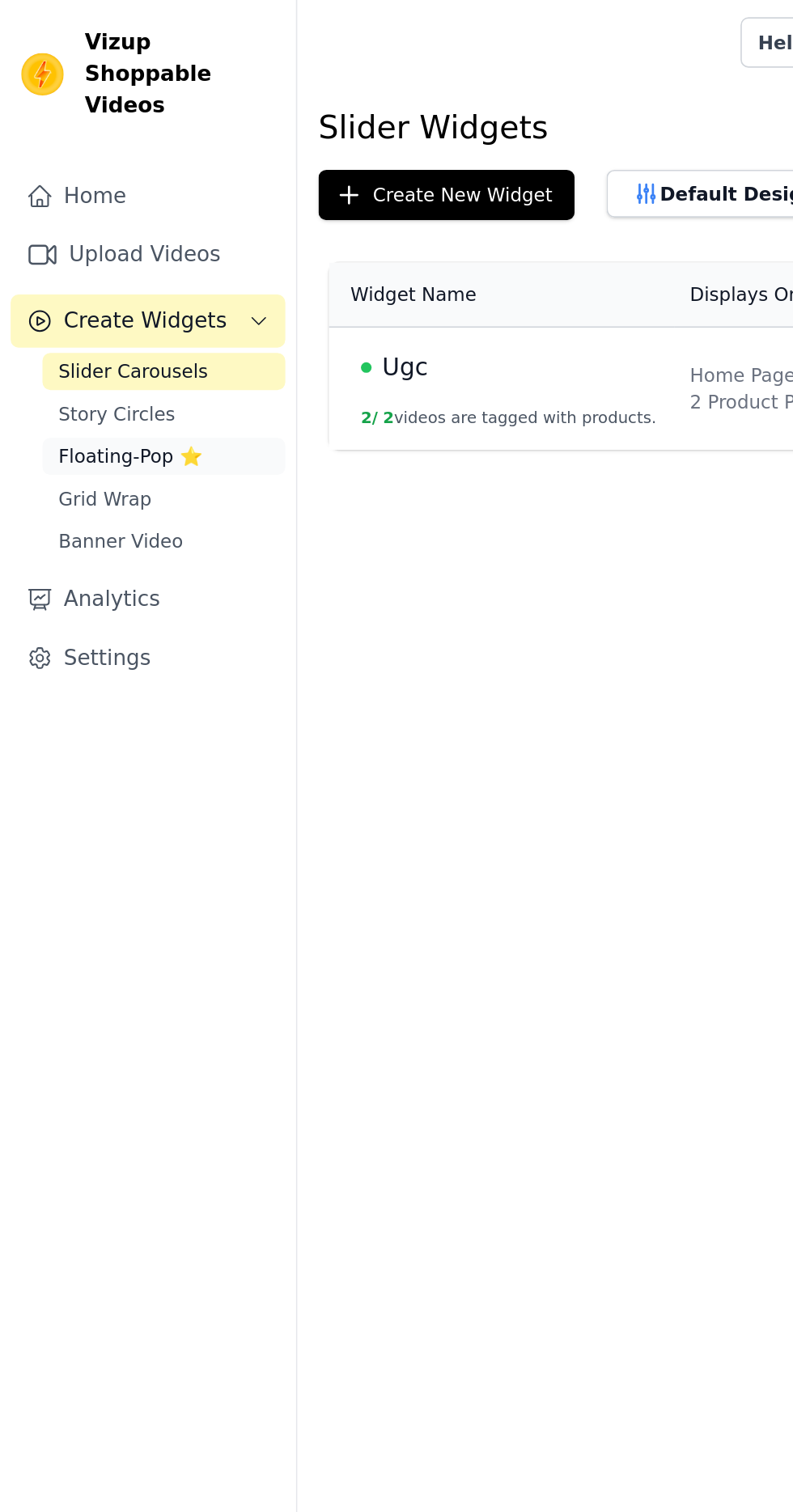
click at [134, 267] on link "Floating-Pop ⭐" at bounding box center [100, 278] width 148 height 22
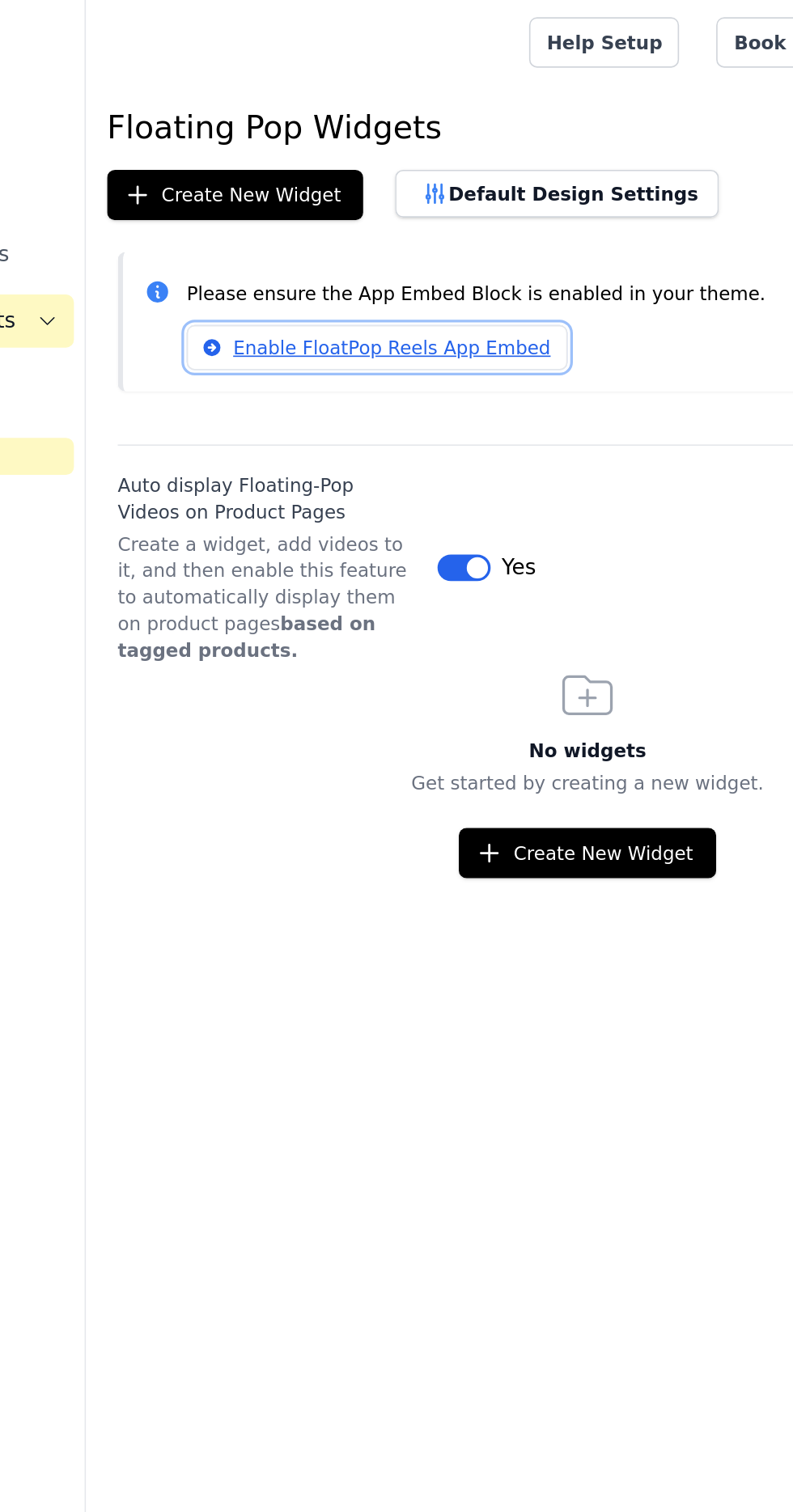
click at [397, 212] on link "Enable FloatPop Reels App Embed" at bounding box center [359, 212] width 232 height 27
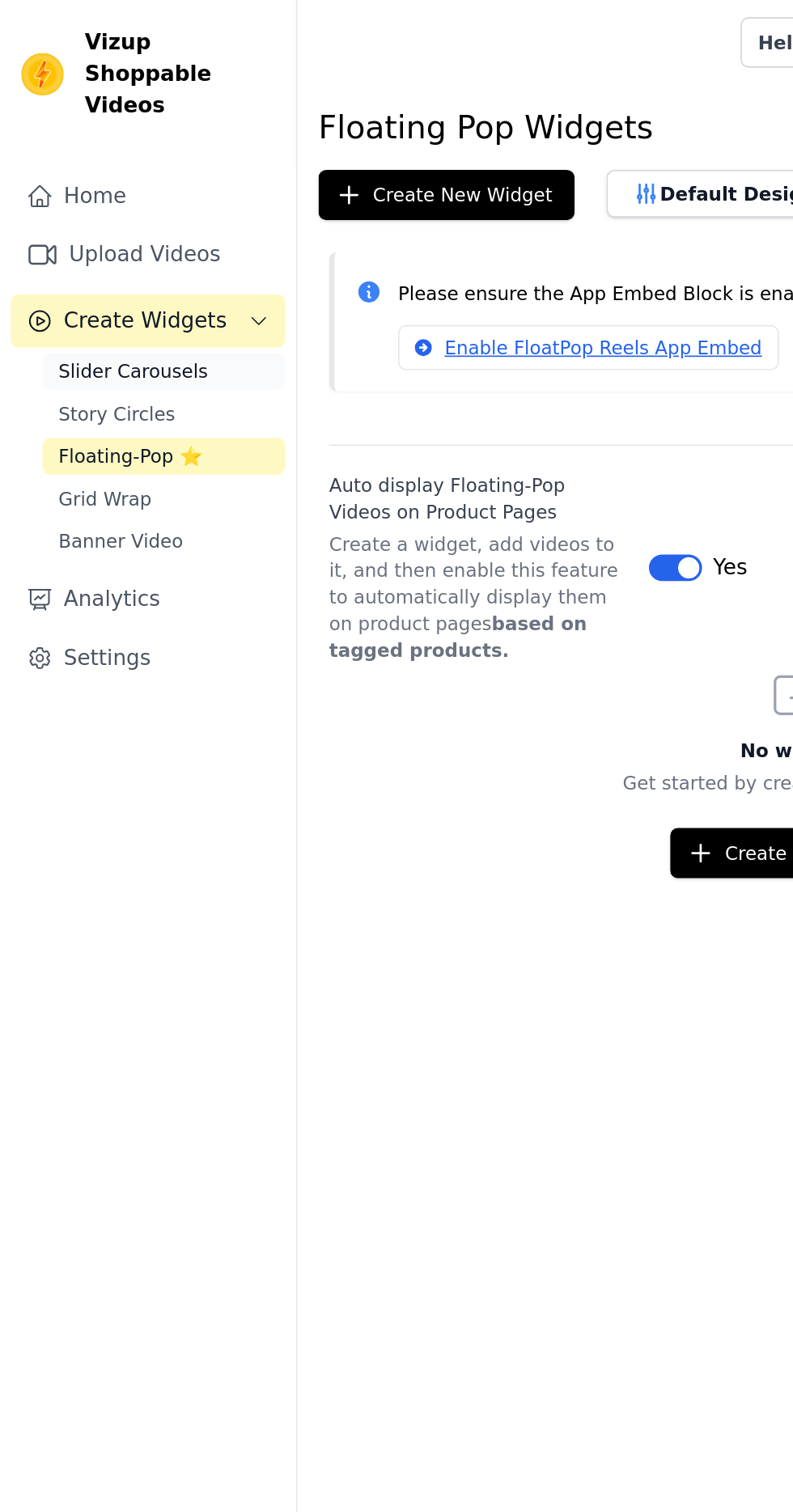
click at [142, 215] on link "Slider Carousels" at bounding box center [100, 226] width 148 height 22
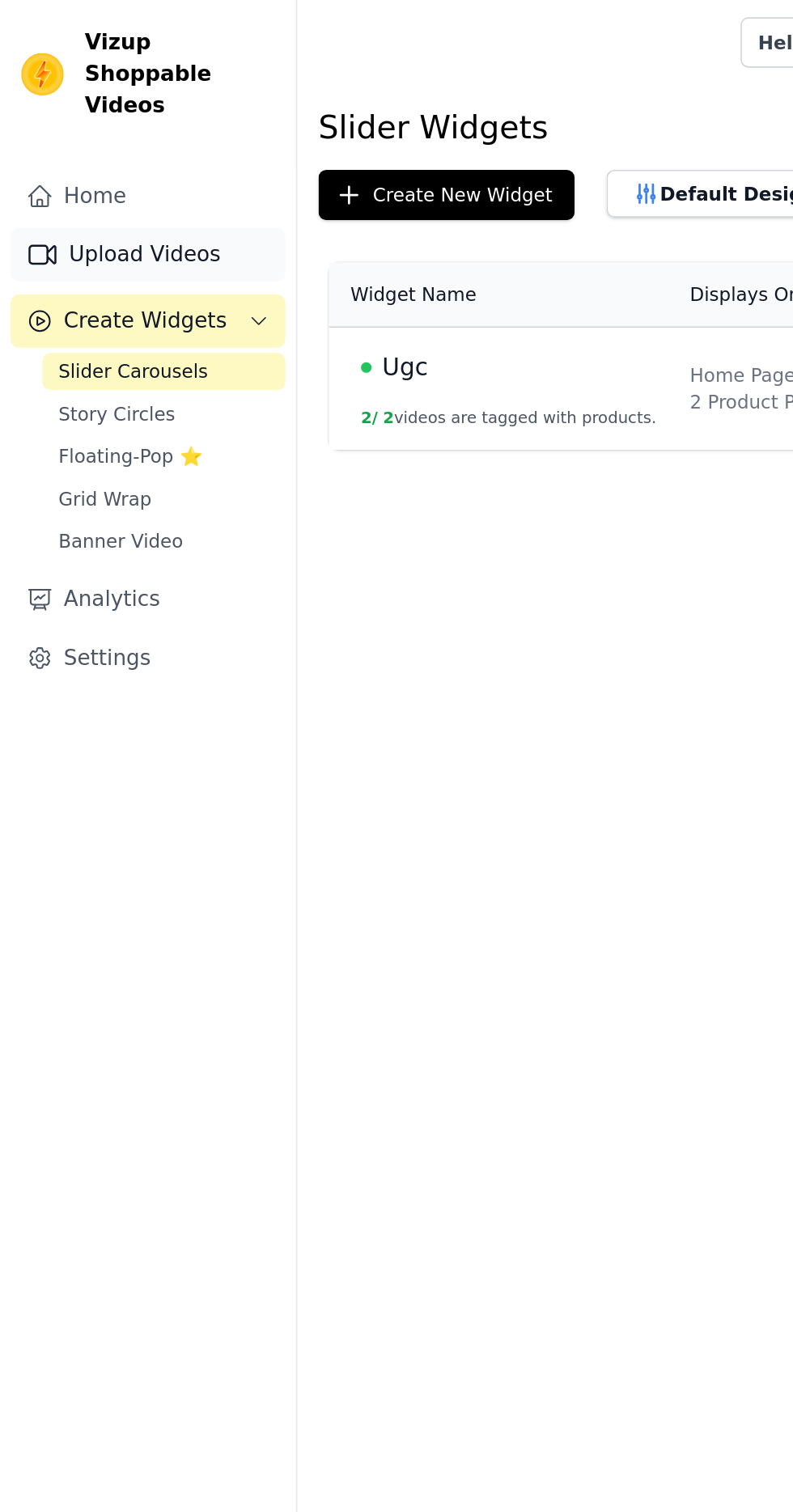
click at [127, 139] on link "Upload Videos" at bounding box center [90, 155] width 167 height 32
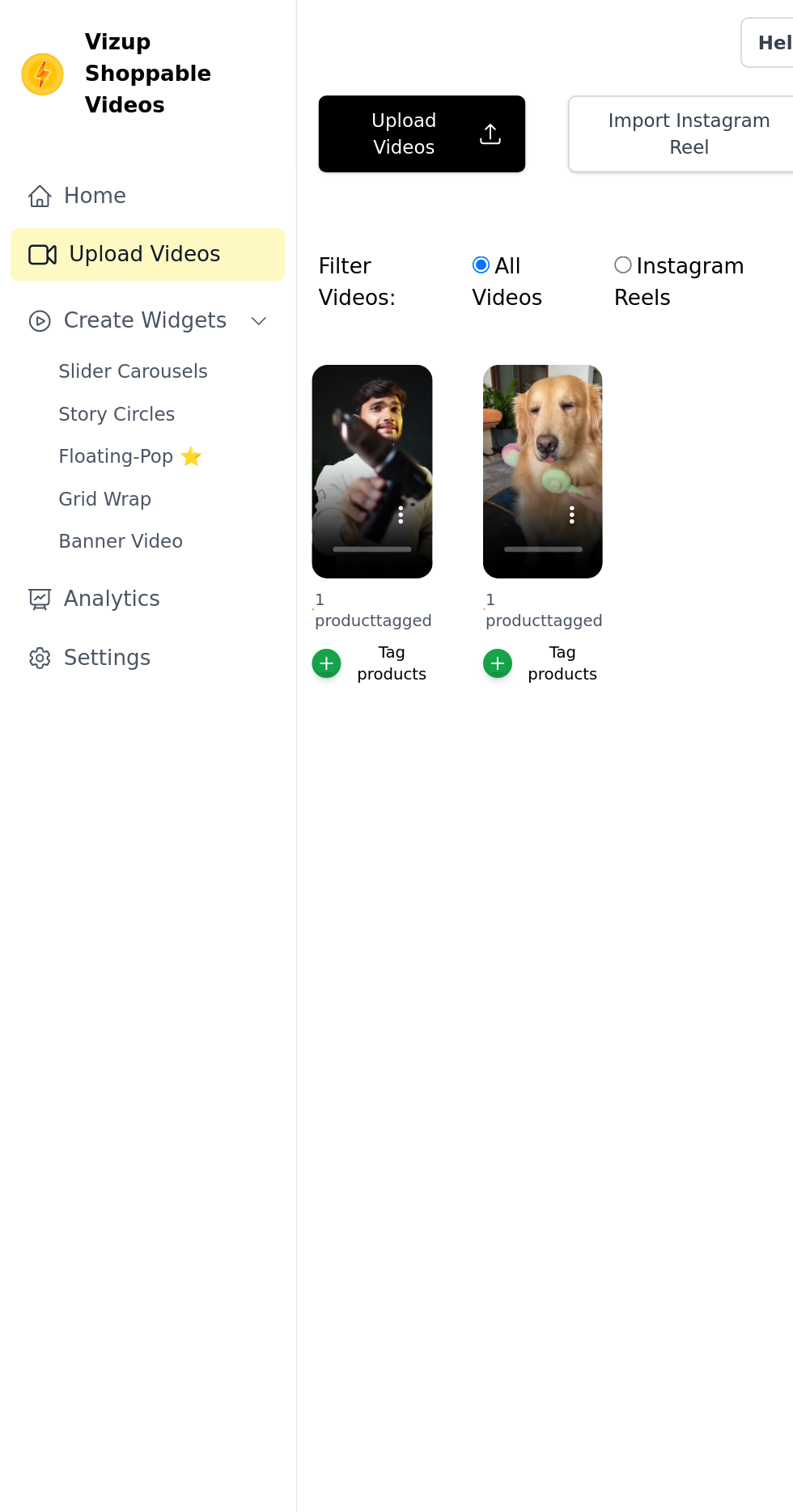
click at [258, 498] on html "Vizup Shoppable Videos Home Upload Videos Create Widgets Slider Carousels Story…" at bounding box center [396, 249] width 793 height 498
click at [237, 144] on div "Filter Videos: All Videos Instagram Reels Uploaded Videos" at bounding box center [401, 172] width 412 height 57
click at [219, 160] on div "Filter Videos: All Videos Instagram Reels Uploaded Videos" at bounding box center [401, 172] width 412 height 57
click at [278, 498] on html "Vizup Shoppable Videos Home Upload Videos Create Widgets Slider Carousels Story…" at bounding box center [396, 249] width 793 height 498
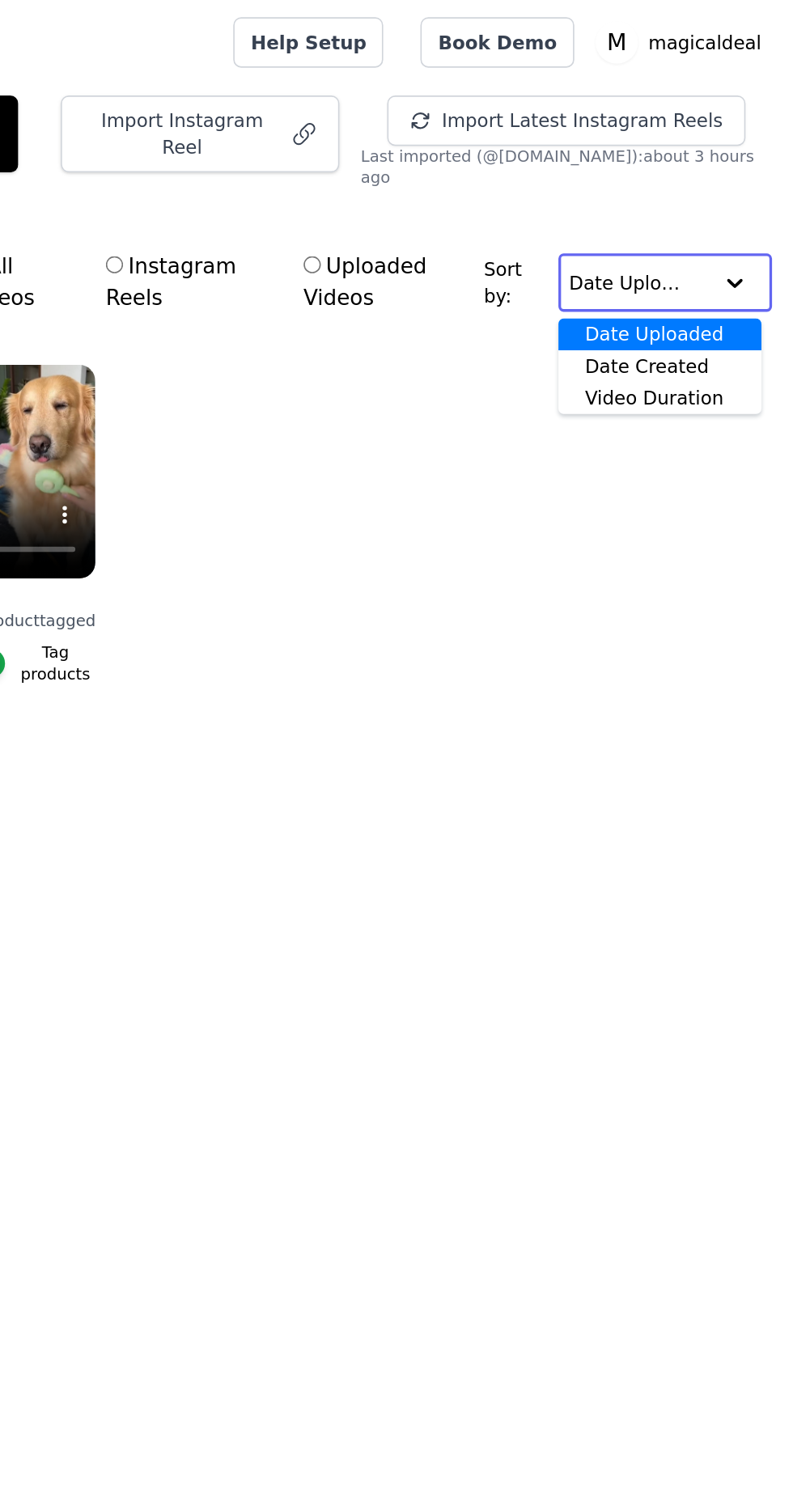
click at [738, 156] on input "text" at bounding box center [698, 171] width 85 height 32
click at [609, 351] on ul "1 product tagged Tag products 1 product tagged Tag products" at bounding box center [487, 335] width 612 height 245
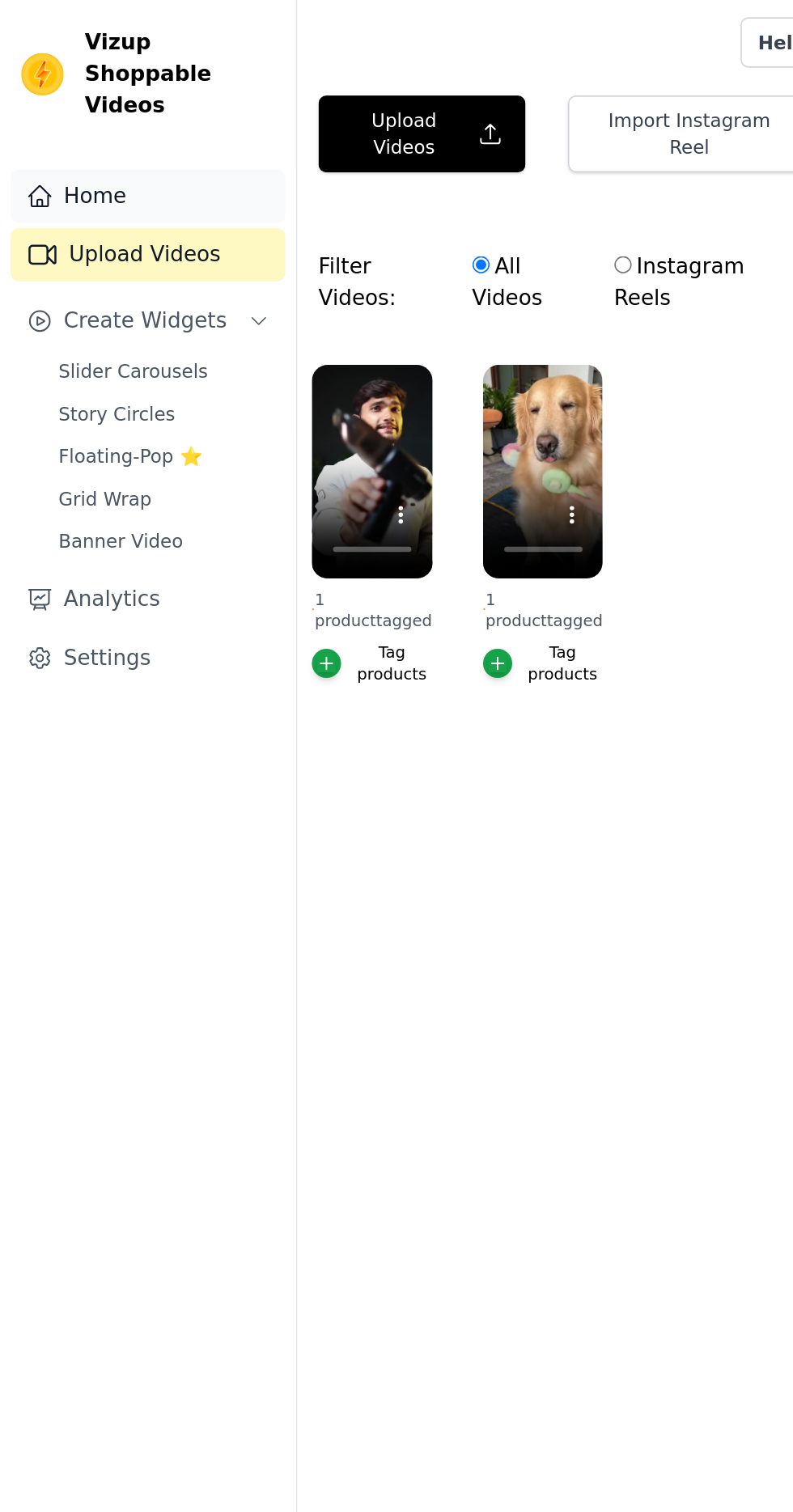
click at [110, 107] on link "Home" at bounding box center [90, 119] width 167 height 32
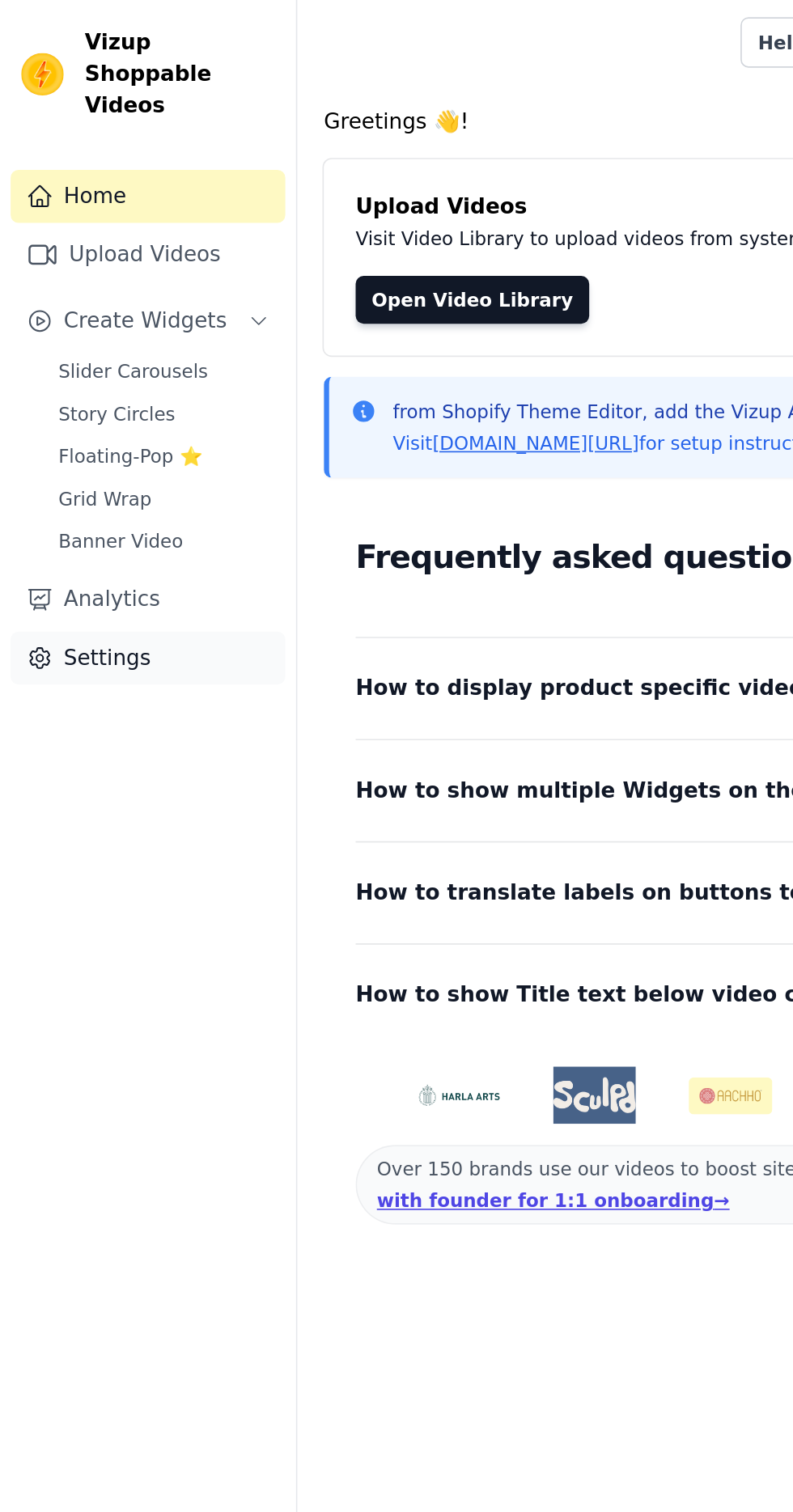
click at [129, 385] on link "Settings" at bounding box center [90, 400] width 167 height 32
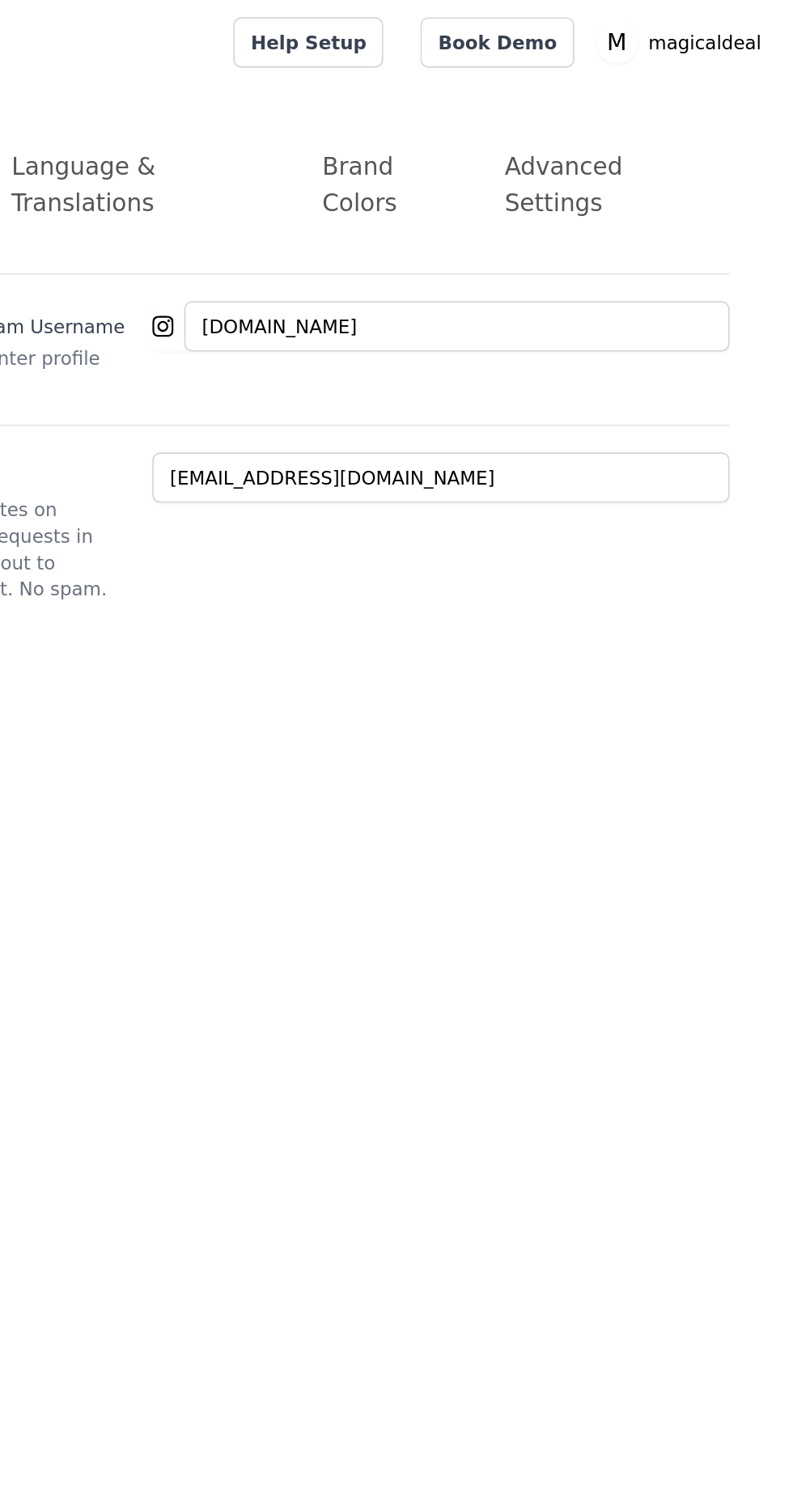
click at [684, 99] on div "Advanced Settings" at bounding box center [678, 112] width 124 height 44
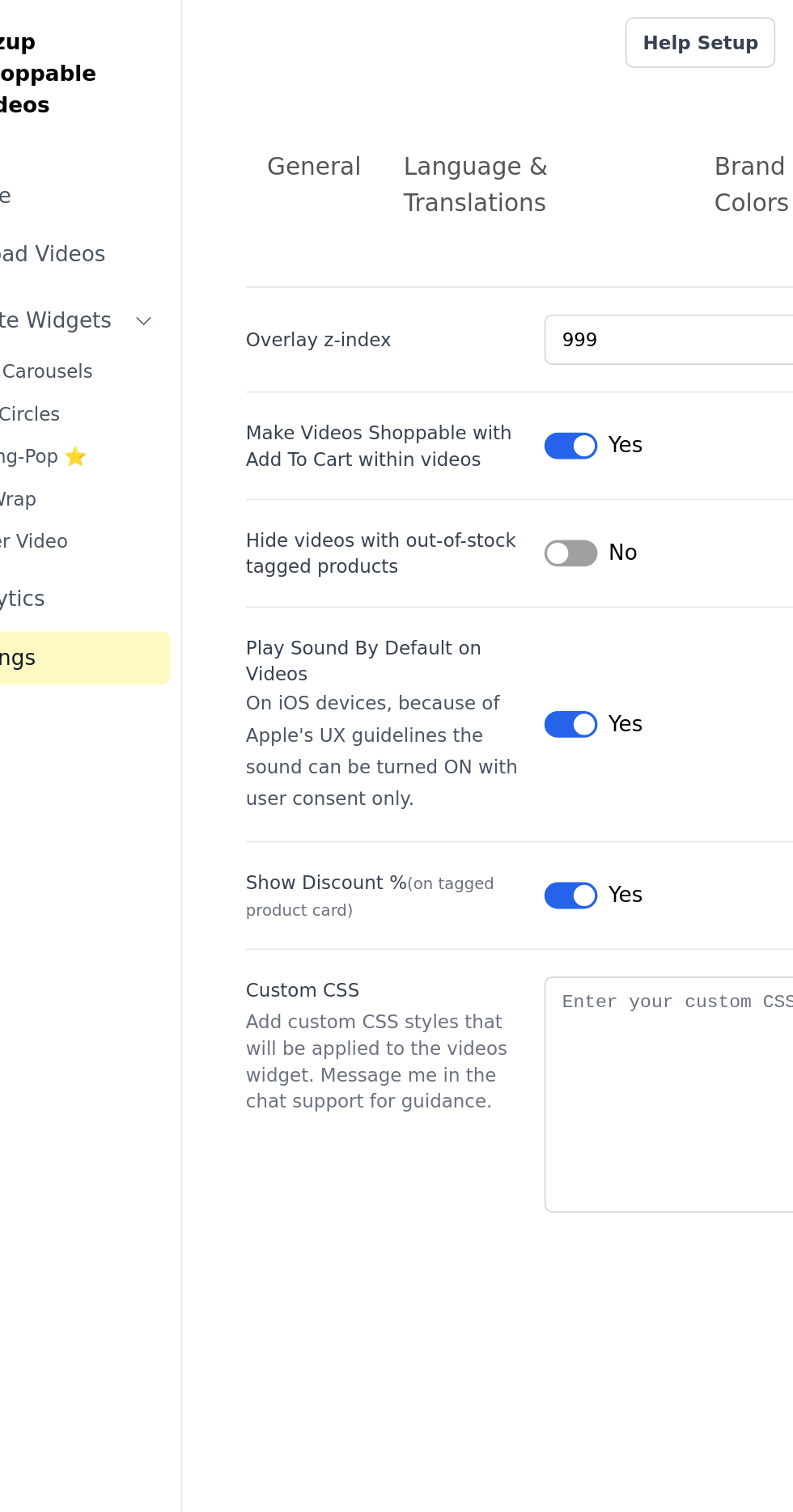
click at [434, 328] on div "No" at bounding box center [430, 338] width 57 height 20
click at [426, 330] on button "Label" at bounding box center [418, 338] width 32 height 16
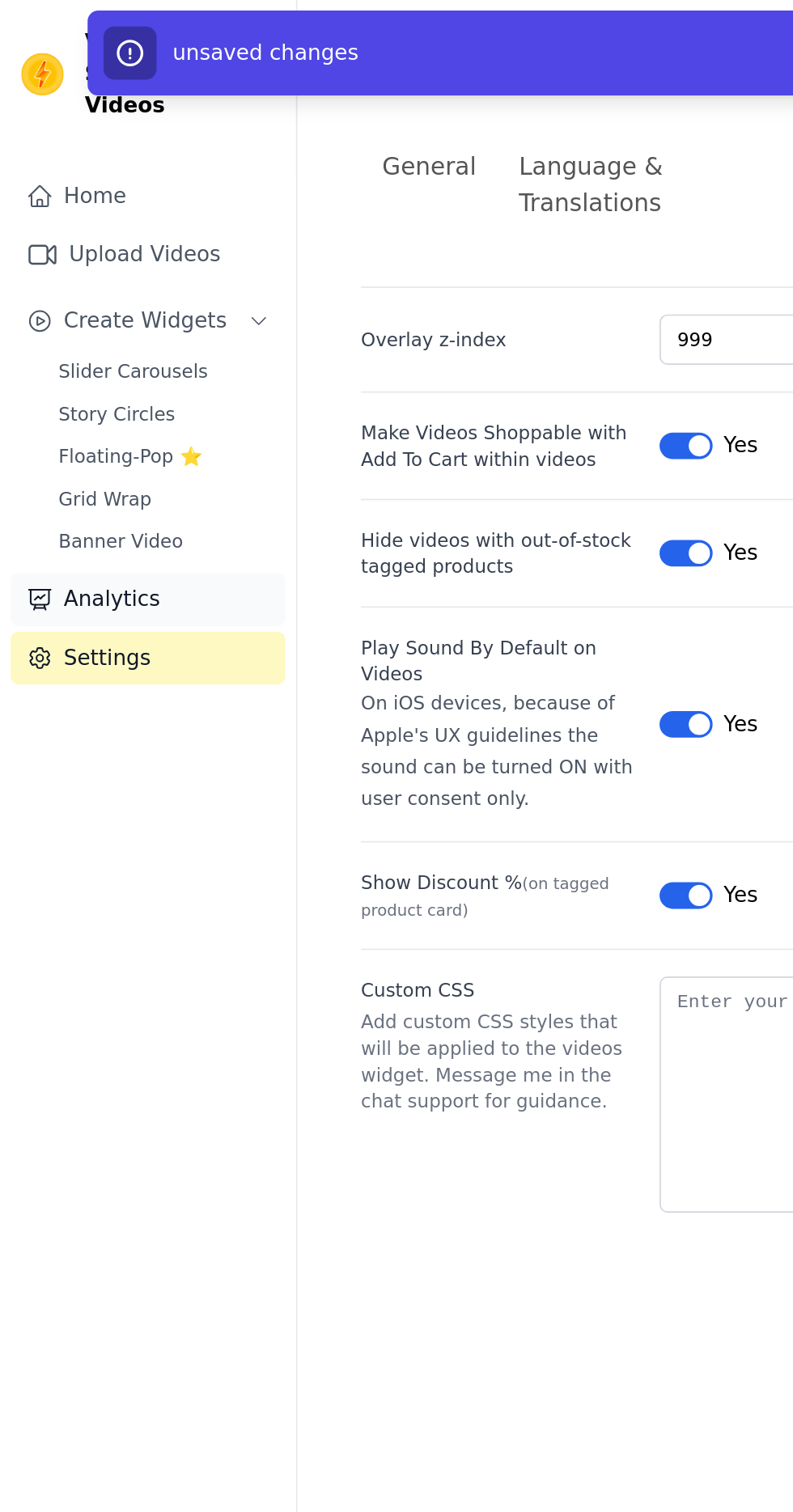
click at [124, 349] on link "Analytics" at bounding box center [90, 365] width 167 height 32
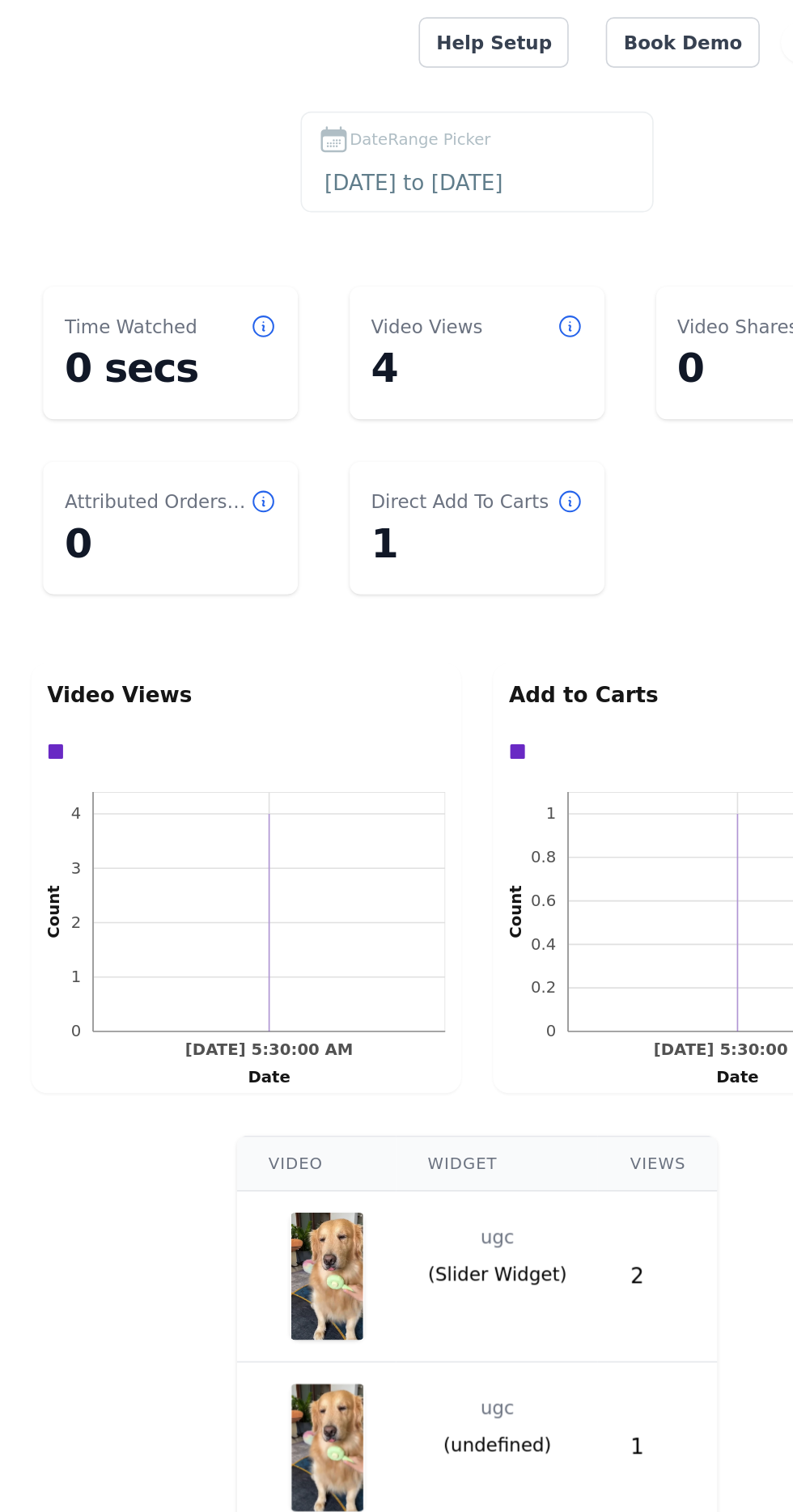
click at [476, 320] on dd "1" at bounding box center [486, 331] width 129 height 29
click at [505, 219] on dd "4" at bounding box center [486, 224] width 129 height 29
click at [542, 199] on icon at bounding box center [544, 199] width 16 height 16
click at [522, 243] on div "Video Views 4" at bounding box center [487, 215] width 155 height 81
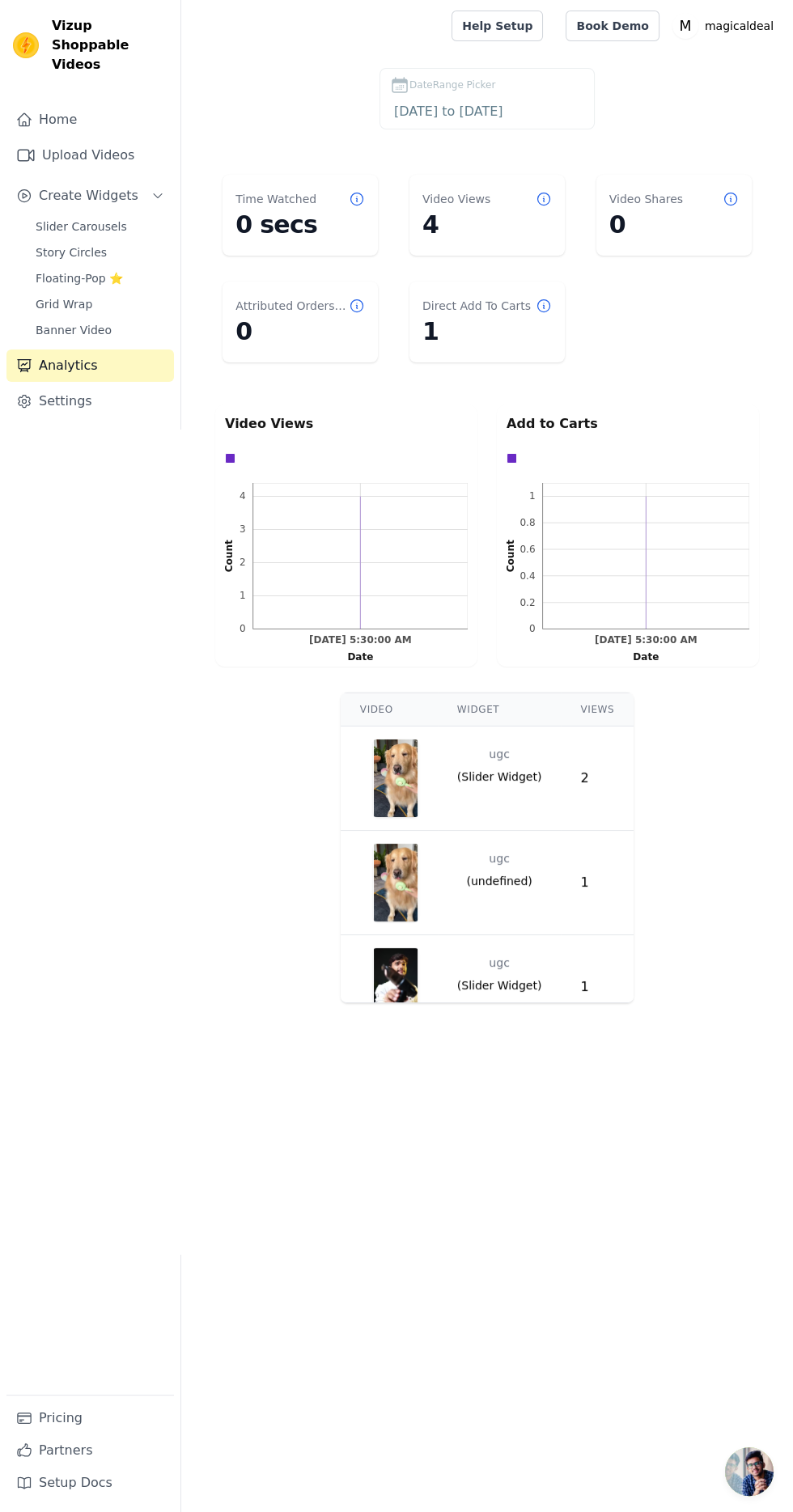
click at [563, 784] on td "2" at bounding box center [597, 779] width 73 height 105
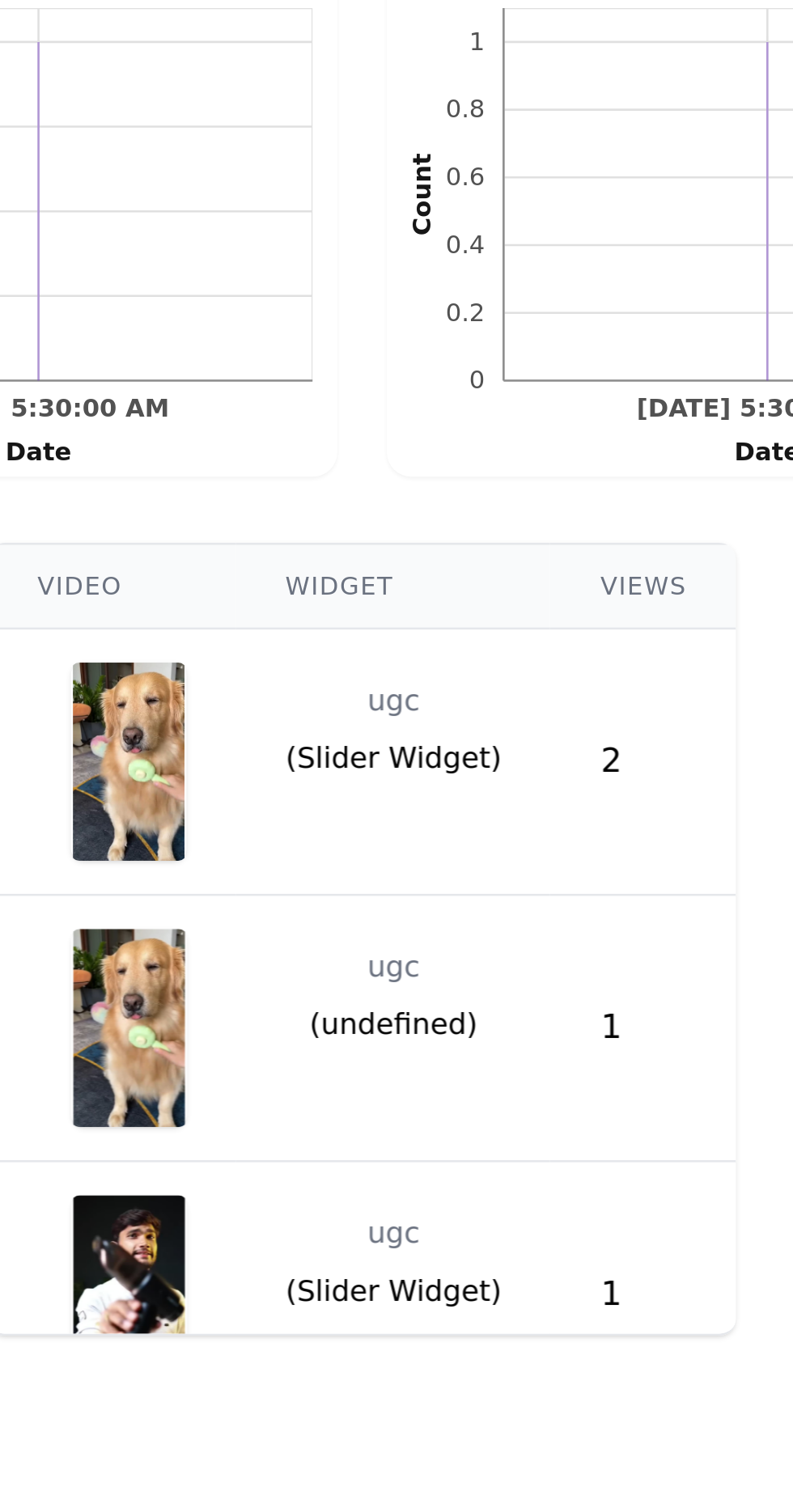
click at [525, 863] on td "ugc ( undefined )" at bounding box center [500, 866] width 124 height 71
click at [506, 875] on span "( undefined )" at bounding box center [499, 881] width 66 height 16
click at [409, 896] on img "button" at bounding box center [396, 882] width 45 height 77
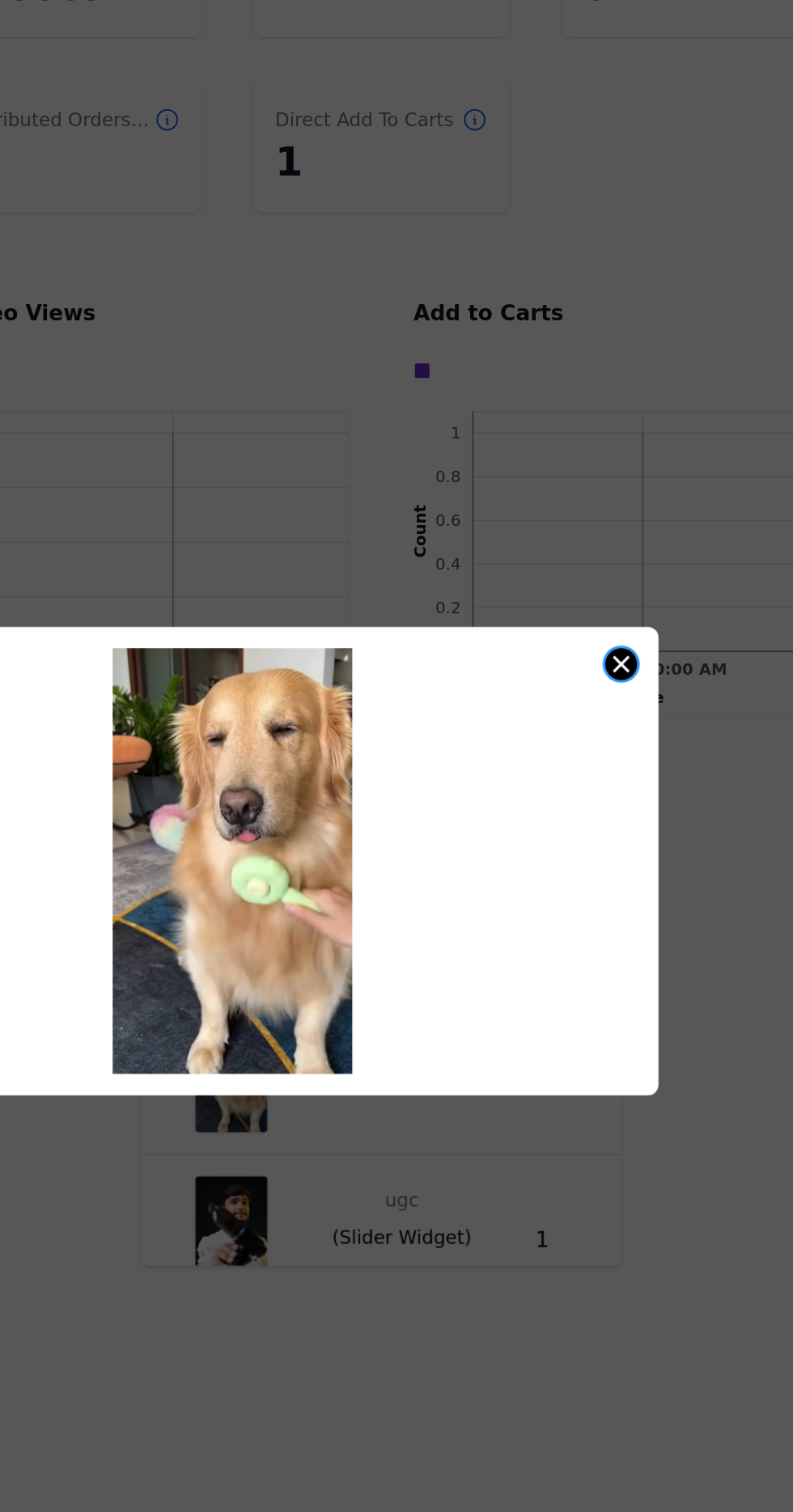
click at [632, 646] on button "Close modal" at bounding box center [633, 637] width 20 height 20
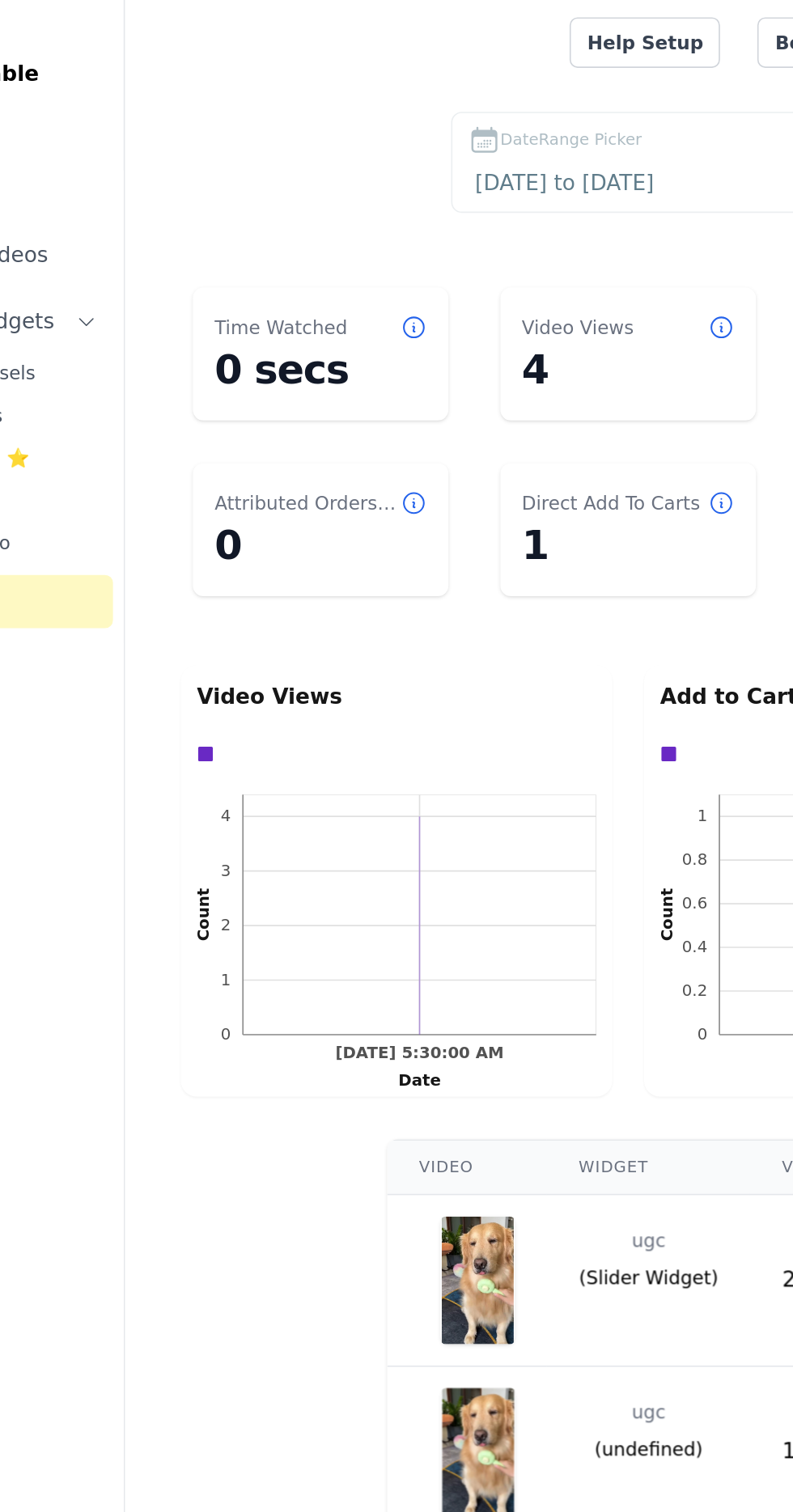
click at [491, 317] on dd "1" at bounding box center [486, 331] width 129 height 29
click at [461, 325] on dd "1" at bounding box center [486, 331] width 129 height 29
click at [451, 204] on dt "Video Views" at bounding box center [456, 199] width 68 height 16
click at [459, 220] on dd "4" at bounding box center [486, 224] width 129 height 29
click at [317, 213] on dd "0 secs" at bounding box center [300, 224] width 129 height 29
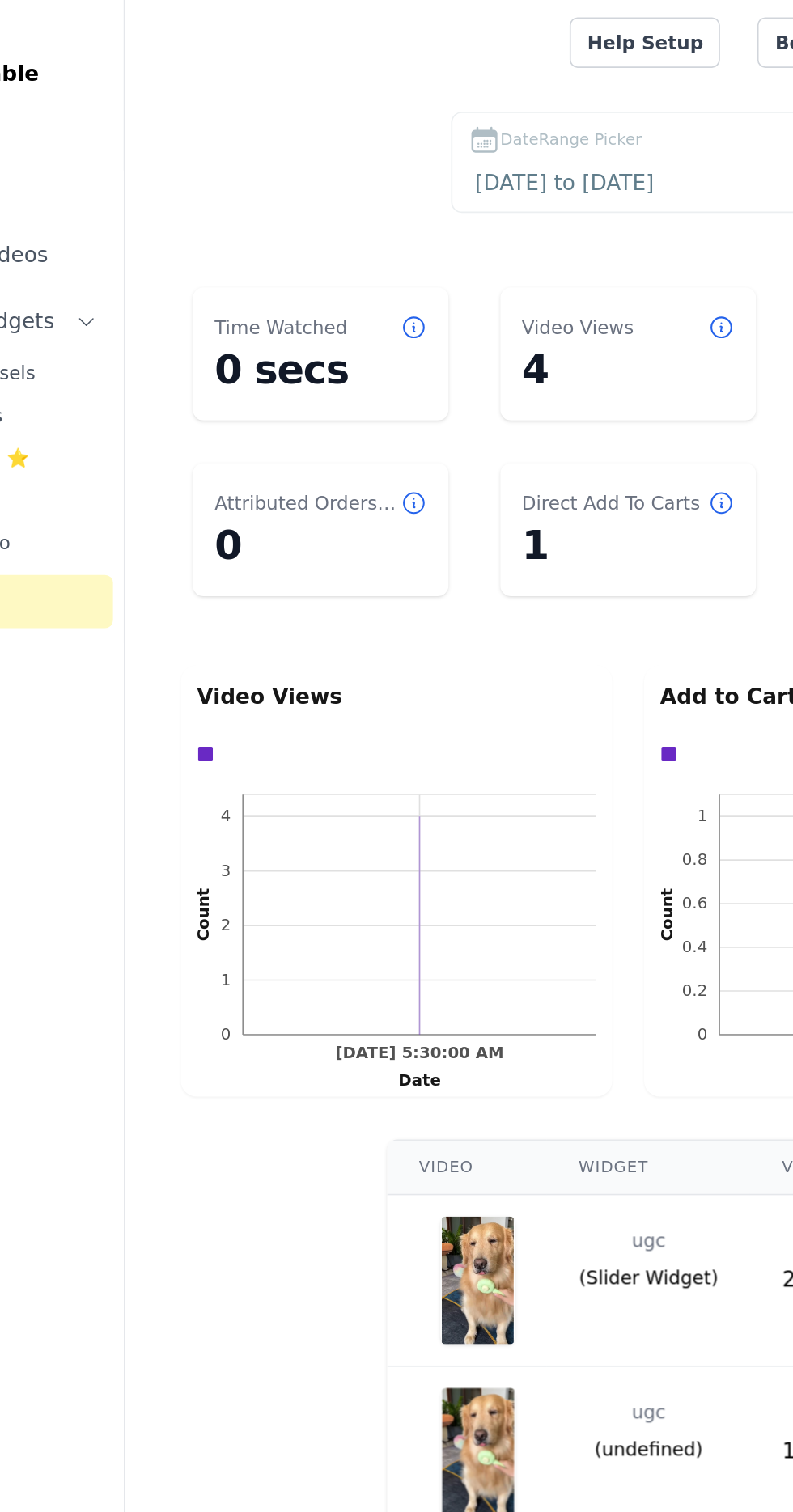
click at [277, 317] on dd "0" at bounding box center [300, 331] width 129 height 29
click at [355, 596] on rect at bounding box center [360, 555] width 214 height 146
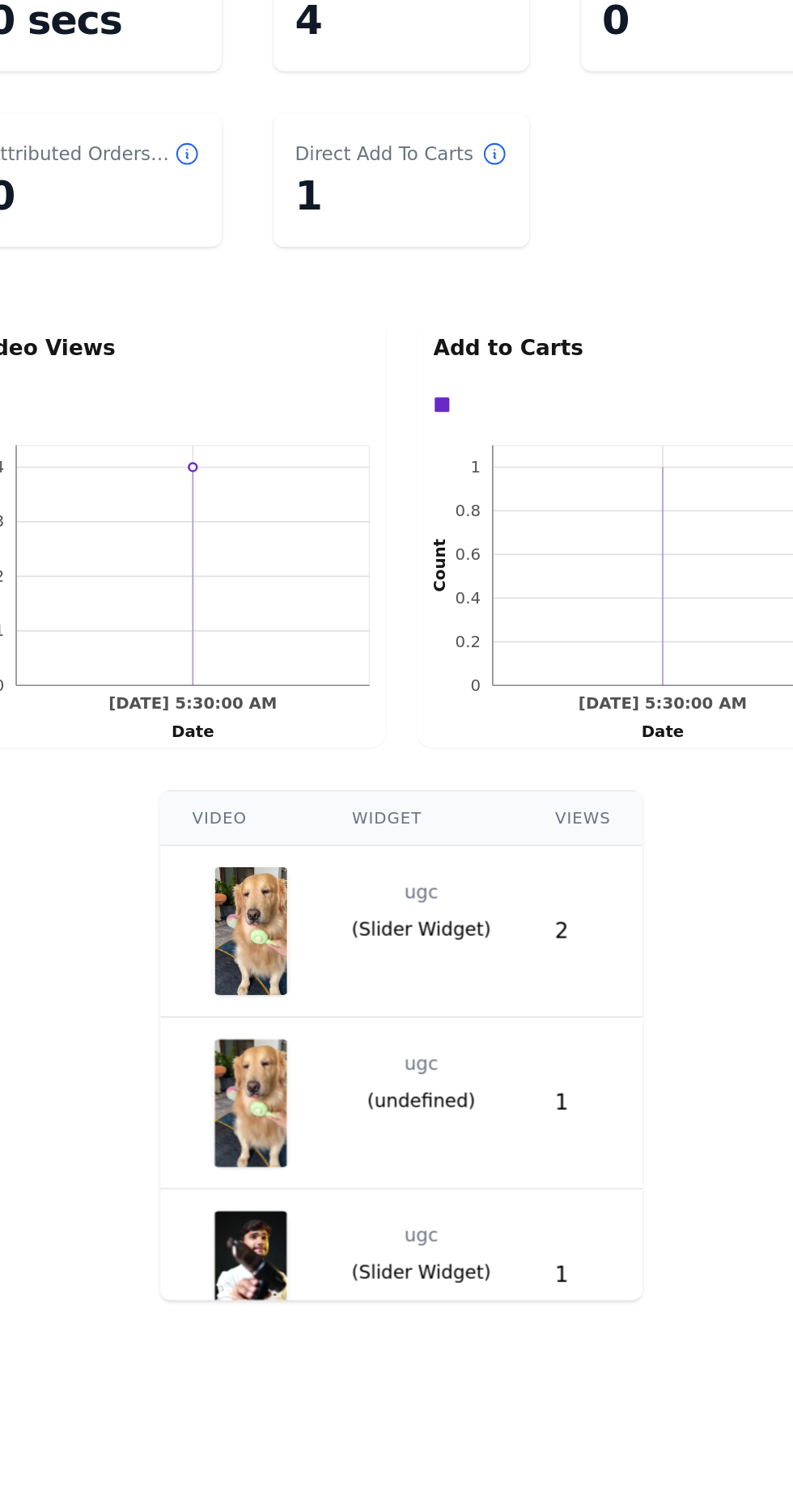
click at [605, 770] on div "2" at bounding box center [597, 779] width 34 height 20
click at [588, 769] on div "2" at bounding box center [597, 779] width 34 height 20
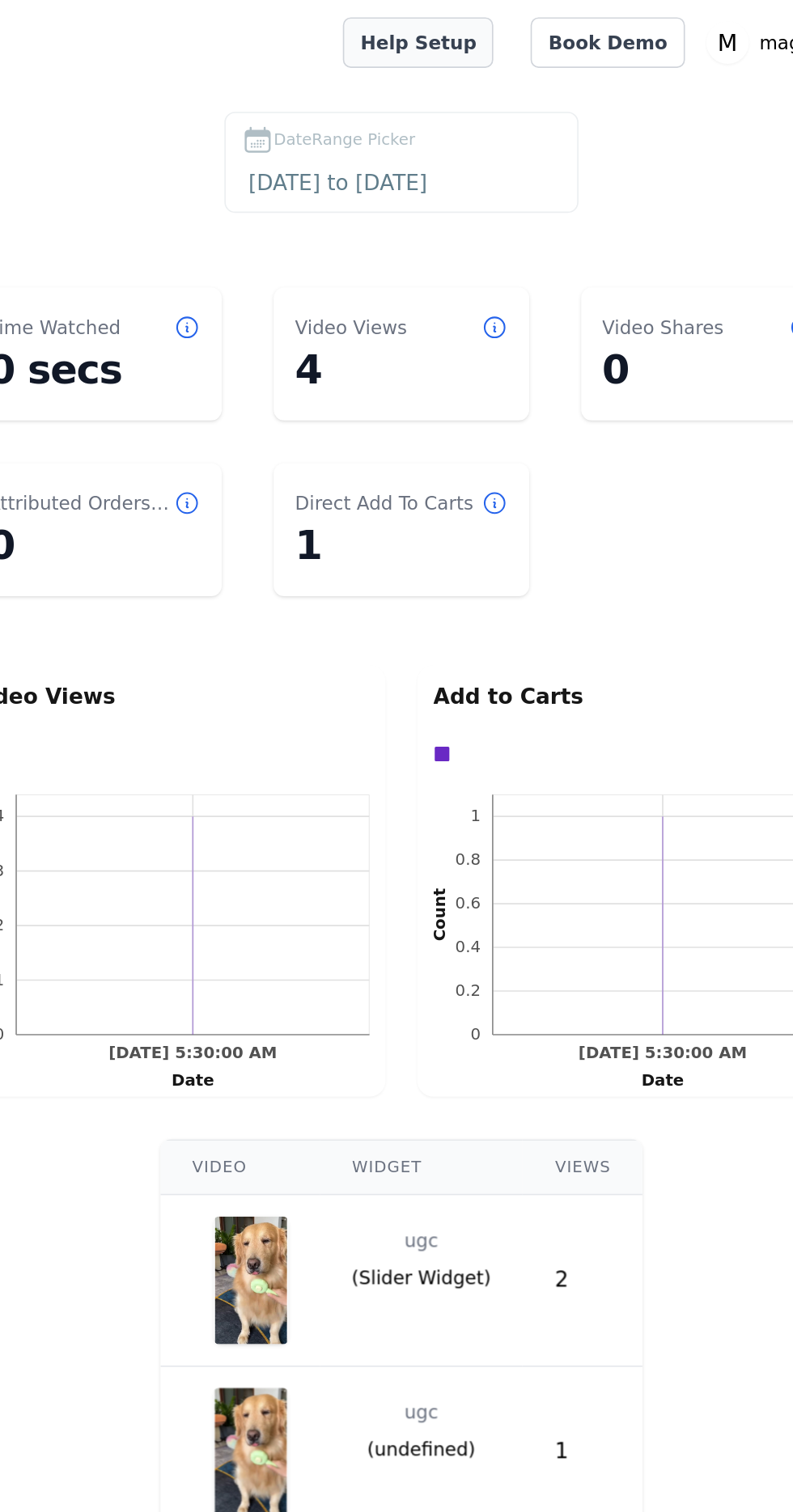
click at [524, 24] on link "Help Setup" at bounding box center [497, 26] width 92 height 30
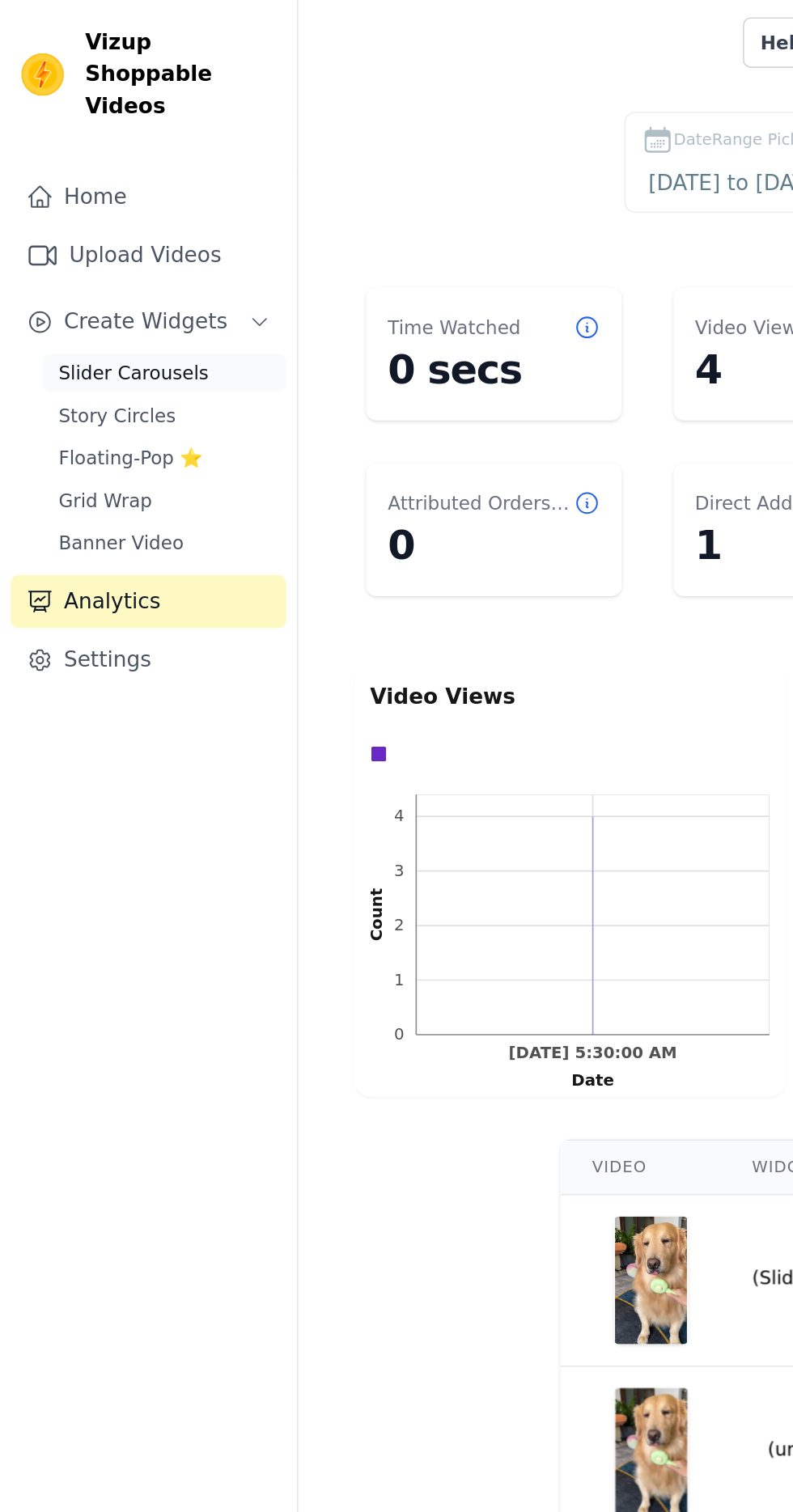
click at [105, 218] on span "Slider Carousels" at bounding box center [81, 227] width 92 height 16
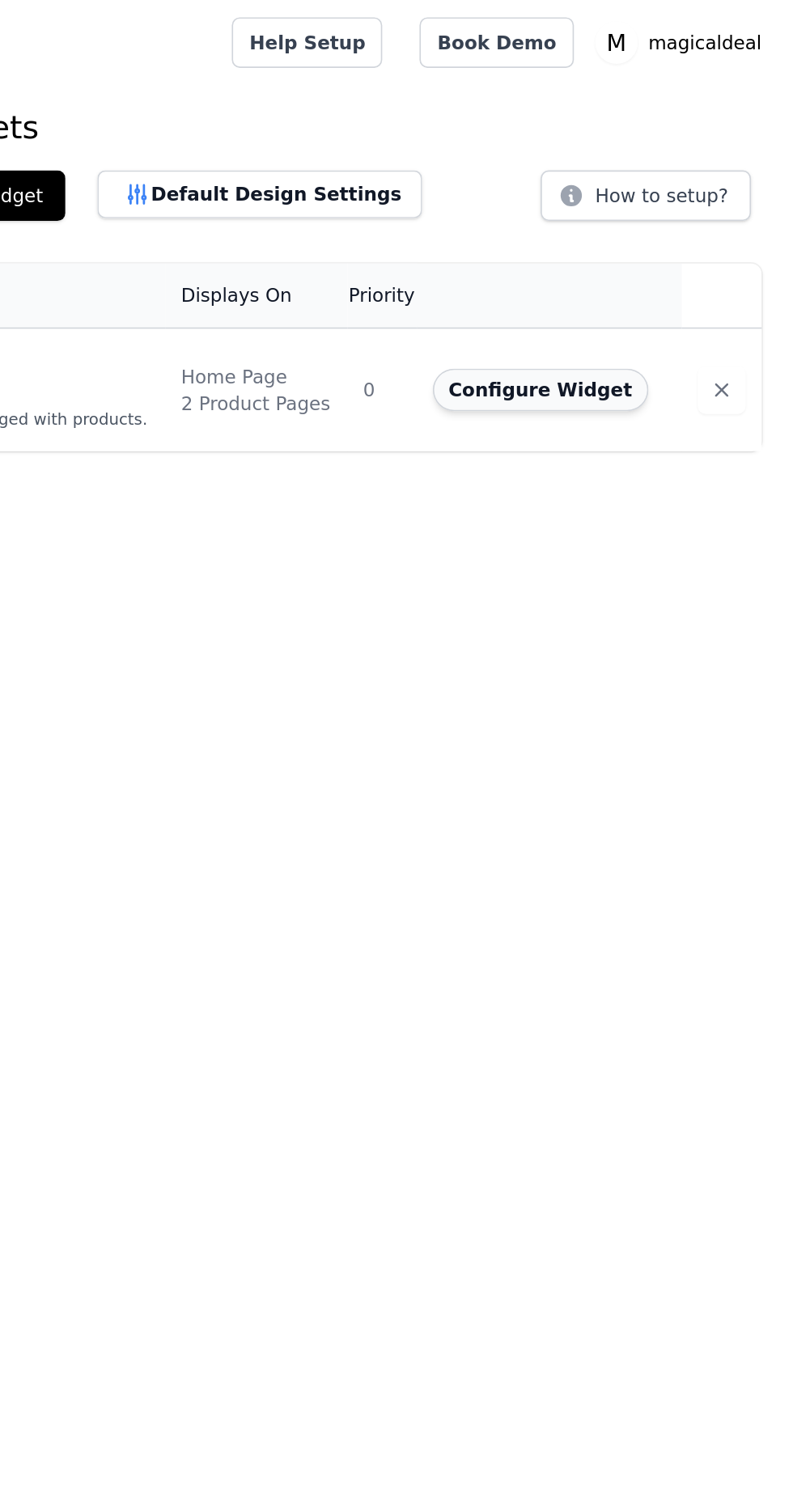
click at [636, 235] on button "Configure Widget" at bounding box center [639, 236] width 131 height 26
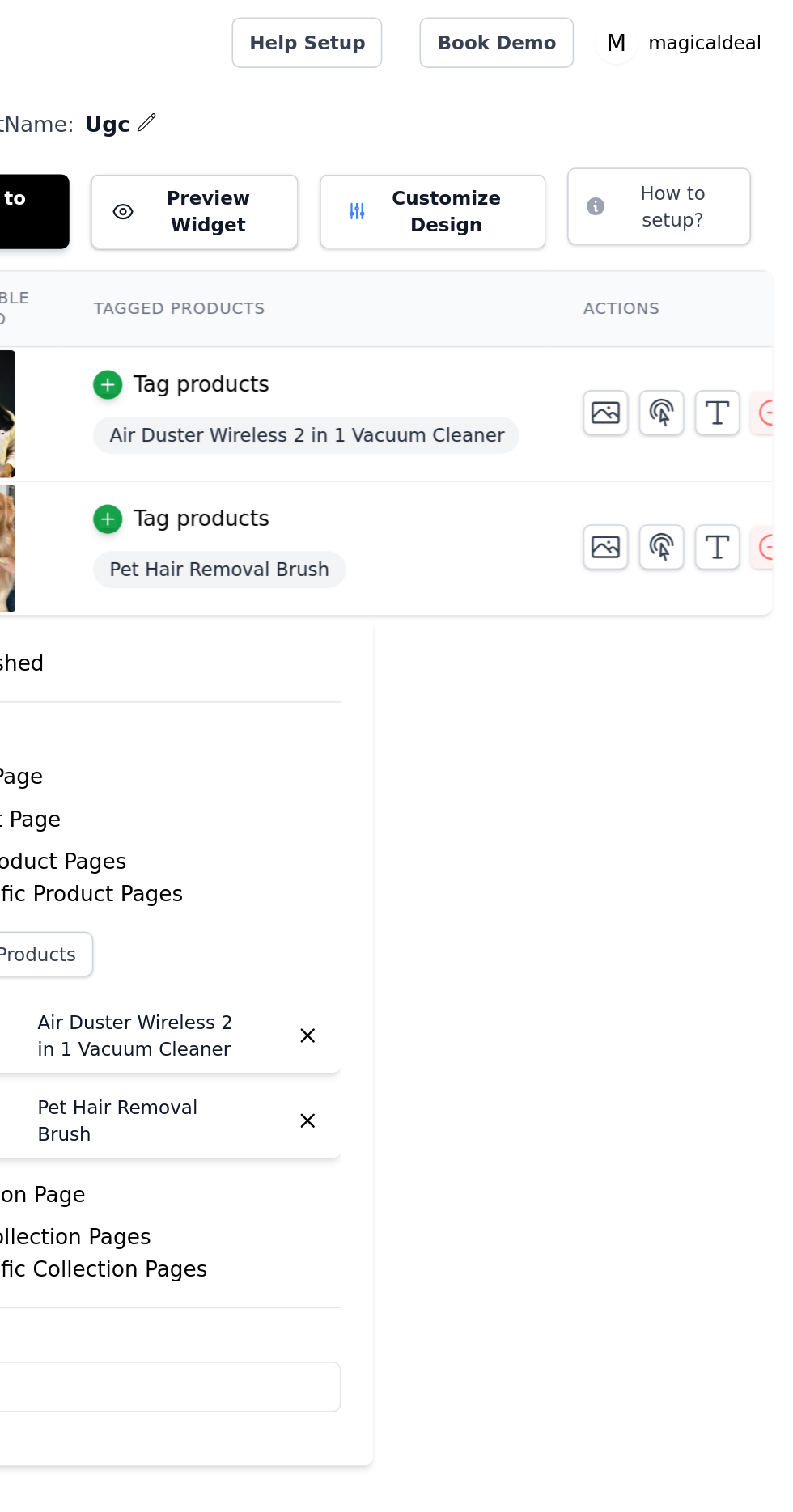
click at [578, 91] on div "Slider Widget Name: Ugc Add Videos to Widget Preview Widget Customize Design Ho…" at bounding box center [487, 108] width 612 height 87
click at [578, 129] on button "Customize Design" at bounding box center [574, 129] width 138 height 45
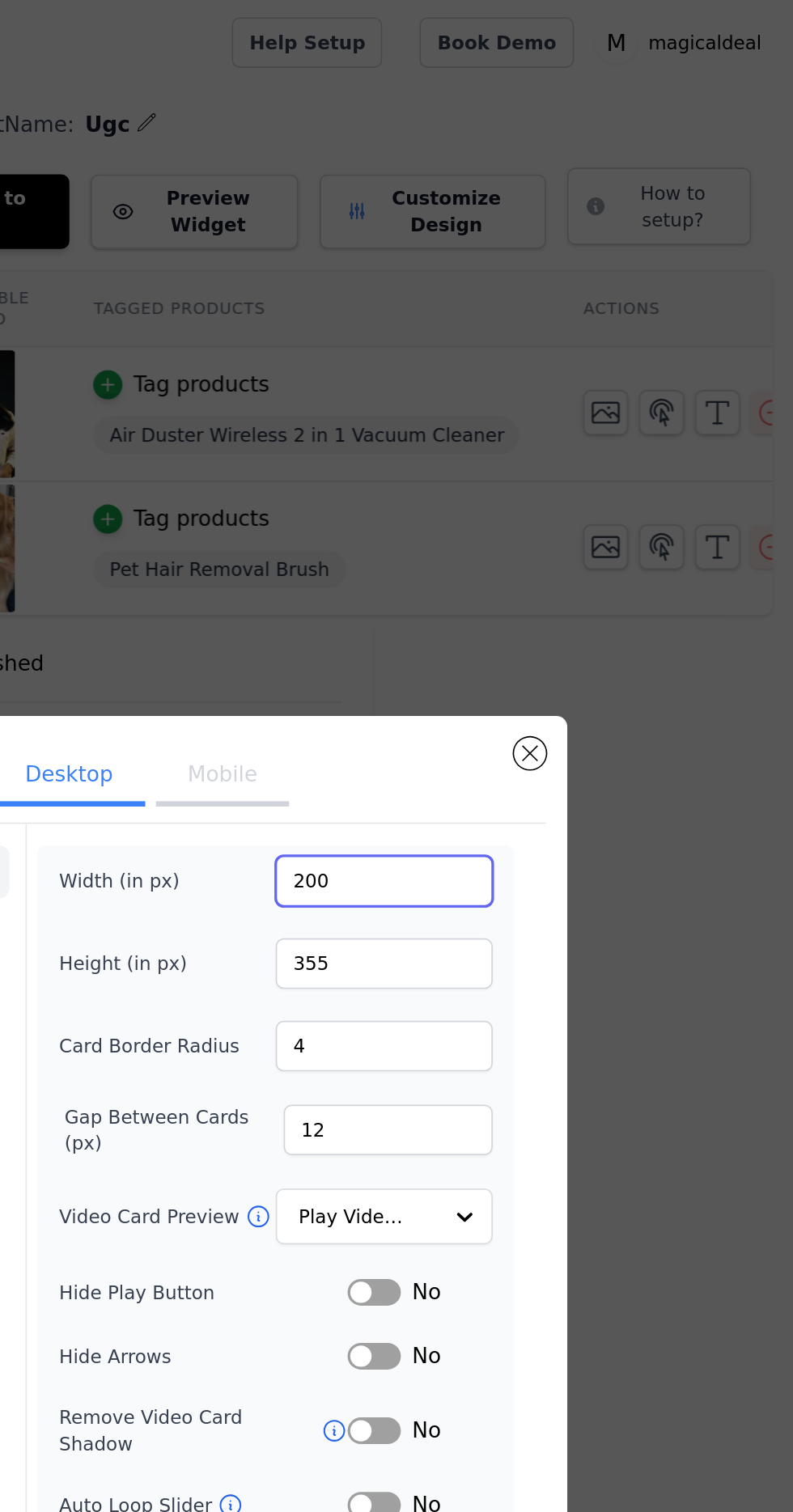
click at [579, 551] on input "200" at bounding box center [544, 535] width 132 height 30
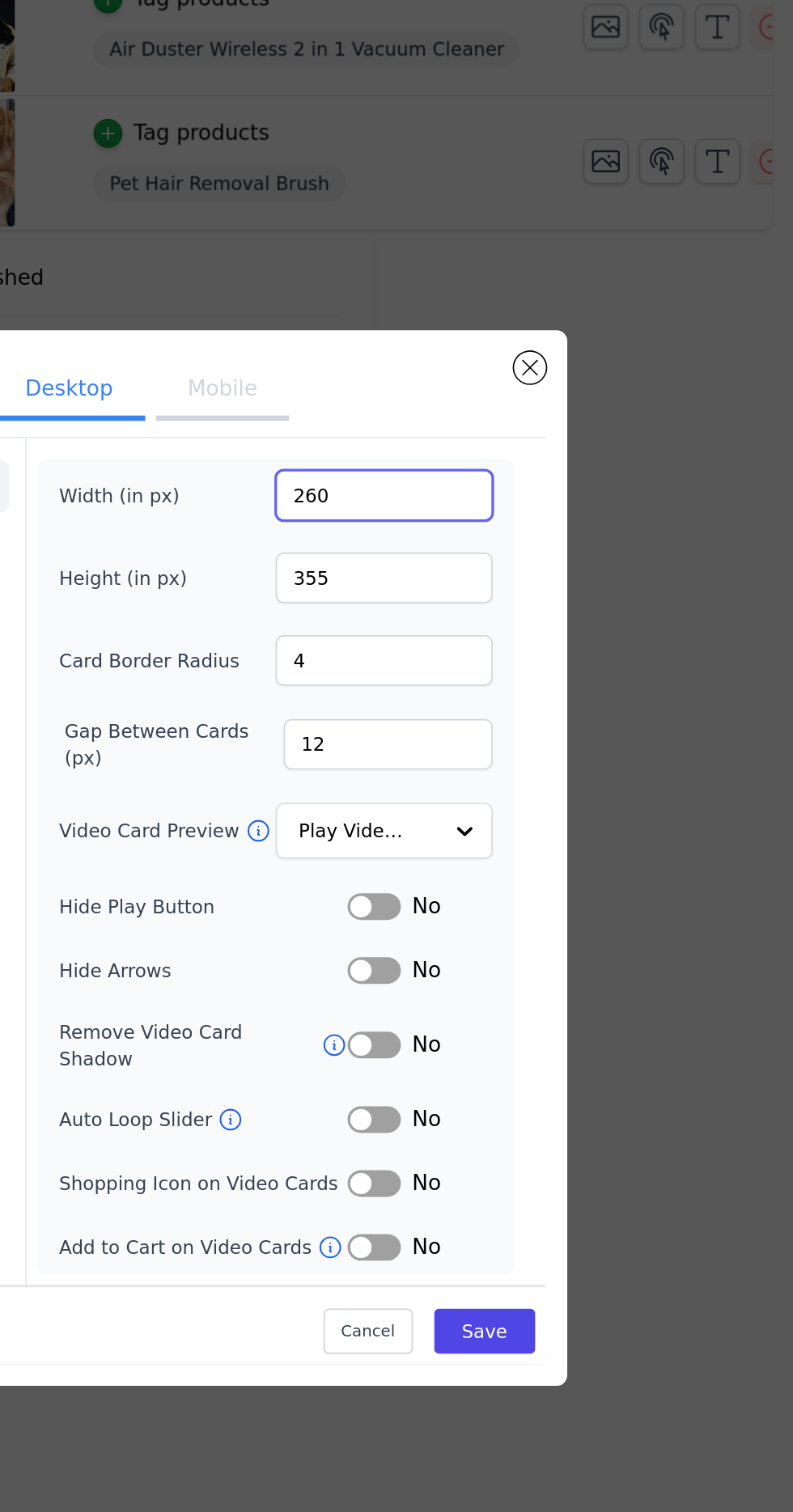
type input "260"
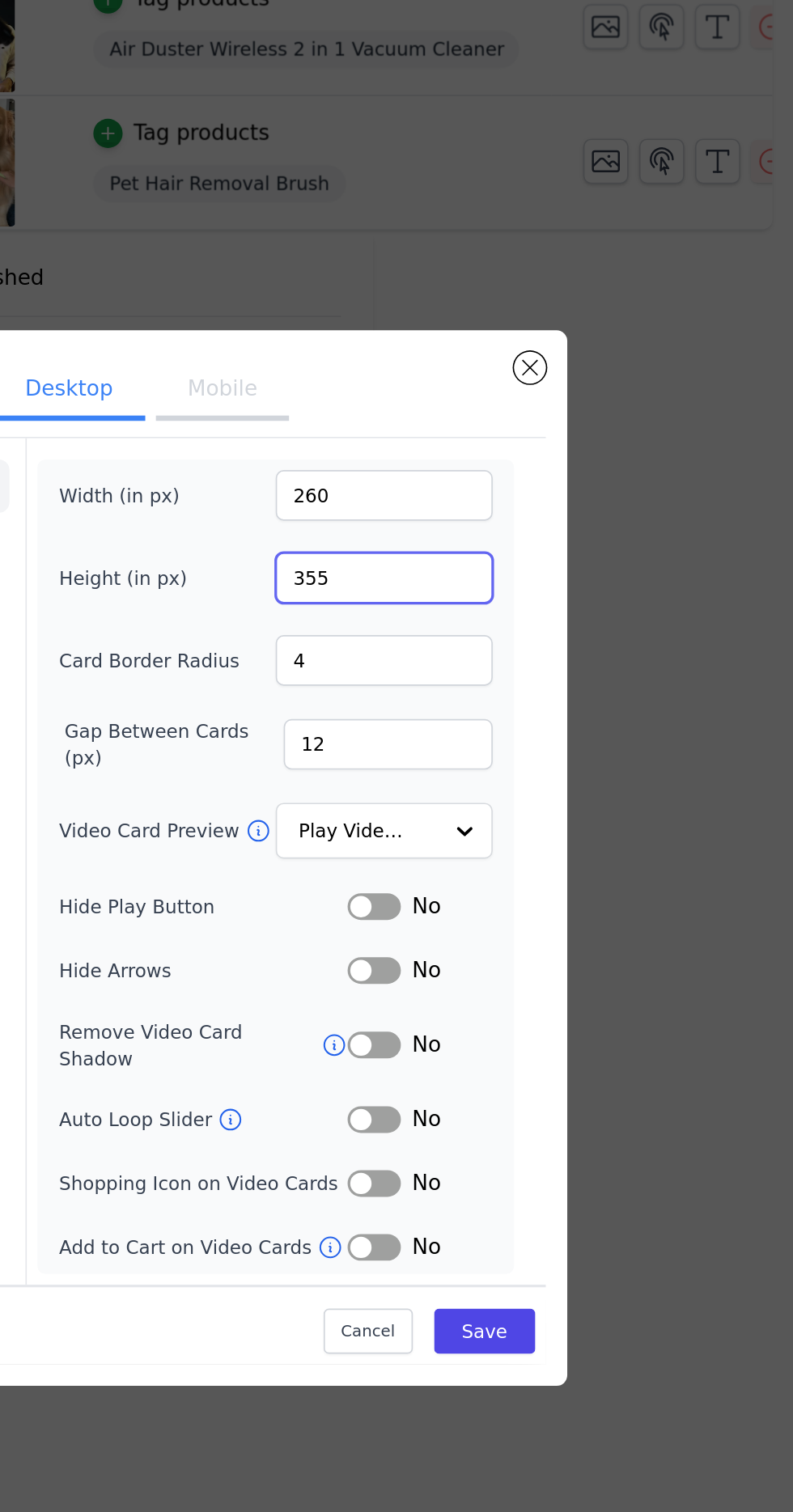
click at [545, 601] on input "355" at bounding box center [544, 585] width 132 height 30
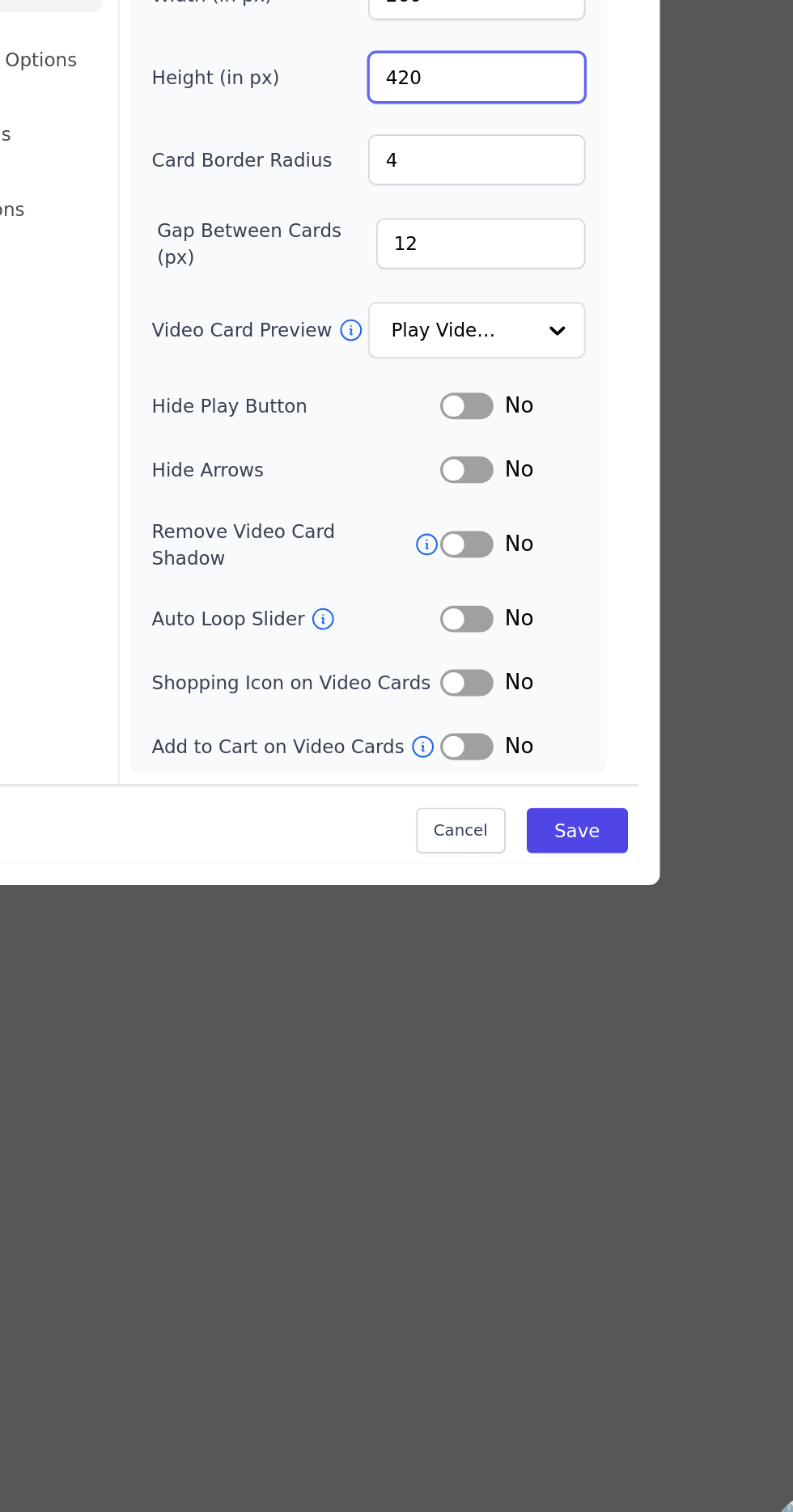
type input "420"
click at [530, 832] on button "Label" at bounding box center [537, 825] width 32 height 16
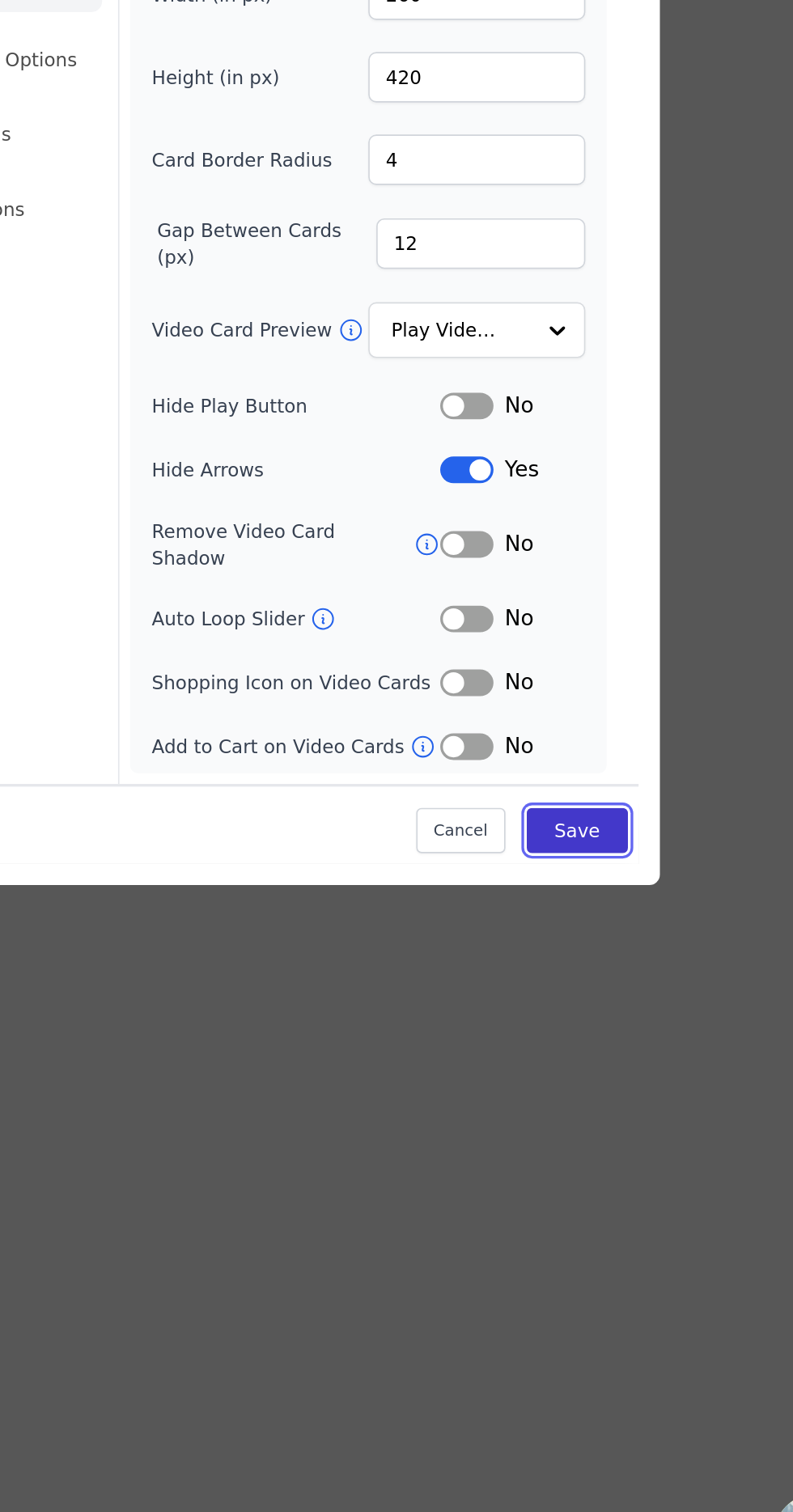
click at [621, 1057] on button "Save" at bounding box center [605, 1043] width 62 height 27
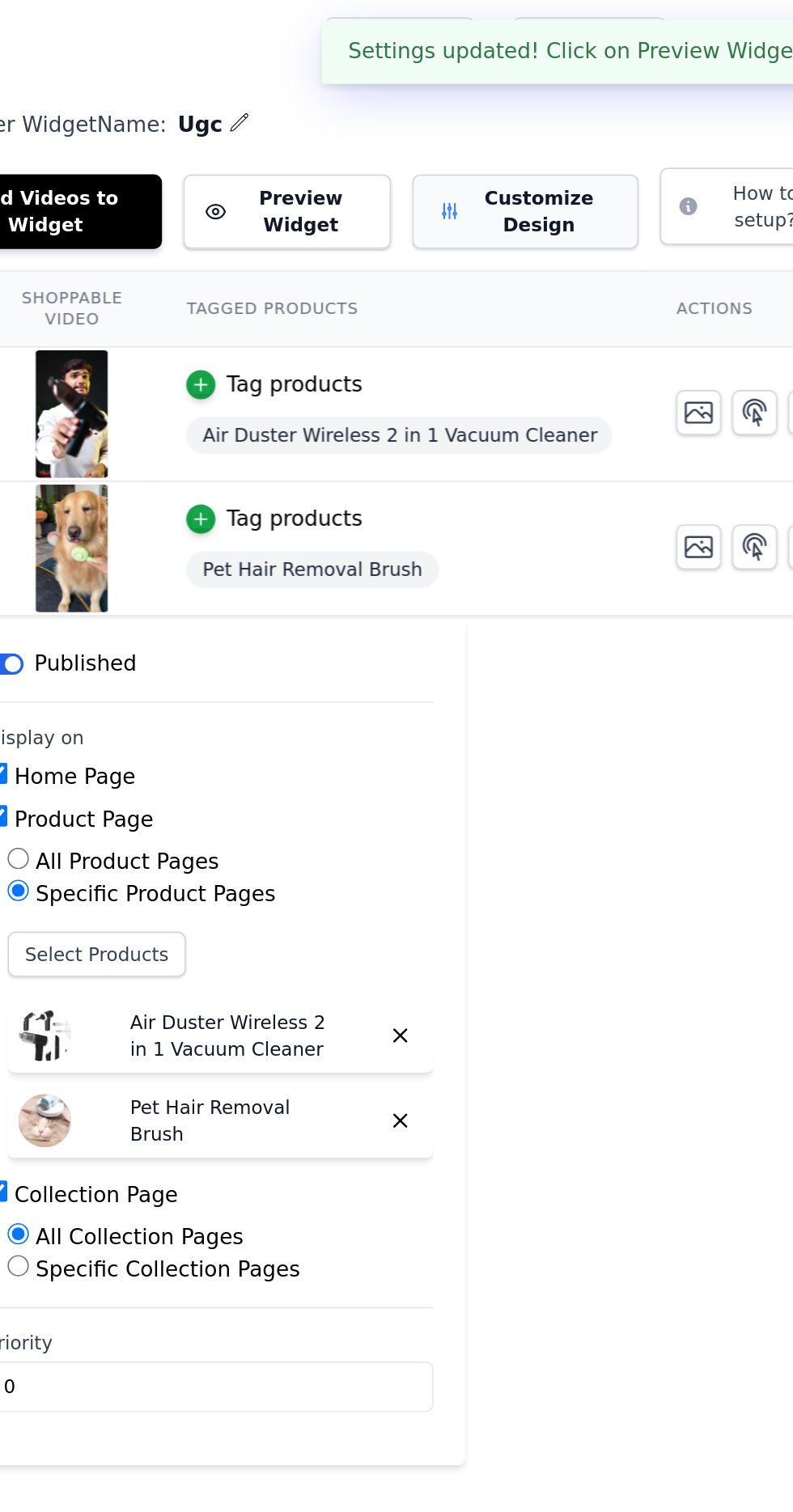
click at [585, 123] on button "Customize Design" at bounding box center [574, 129] width 138 height 45
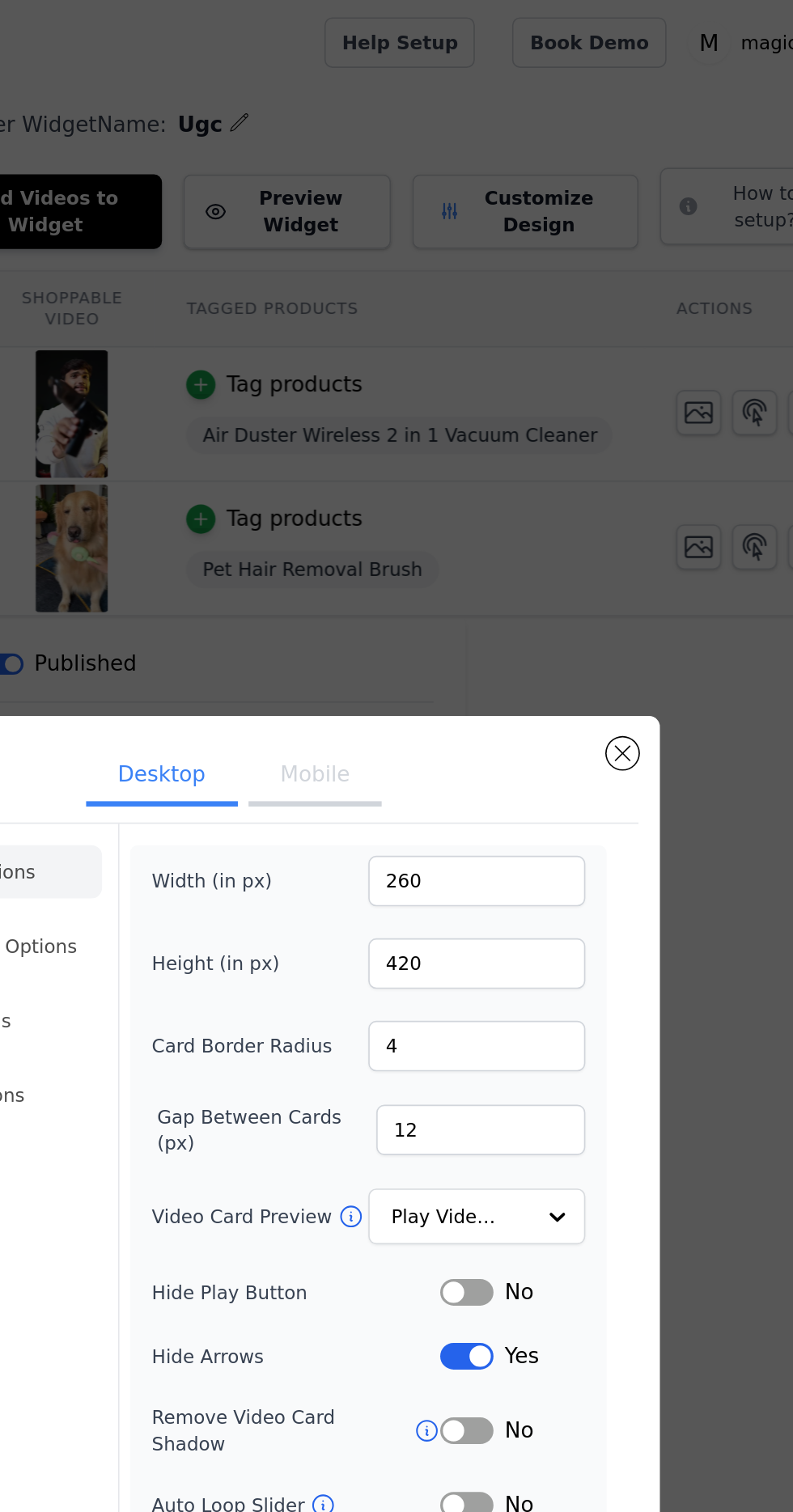
click at [439, 490] on button "Mobile" at bounding box center [446, 472] width 81 height 35
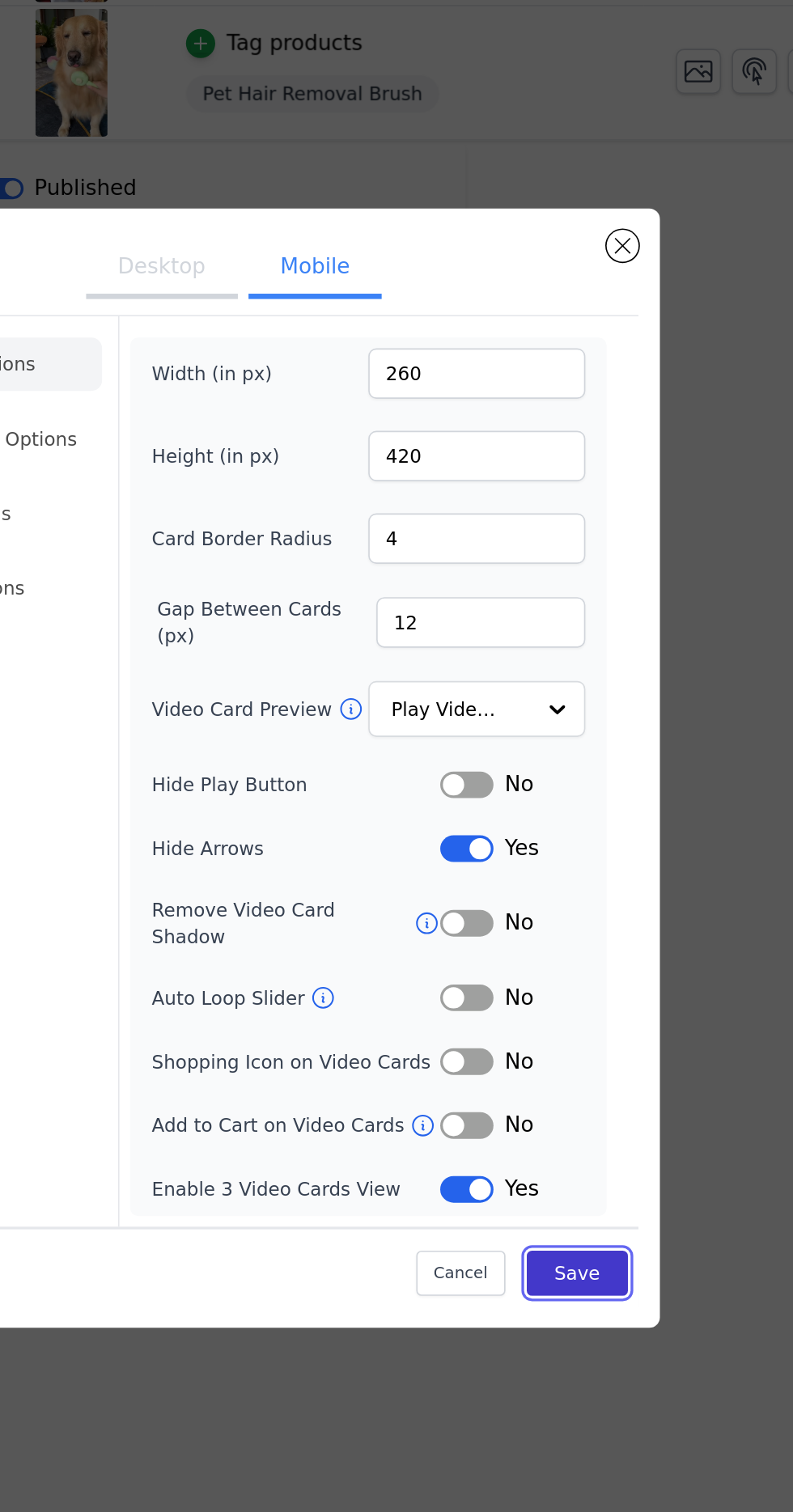
click at [611, 1077] on button "Save" at bounding box center [605, 1062] width 62 height 27
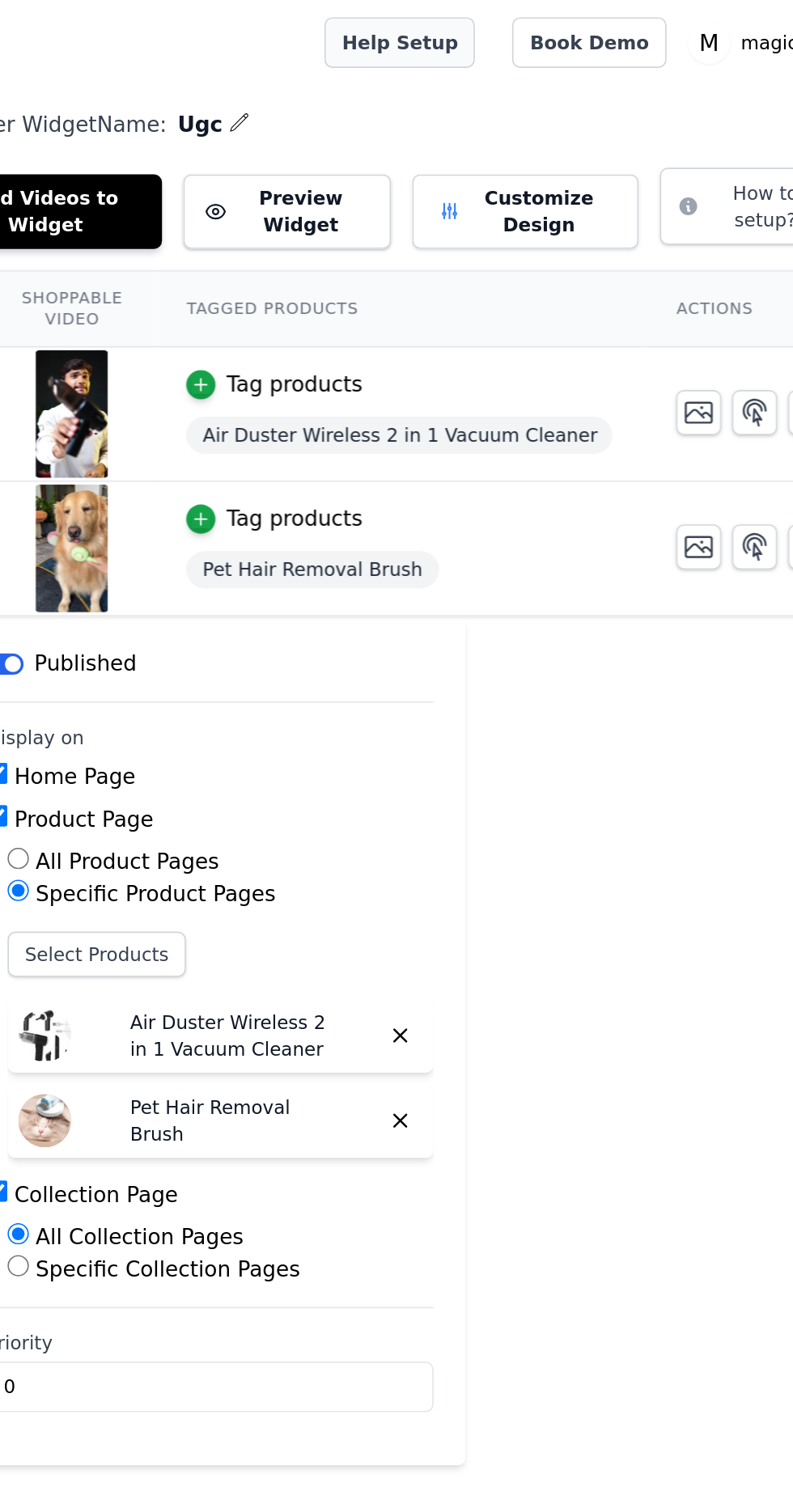
click at [542, 26] on link "Help Setup" at bounding box center [497, 26] width 92 height 30
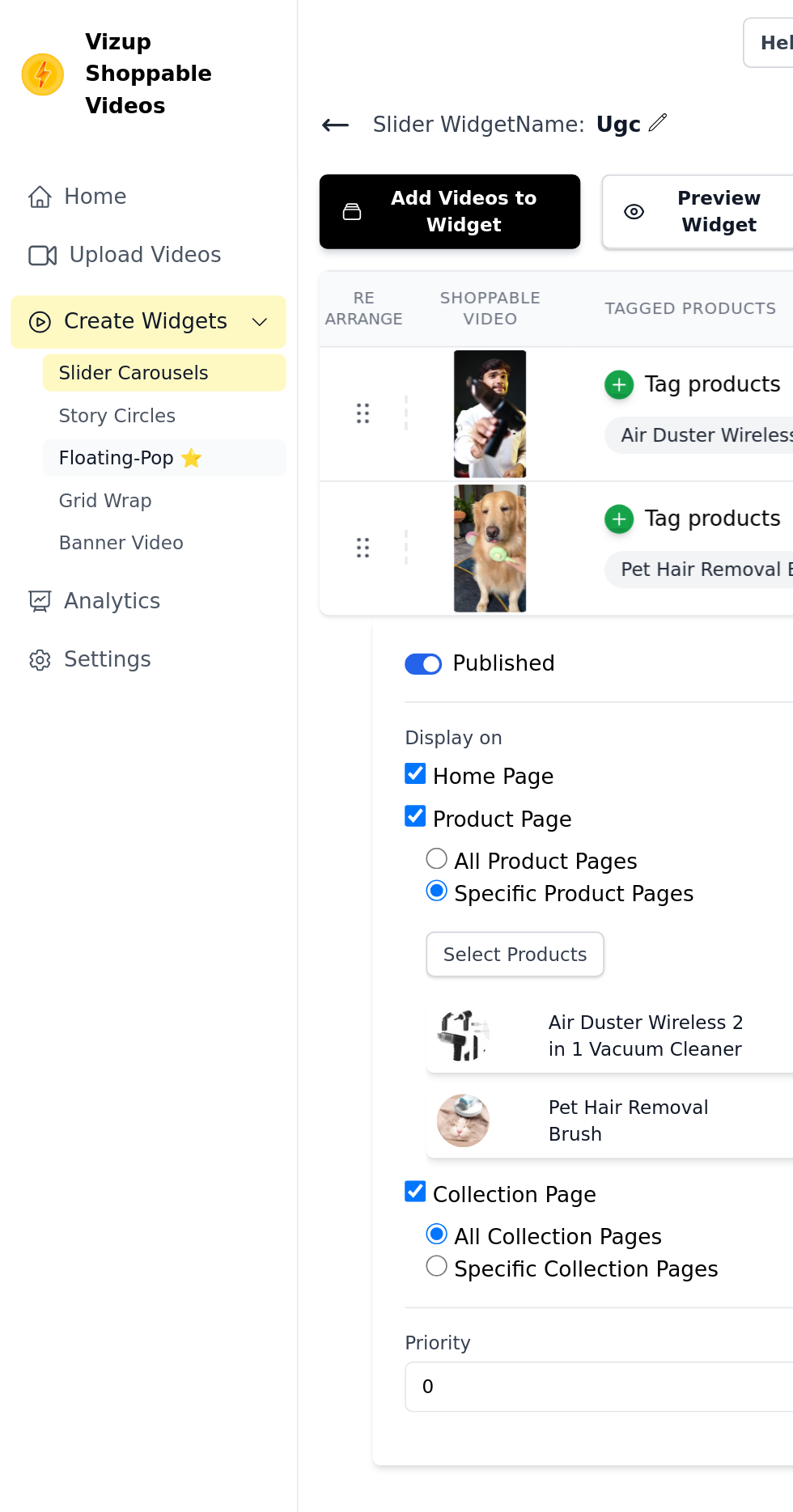
click at [116, 267] on link "Floating-Pop ⭐" at bounding box center [100, 278] width 148 height 22
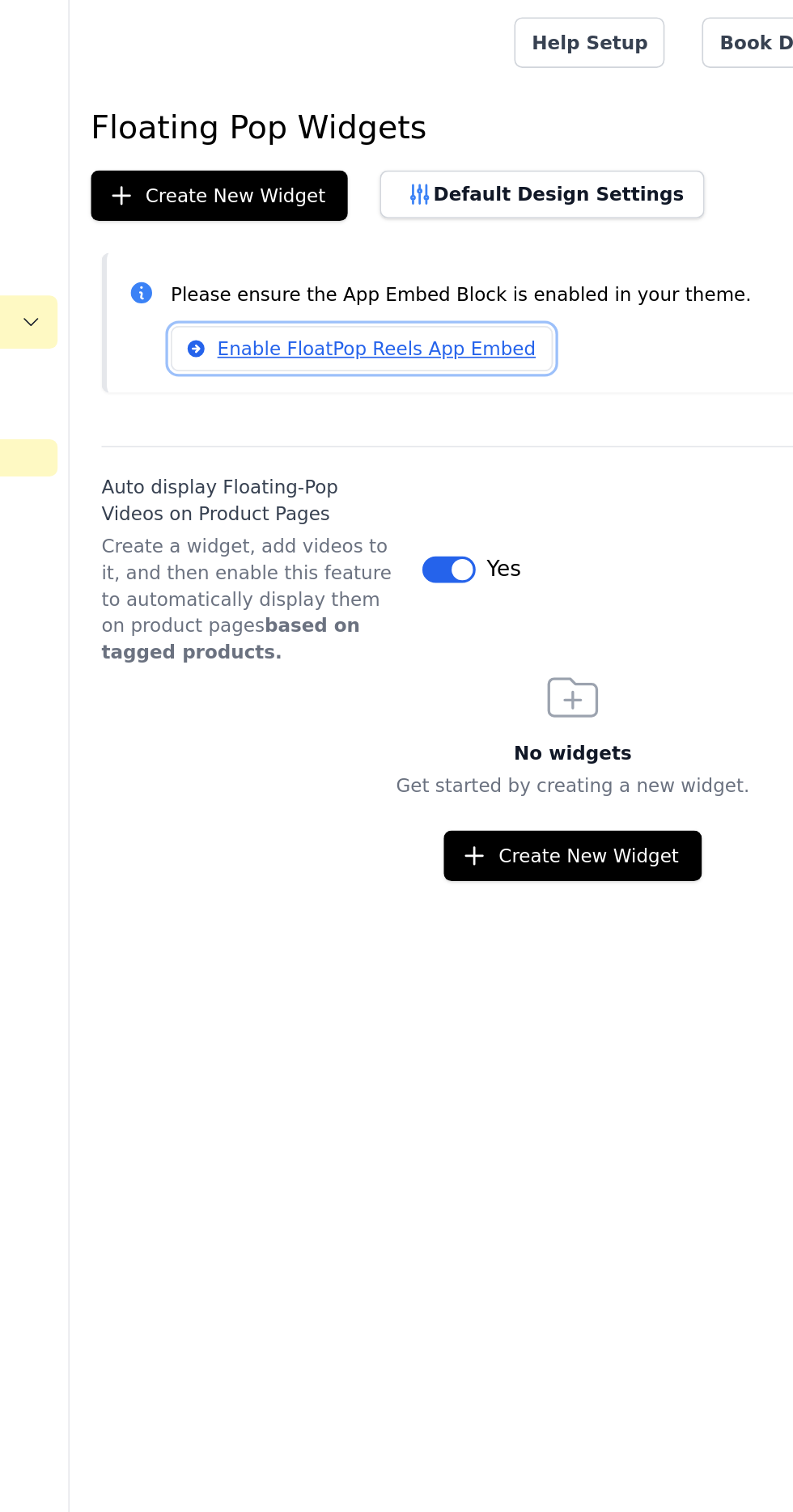
click at [411, 199] on link "Enable FloatPop Reels App Embed" at bounding box center [359, 212] width 232 height 27
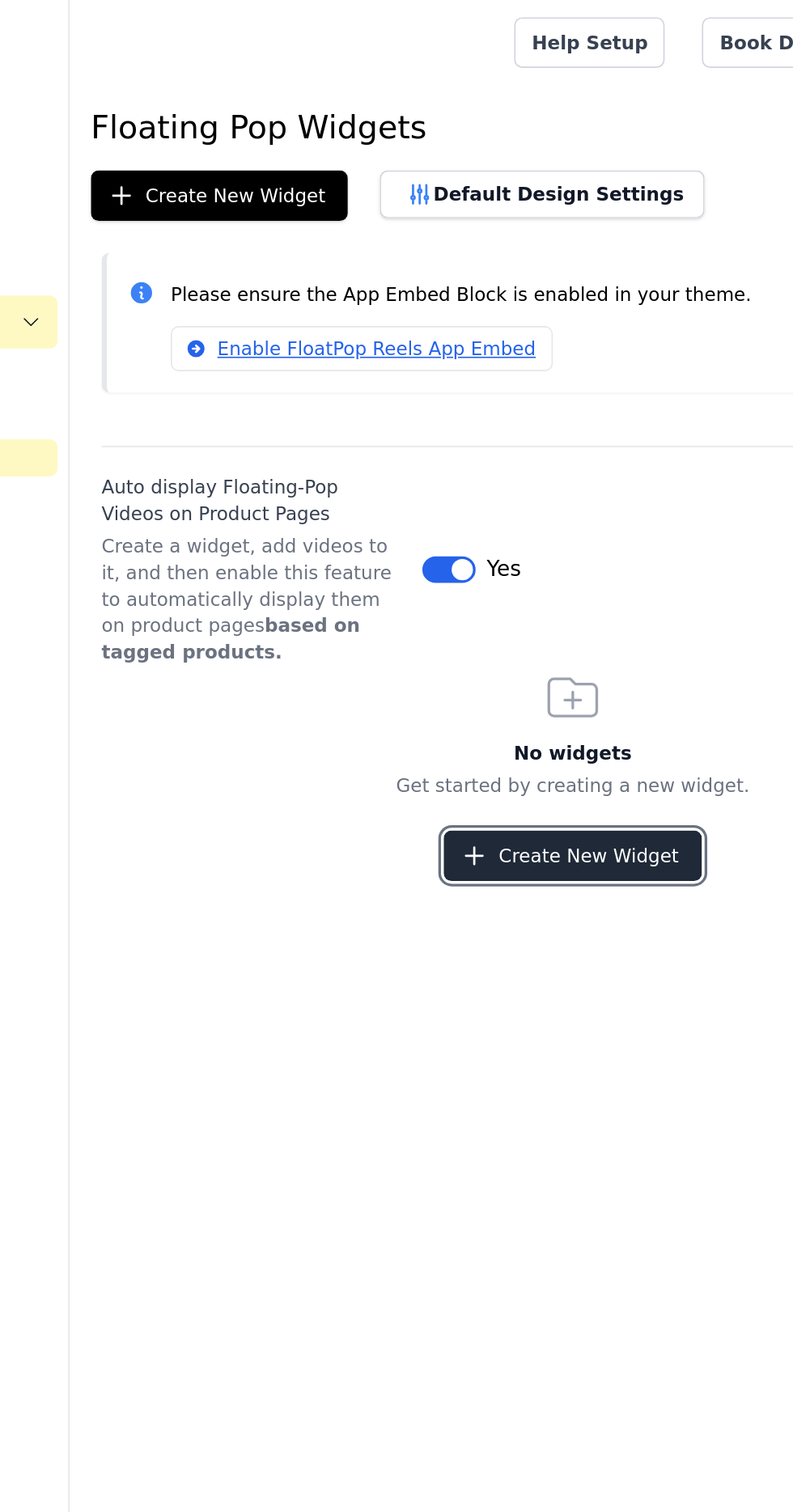
click at [517, 523] on button "Create New Widget" at bounding box center [486, 520] width 156 height 30
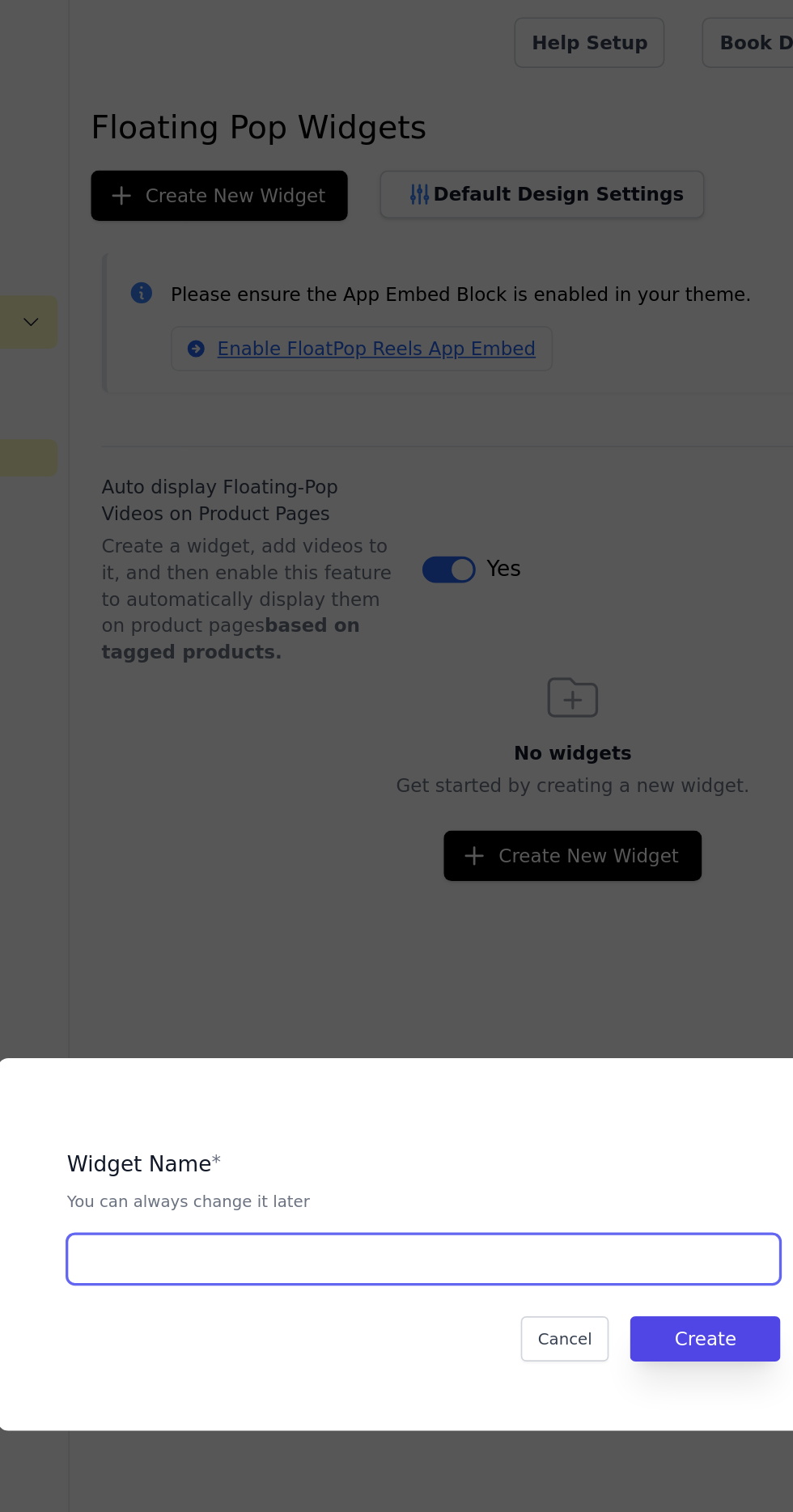
click at [441, 780] on input "text" at bounding box center [396, 765] width 434 height 30
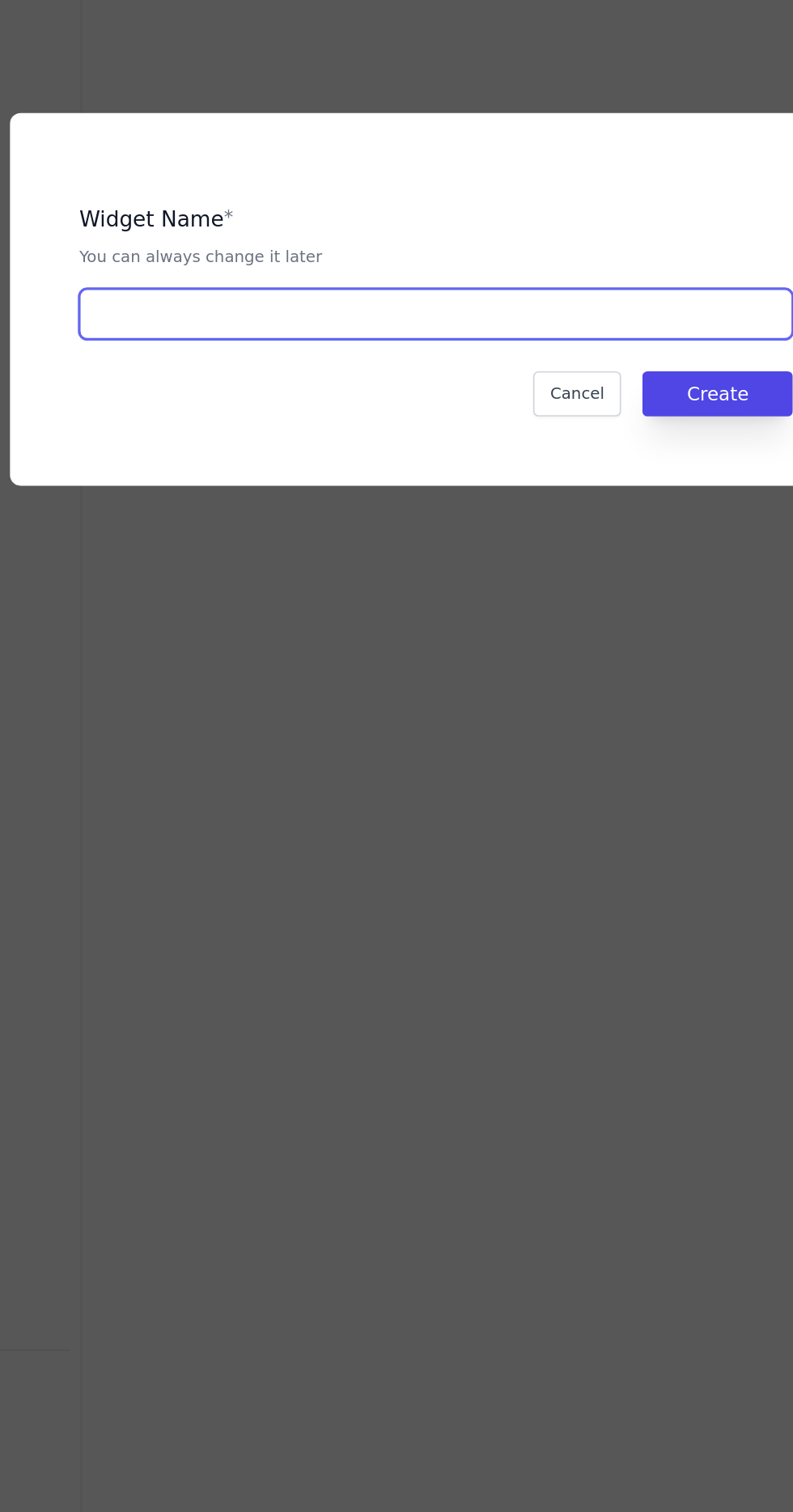
type input "Ugc"
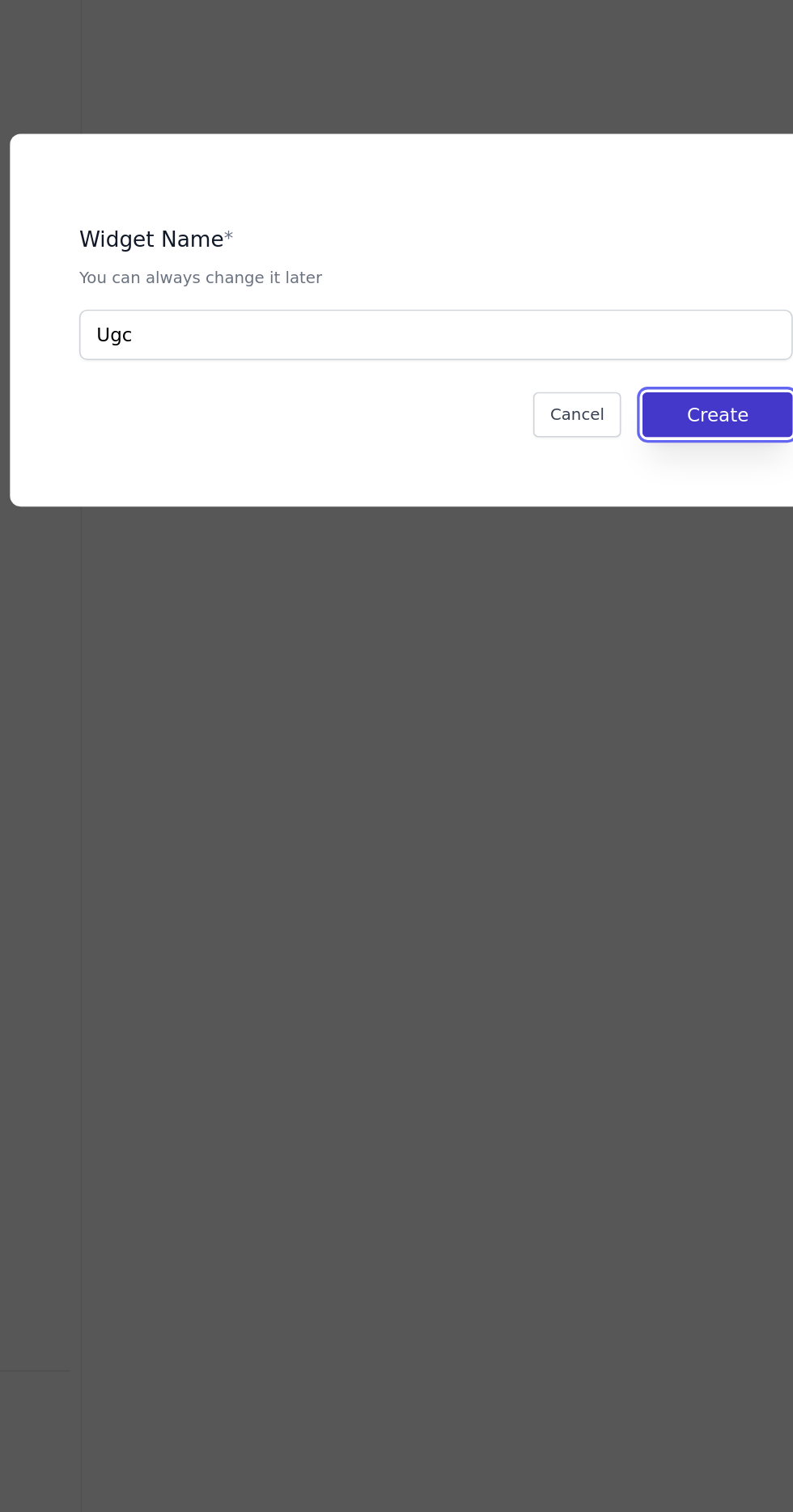
click at [575, 827] on button "Create" at bounding box center [567, 813] width 92 height 27
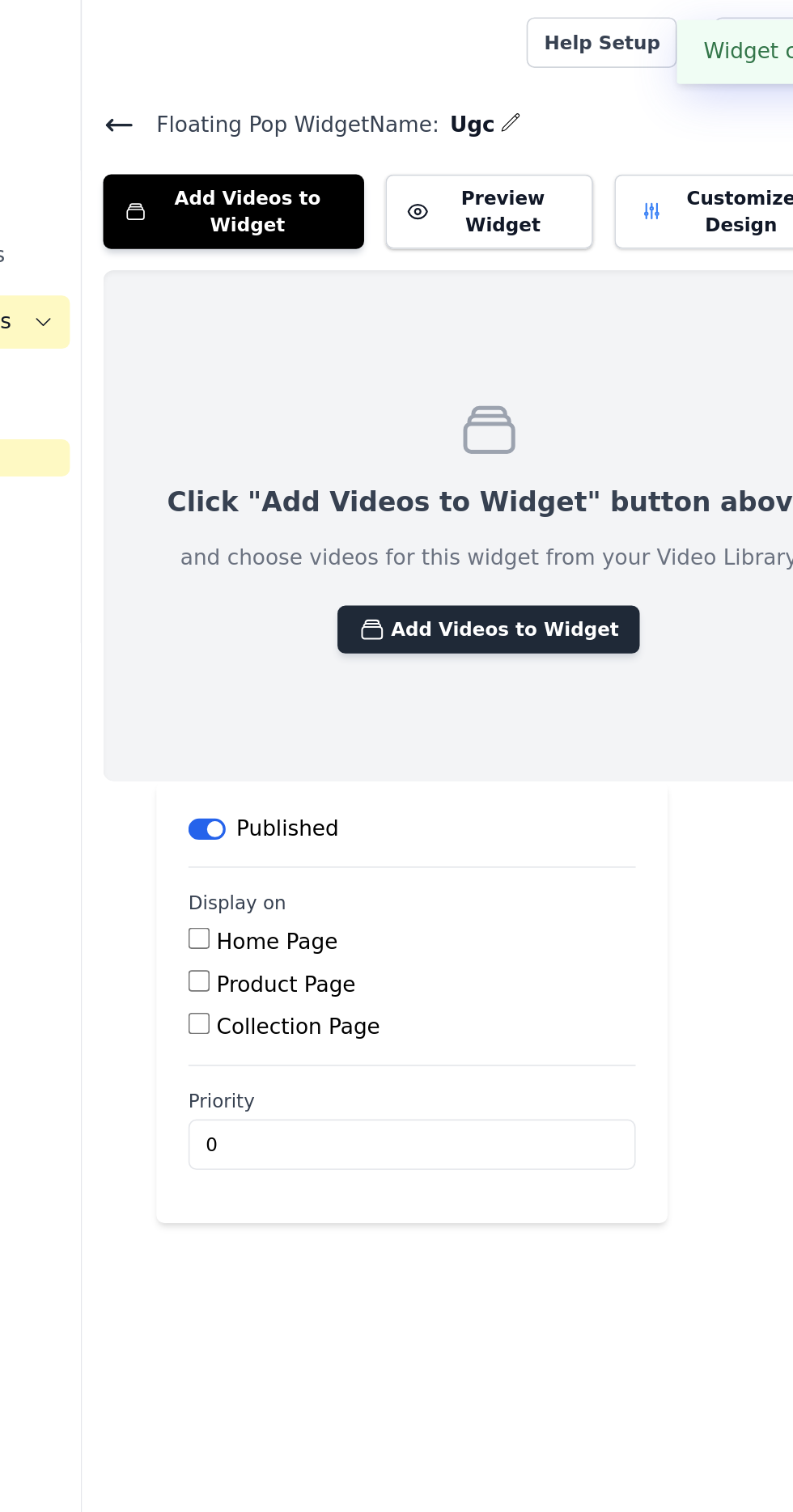
click at [424, 380] on button "Add Videos to Widget" at bounding box center [428, 382] width 184 height 29
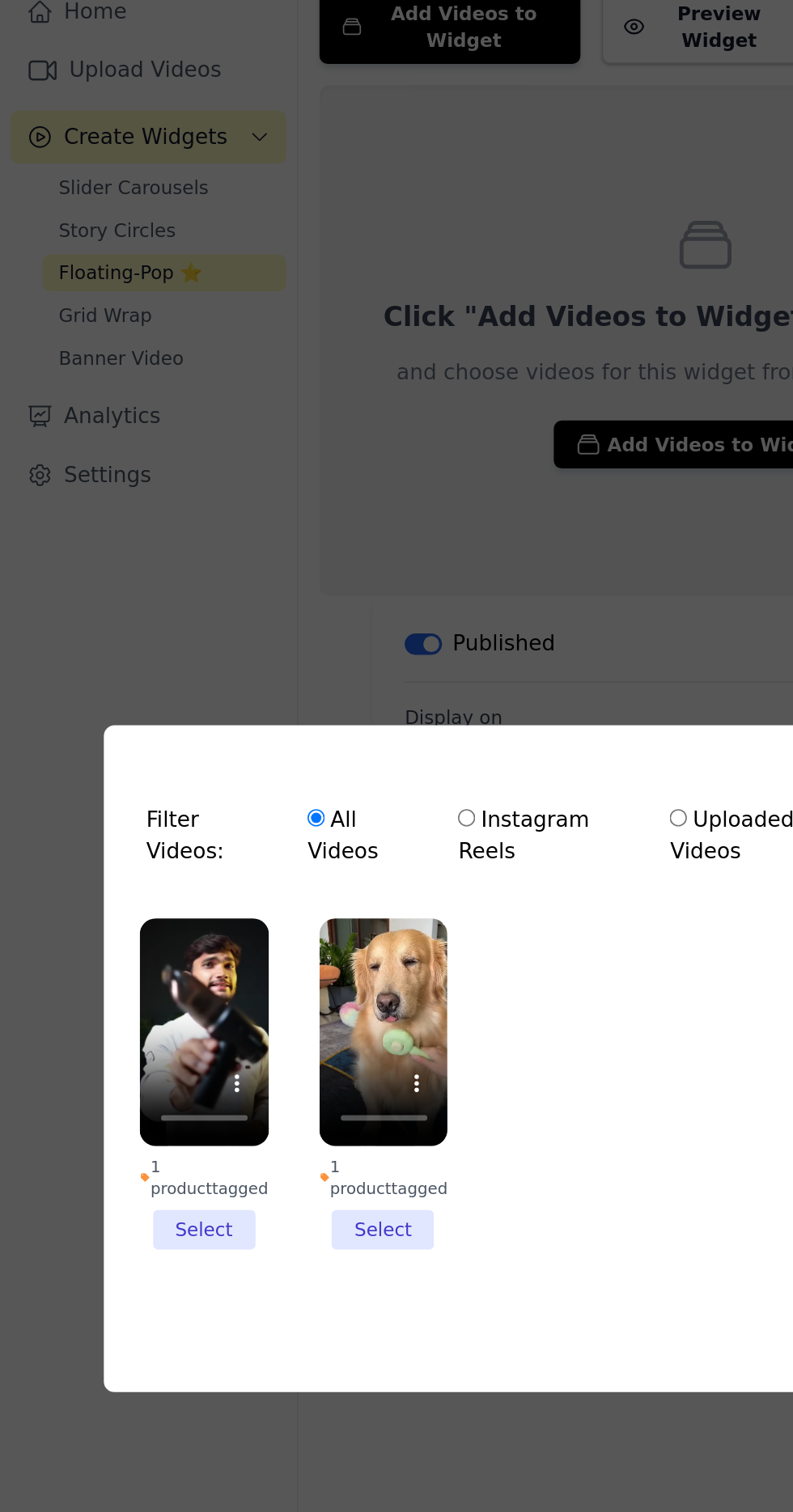
click at [236, 873] on li "1 product tagged Select" at bounding box center [233, 771] width 78 height 202
click at [0, 0] on input "1 product tagged Select" at bounding box center [0, 0] width 0 height 0
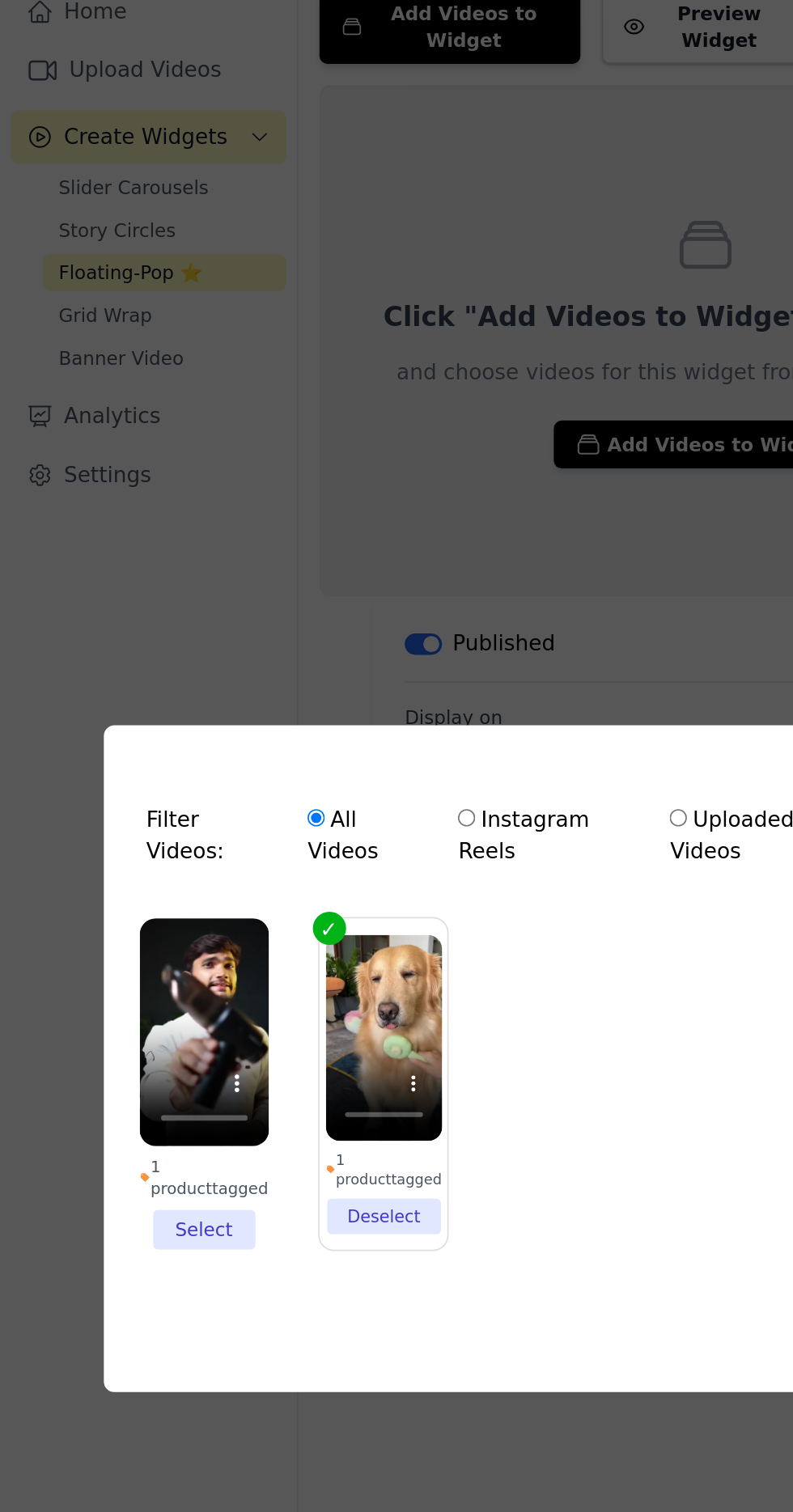
click at [122, 873] on li "1 product tagged Select" at bounding box center [124, 771] width 78 height 202
click at [0, 0] on input "1 product tagged Select" at bounding box center [0, 0] width 0 height 0
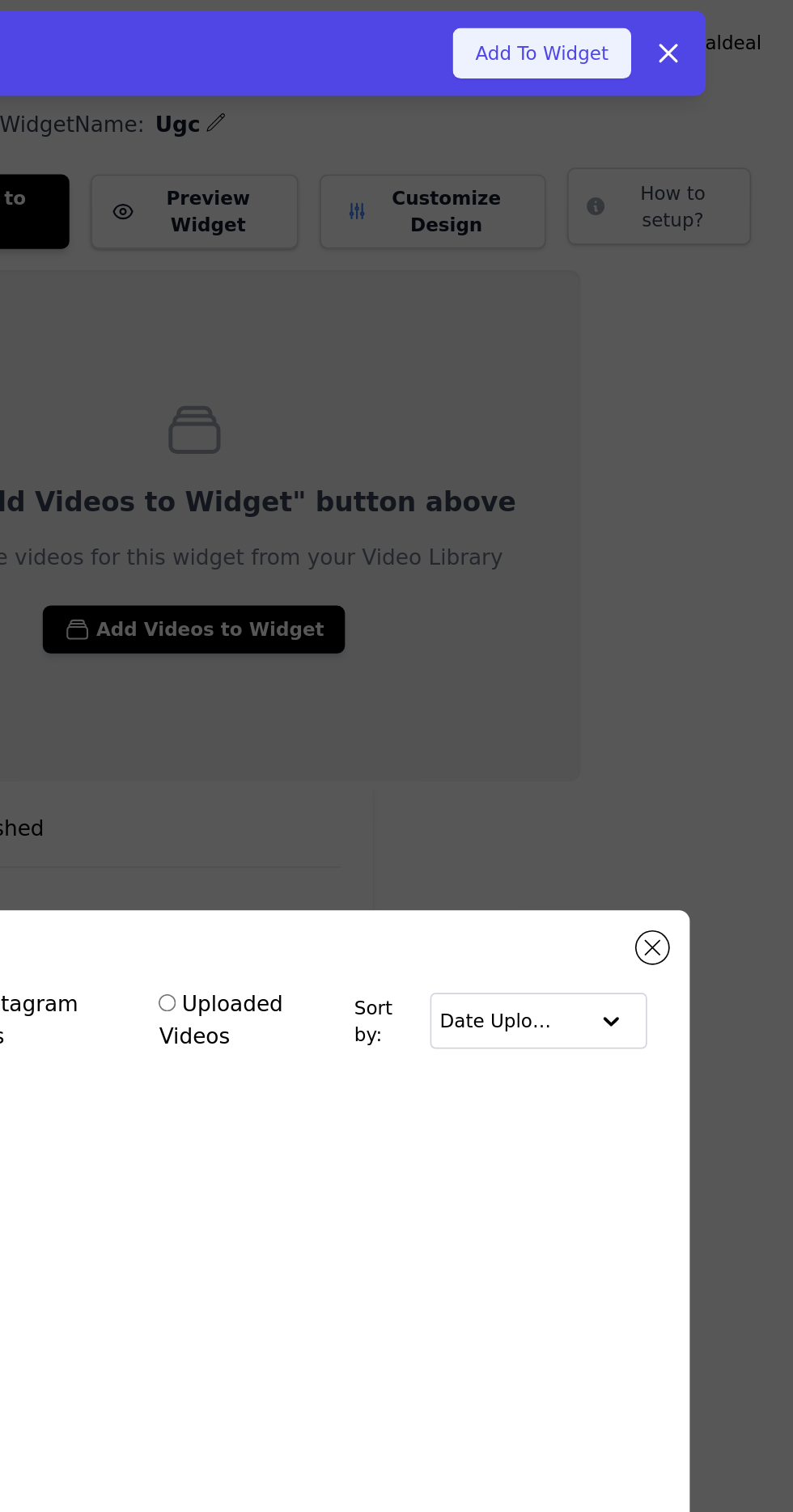
click at [635, 18] on button "Add To Widget" at bounding box center [640, 32] width 109 height 30
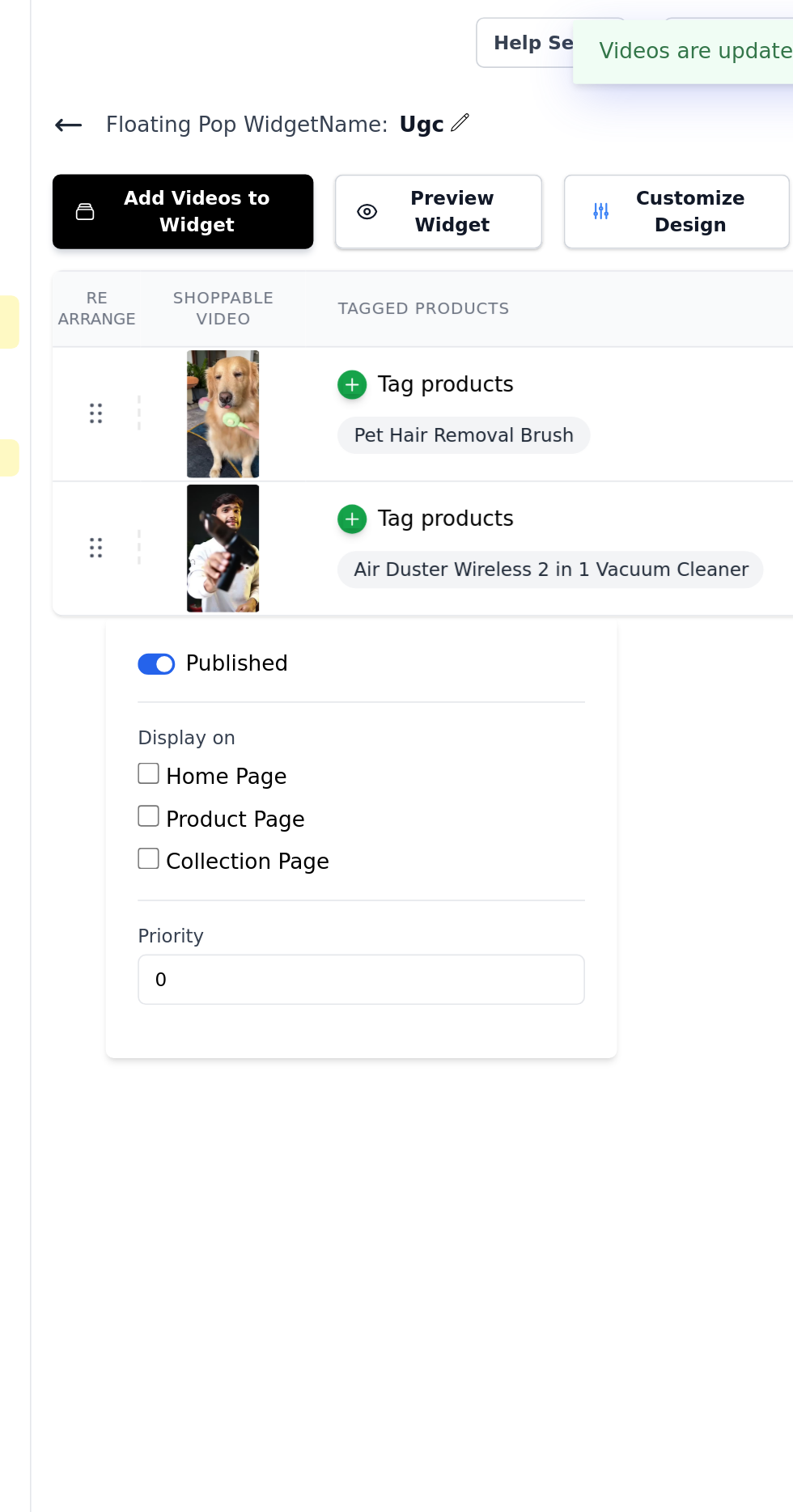
click at [257, 471] on input "Home Page" at bounding box center [252, 470] width 13 height 13
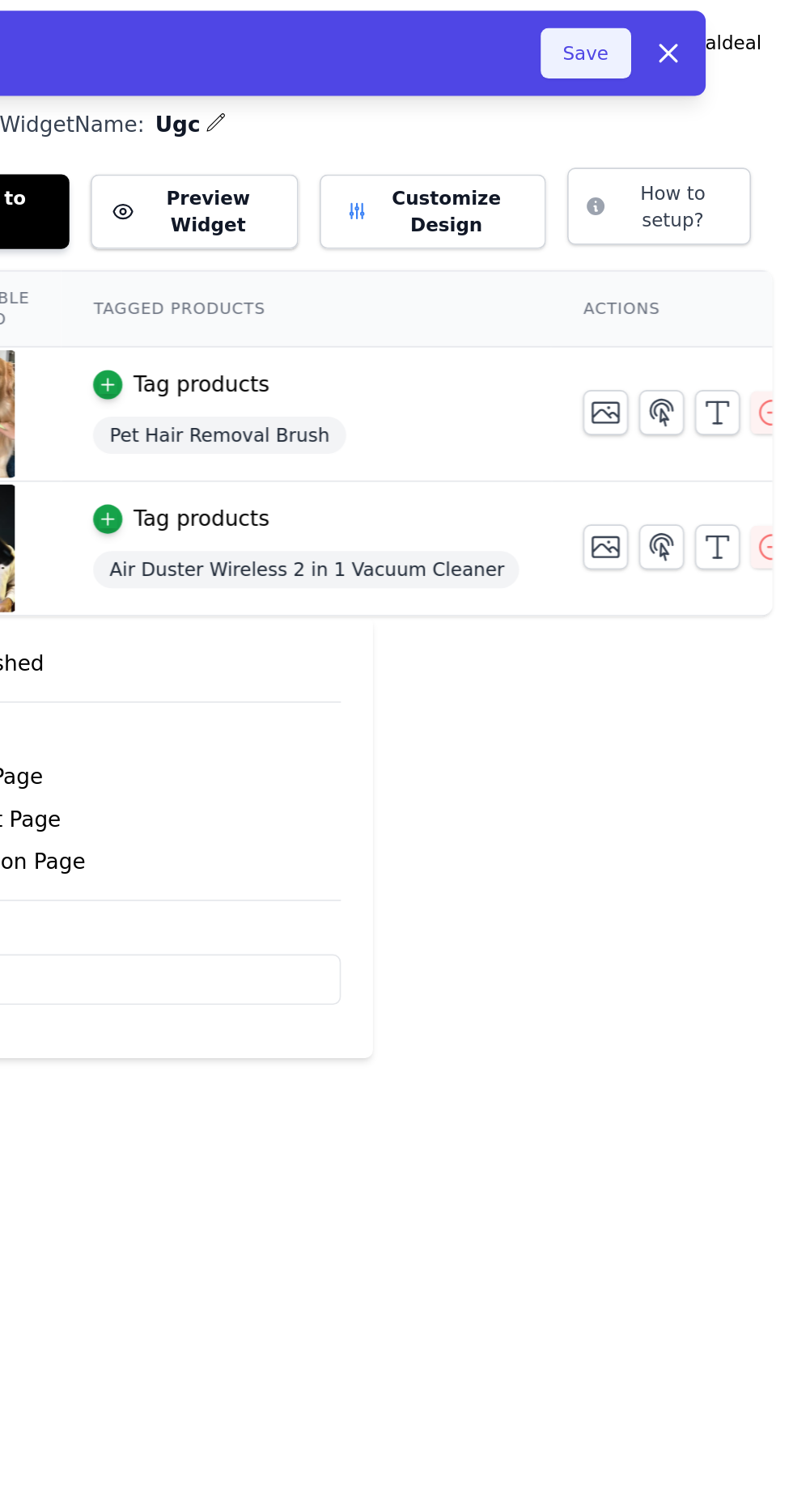
click at [655, 30] on button "Save" at bounding box center [667, 32] width 55 height 30
click at [664, 28] on button "Save" at bounding box center [667, 32] width 55 height 30
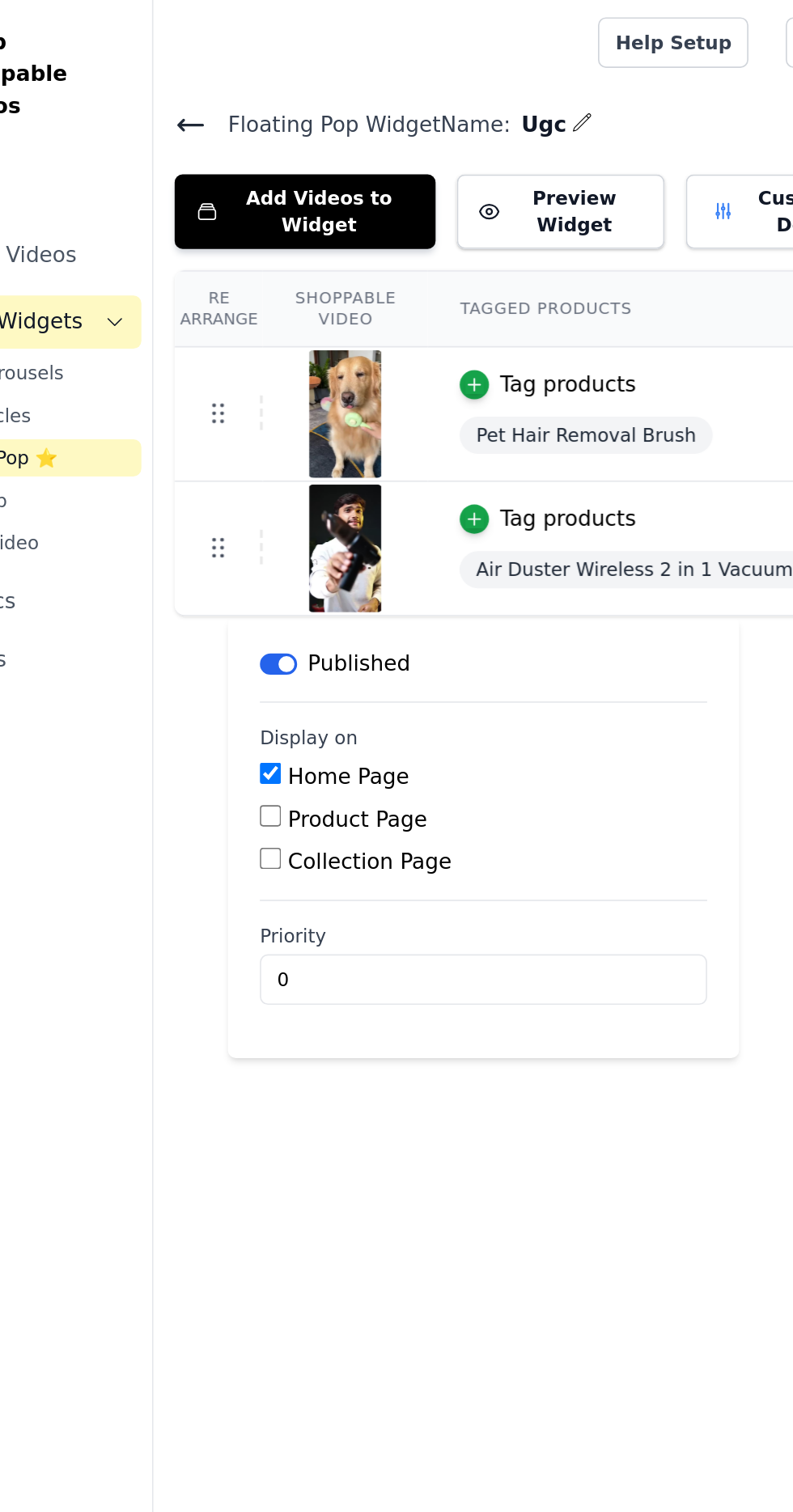
click at [266, 473] on label "Home Page" at bounding box center [299, 471] width 73 height 16
click at [259, 473] on input "Home Page" at bounding box center [252, 470] width 13 height 13
checkbox input "false"
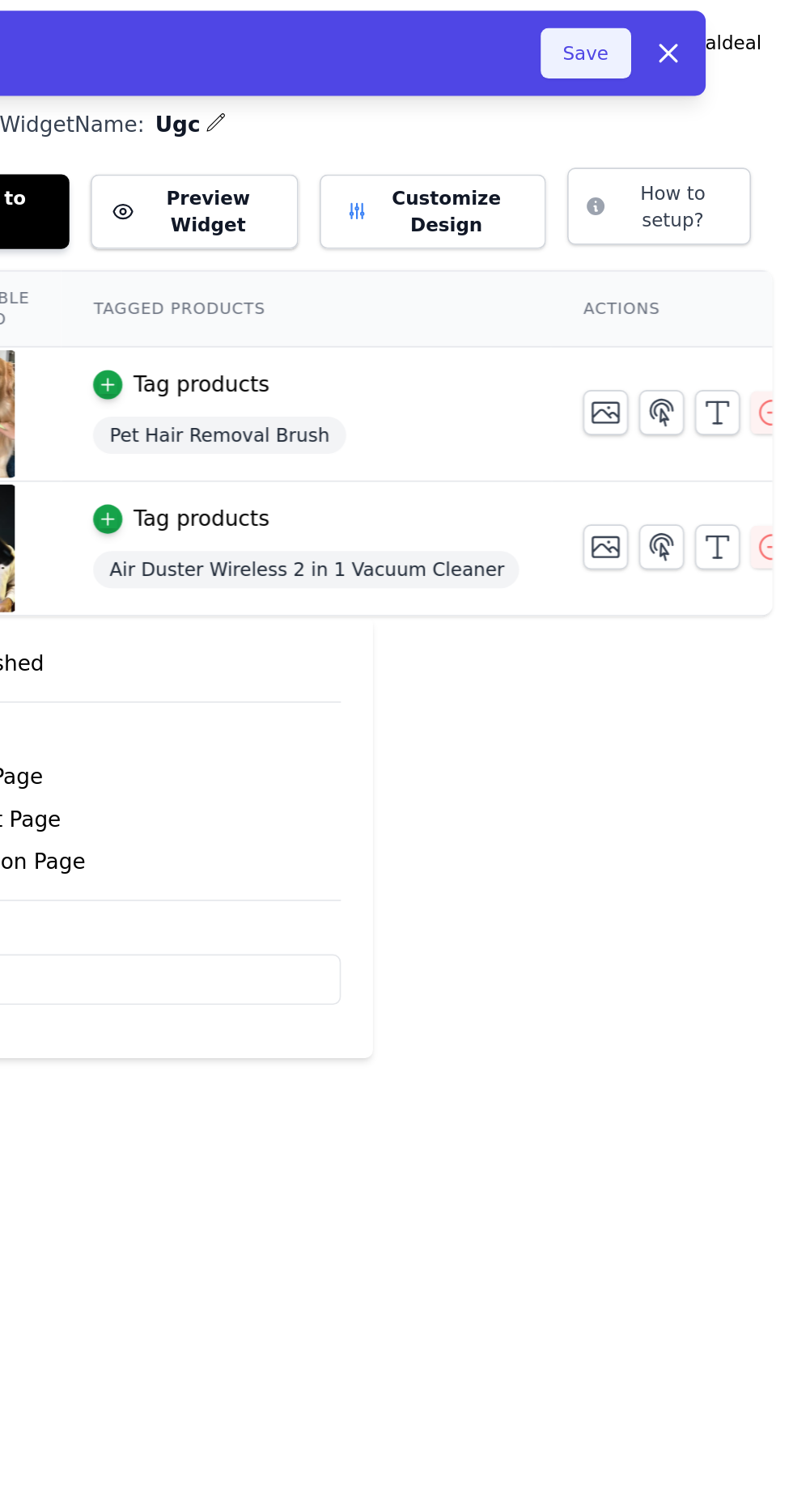
click at [660, 22] on button "Save" at bounding box center [667, 32] width 55 height 30
click at [665, 32] on button "Save" at bounding box center [667, 32] width 55 height 30
click at [668, 31] on button "Save" at bounding box center [667, 32] width 55 height 30
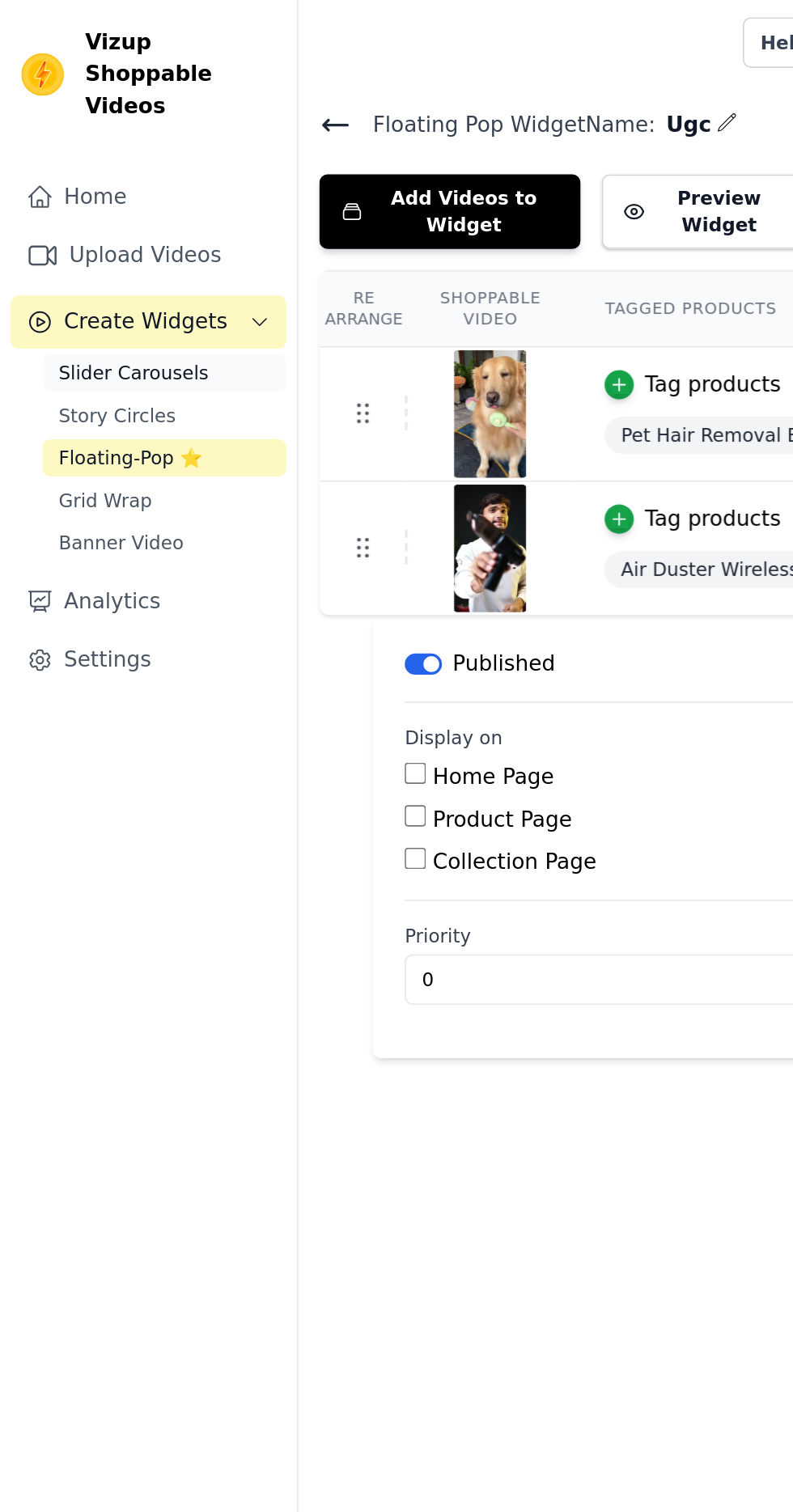
click at [120, 215] on link "Slider Carousels" at bounding box center [100, 226] width 148 height 22
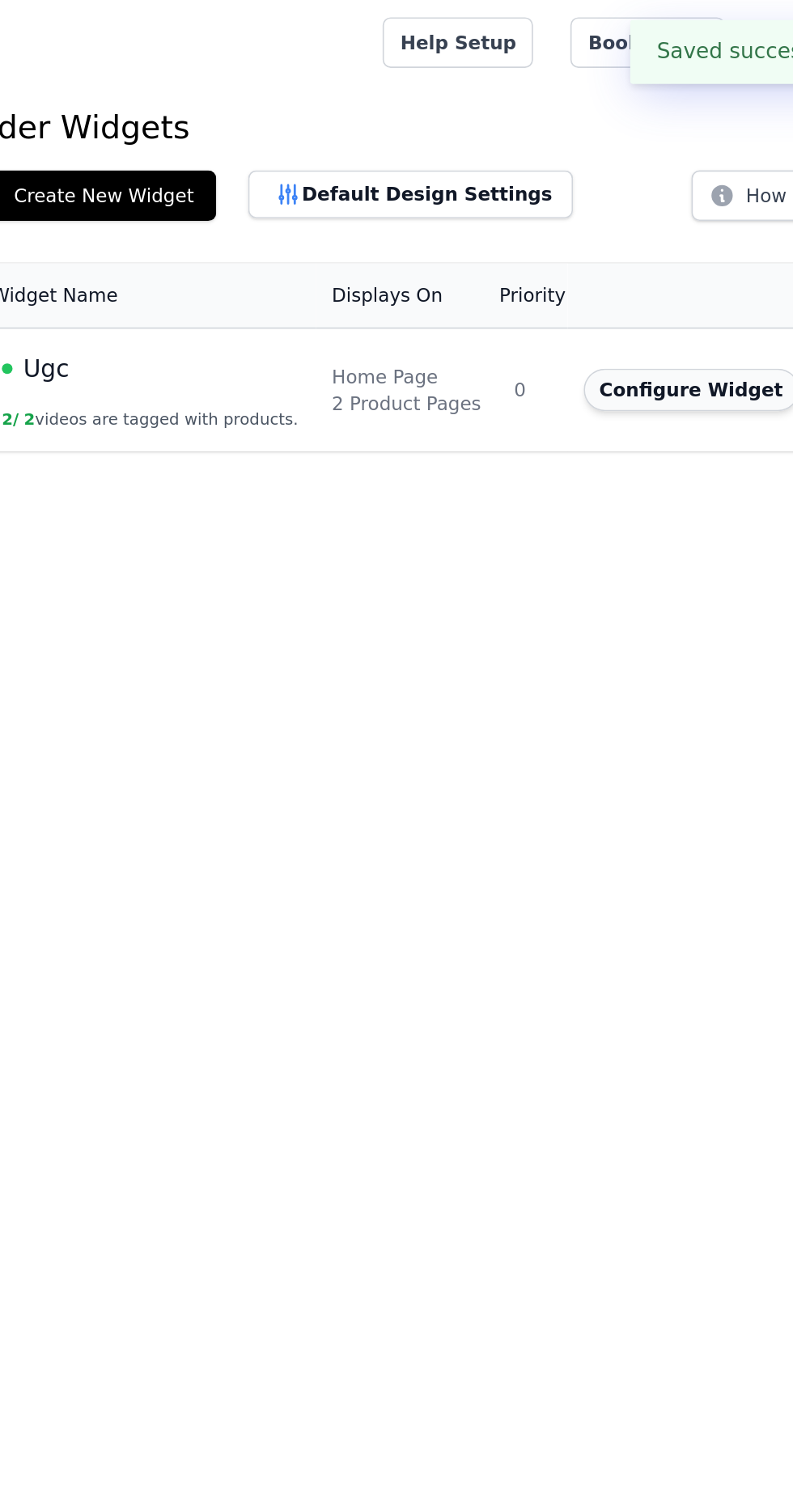
click at [613, 236] on button "Configure Widget" at bounding box center [639, 236] width 131 height 26
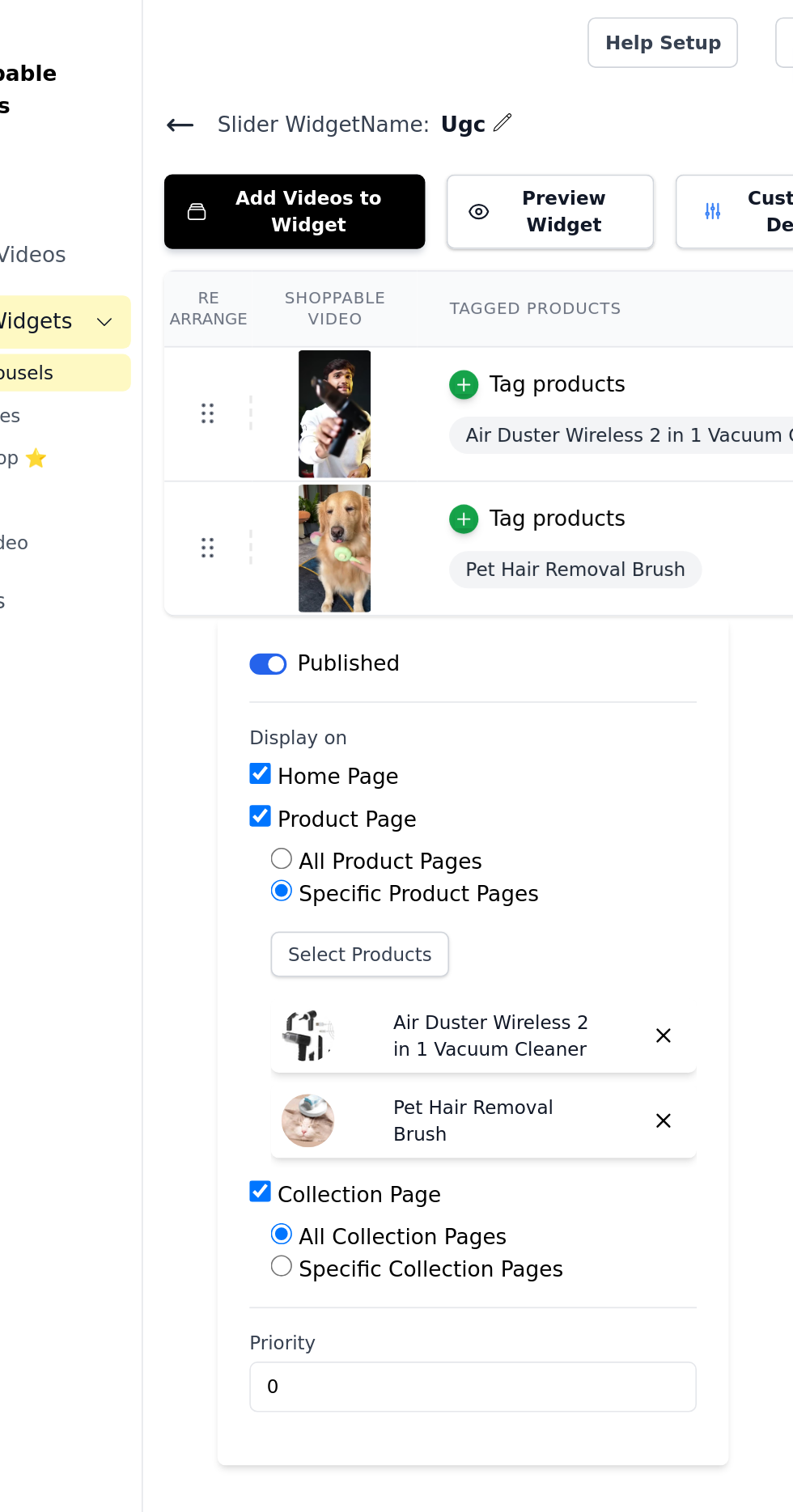
click at [256, 472] on input "Home Page" at bounding box center [252, 470] width 13 height 13
checkbox input "false"
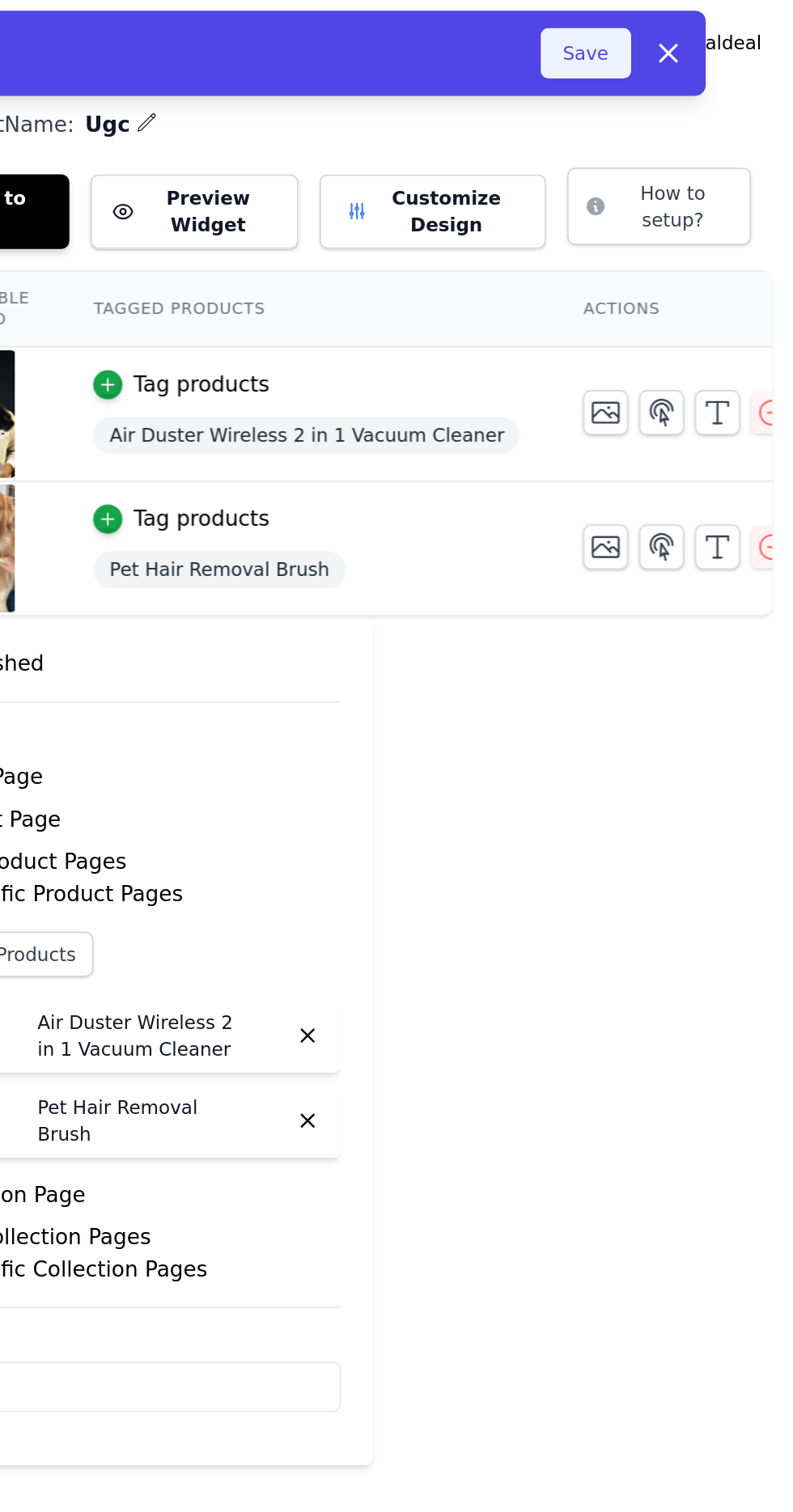
click at [667, 26] on button "Save" at bounding box center [667, 32] width 55 height 30
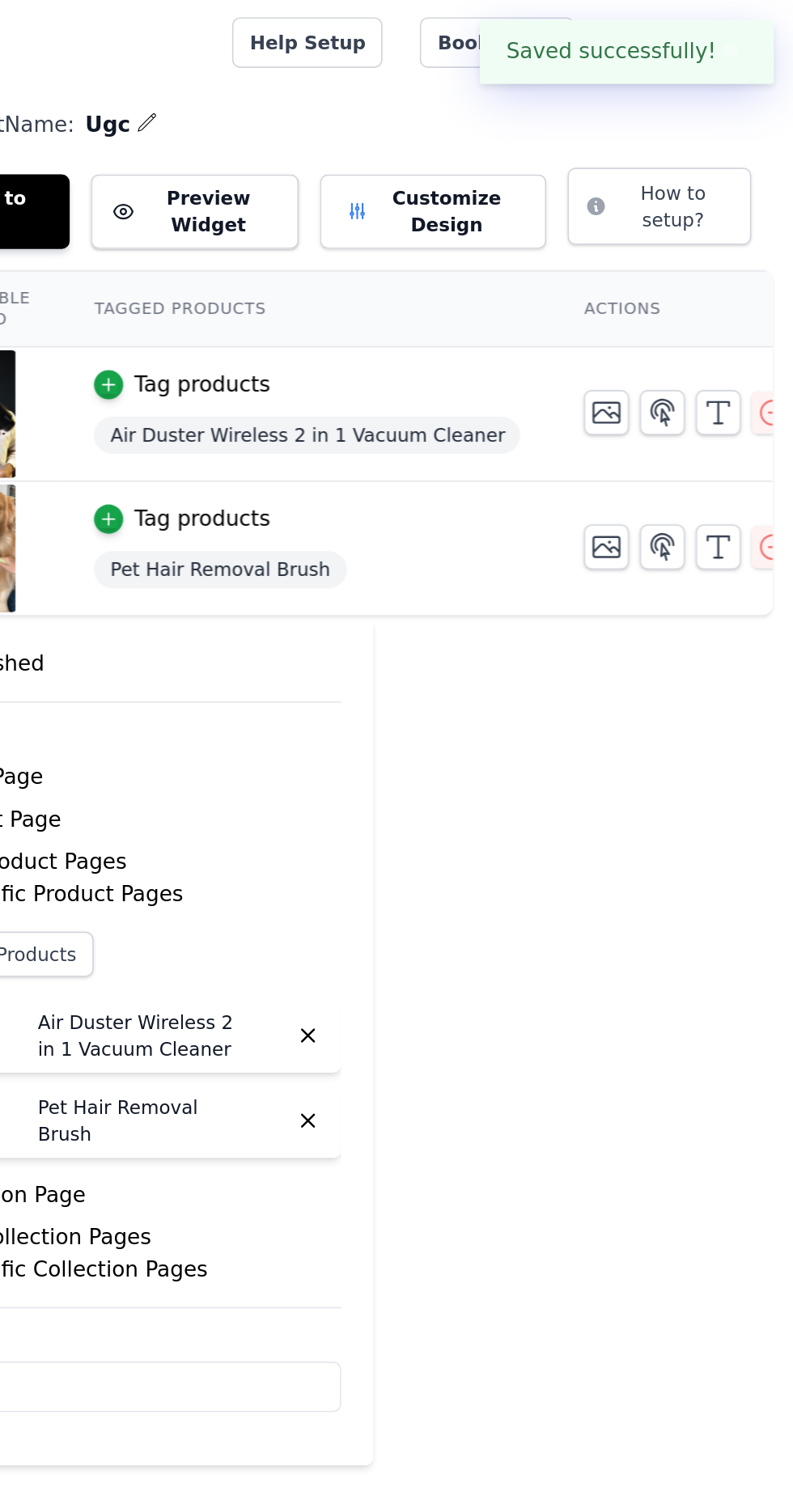
click at [660, 30] on div "Saved successfully! ✖" at bounding box center [691, 31] width 179 height 39
click at [703, 249] on icon "button" at bounding box center [713, 251] width 20 height 20
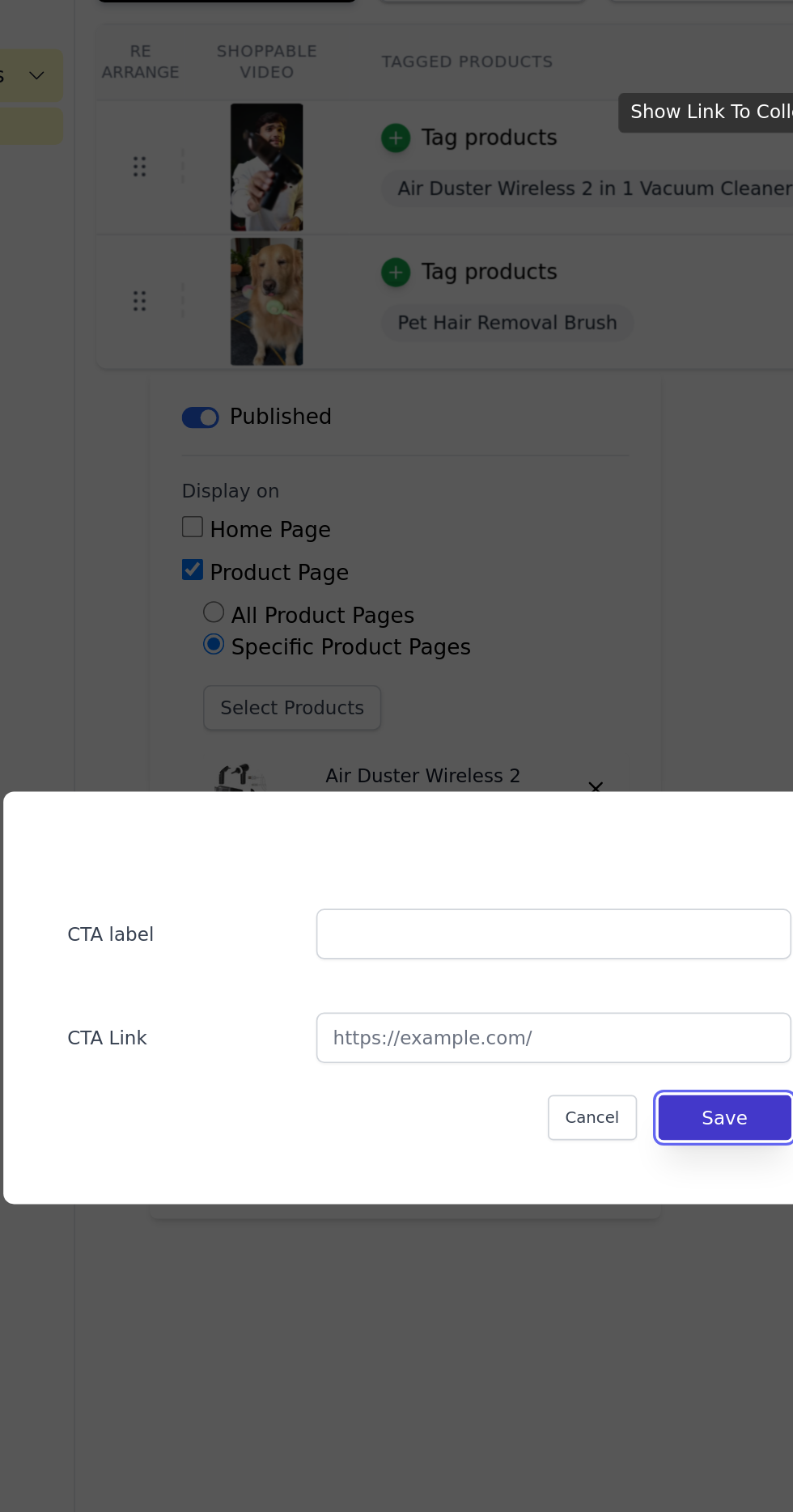
click at [580, 843] on button "Save" at bounding box center [576, 829] width 81 height 27
